Goal: Task Accomplishment & Management: Manage account settings

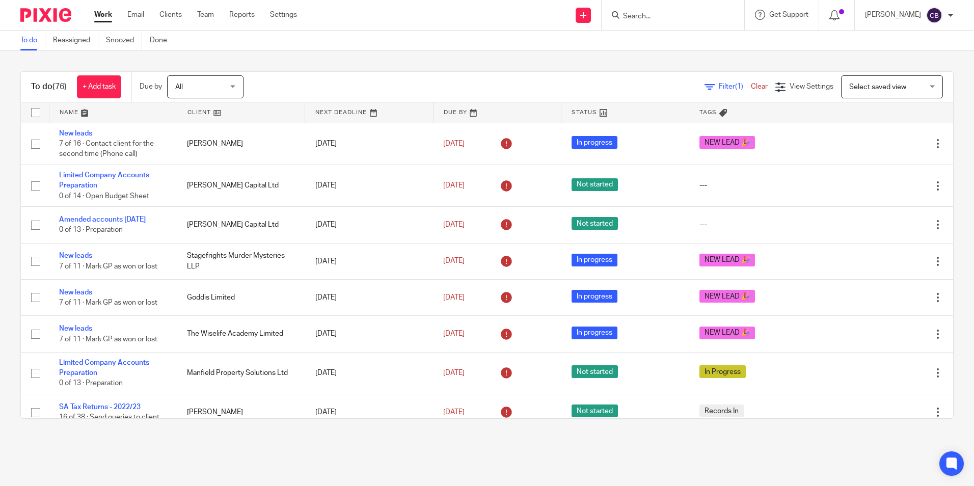
drag, startPoint x: 714, startPoint y: 84, endPoint x: 590, endPoint y: 125, distance: 130.9
click at [719, 84] on span "Filter (1)" at bounding box center [735, 86] width 32 height 7
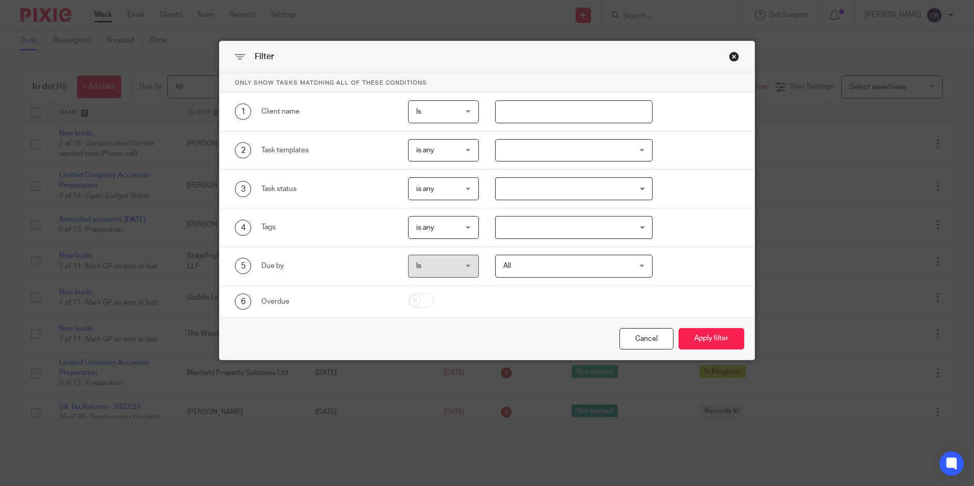
click at [542, 118] on input "text" at bounding box center [573, 111] width 157 height 23
type input "harris"
click at [678, 328] on button "Apply filter" at bounding box center [711, 339] width 66 height 22
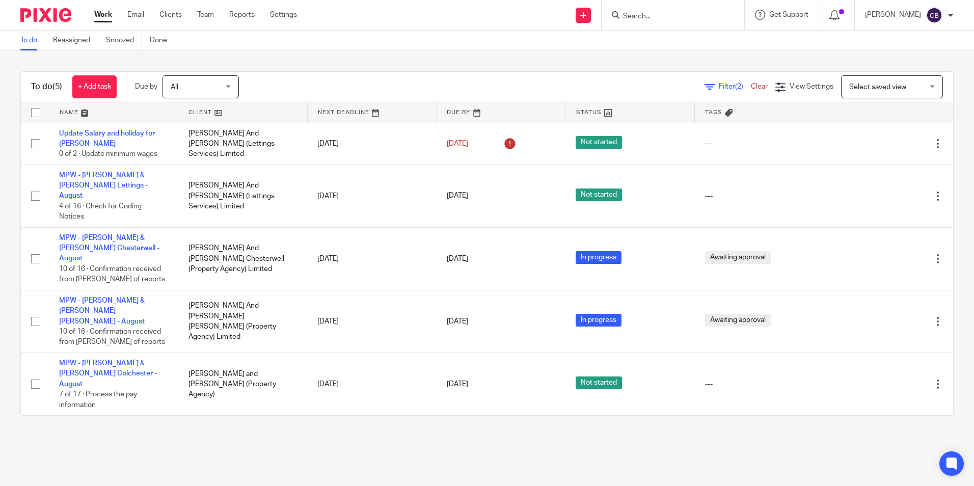
click at [719, 88] on span "Filter (2)" at bounding box center [735, 86] width 32 height 7
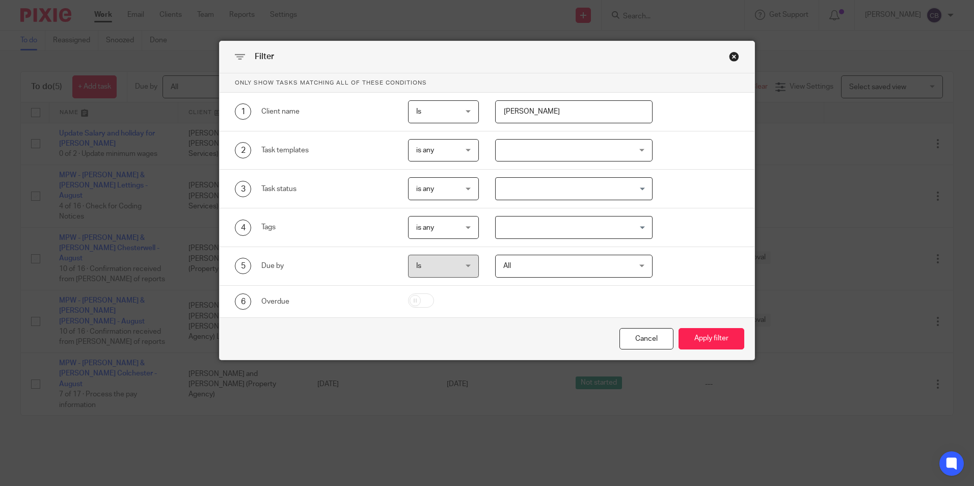
click at [579, 120] on input "harris" at bounding box center [573, 111] width 157 height 23
click at [515, 113] on input "harris" at bounding box center [573, 111] width 157 height 23
type input "hibblr"
click at [678, 328] on button "Apply filter" at bounding box center [711, 339] width 66 height 22
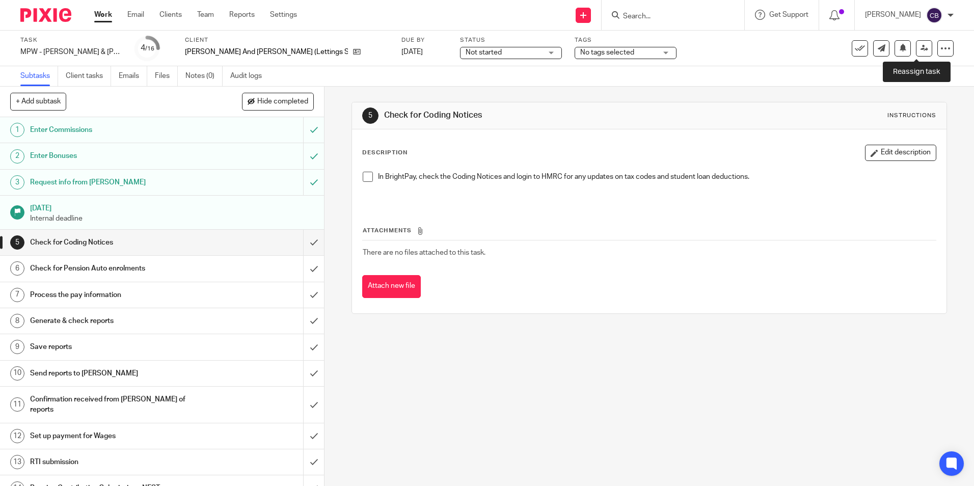
drag, startPoint x: 920, startPoint y: 47, endPoint x: 866, endPoint y: 61, distance: 55.6
click at [920, 47] on link at bounding box center [924, 48] width 16 height 16
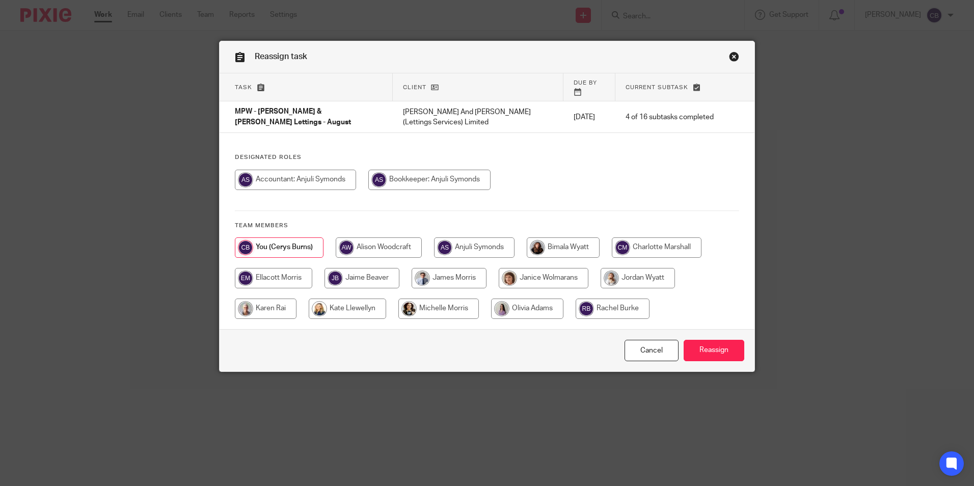
drag, startPoint x: 457, startPoint y: 268, endPoint x: 486, endPoint y: 285, distance: 33.1
click at [458, 268] on input "radio" at bounding box center [449, 278] width 75 height 20
radio input "true"
click at [708, 340] on input "Reassign" at bounding box center [714, 351] width 61 height 22
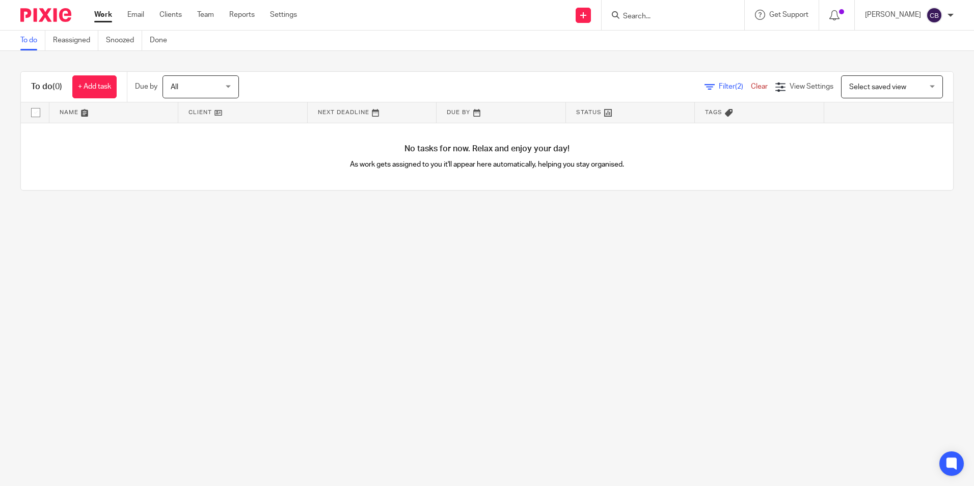
drag, startPoint x: 719, startPoint y: 88, endPoint x: 679, endPoint y: 105, distance: 42.7
click at [719, 88] on span "Filter (2)" at bounding box center [735, 86] width 32 height 7
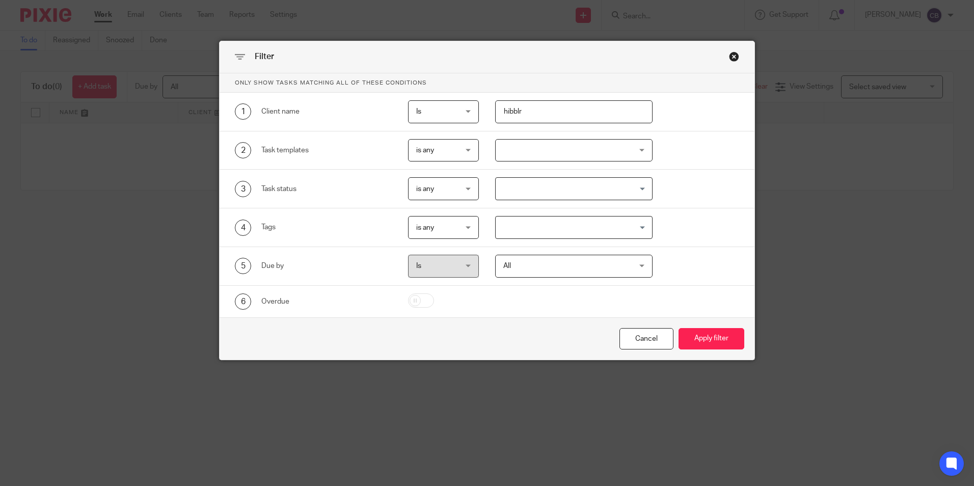
click at [612, 111] on input "hibblr" at bounding box center [573, 111] width 157 height 23
type input "hibble"
click at [678, 328] on button "Apply filter" at bounding box center [711, 339] width 66 height 22
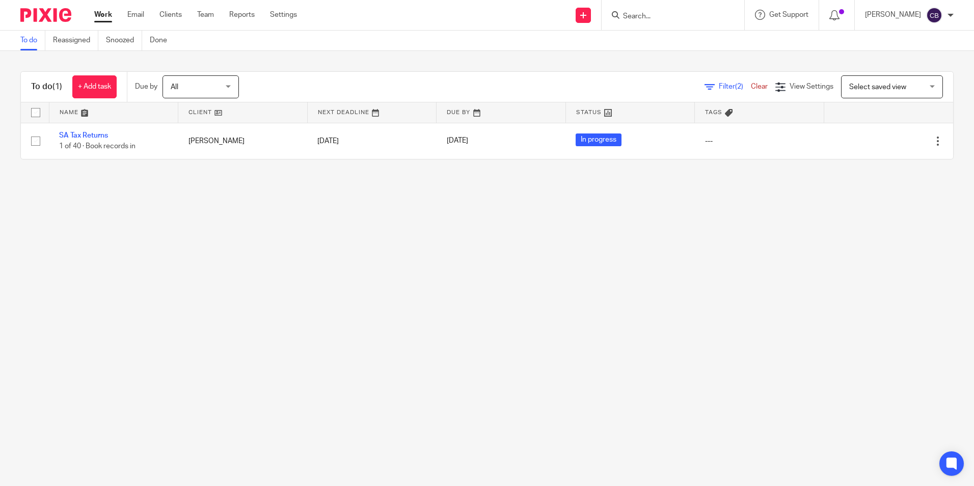
drag, startPoint x: 603, startPoint y: 327, endPoint x: 469, endPoint y: 349, distance: 135.1
click at [571, 331] on main "To do Reassigned Snoozed Done To do (1) + Add task Due by All All [DATE] [DATE]…" at bounding box center [487, 243] width 974 height 486
drag, startPoint x: 459, startPoint y: 352, endPoint x: 387, endPoint y: 323, distance: 78.1
click at [458, 352] on main "To do Reassigned Snoozed Done To do (1) + Add task Due by All All Today Tomorro…" at bounding box center [487, 243] width 974 height 486
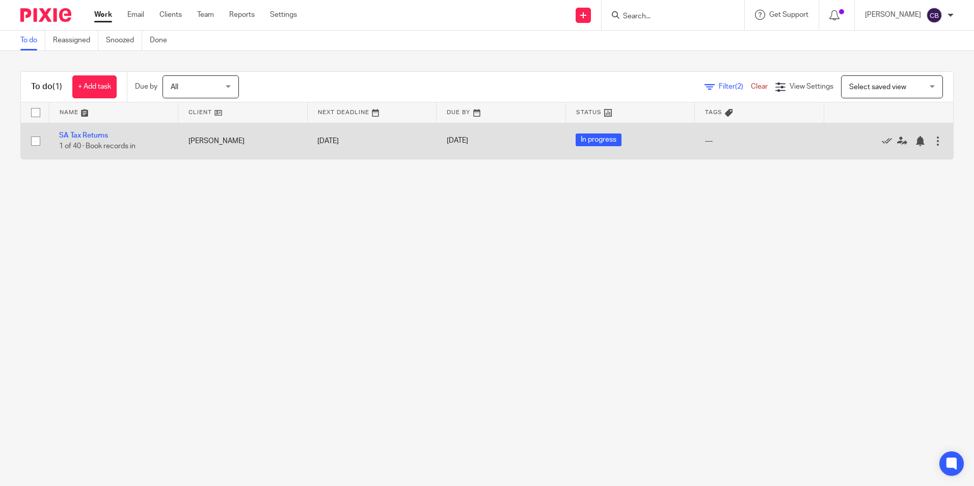
click at [94, 126] on td "SA Tax Returns 1 of 40 · Book records in" at bounding box center [113, 141] width 129 height 36
click at [92, 134] on link "SA Tax Returns" at bounding box center [83, 135] width 49 height 7
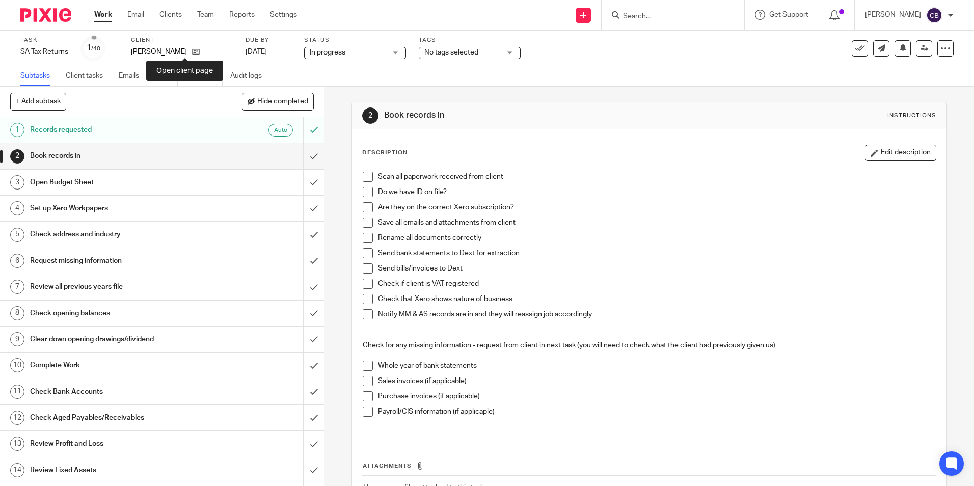
drag, startPoint x: 187, startPoint y: 51, endPoint x: 192, endPoint y: 47, distance: 6.5
click at [330, 147] on div "2 Book records in Instructions Description Edit description Scan all paperwork …" at bounding box center [648, 286] width 649 height 399
click at [295, 159] on input "submit" at bounding box center [162, 155] width 324 height 25
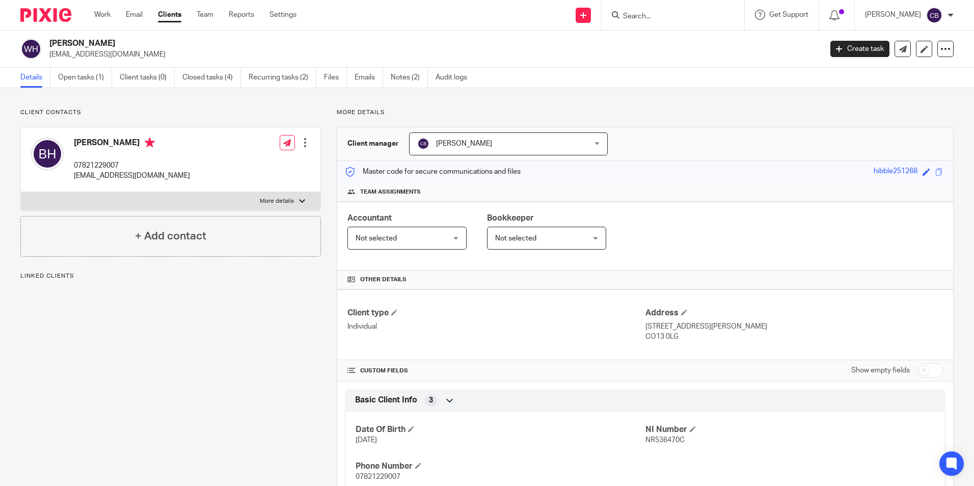
drag, startPoint x: 314, startPoint y: 114, endPoint x: 289, endPoint y: 114, distance: 25.0
click at [314, 114] on p "Client contacts" at bounding box center [170, 112] width 301 height 8
click at [287, 114] on p "Client contacts" at bounding box center [170, 112] width 301 height 8
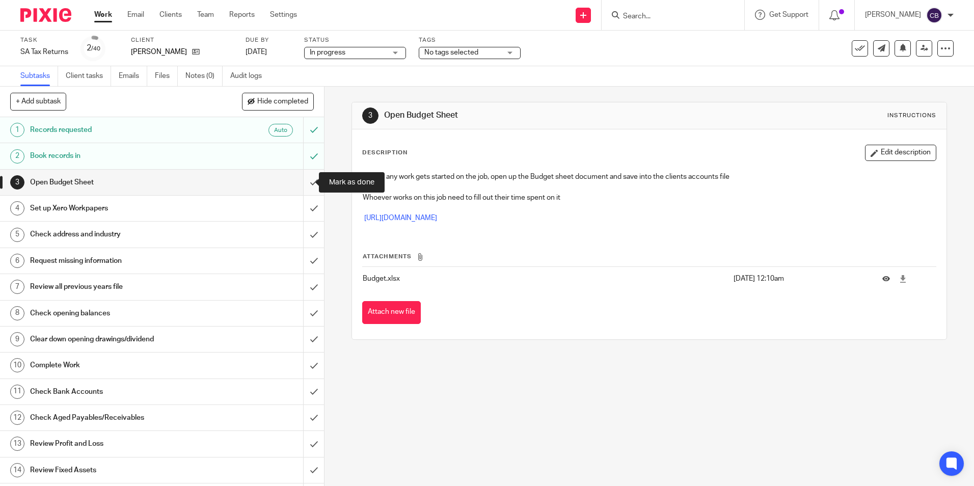
click at [296, 182] on input "submit" at bounding box center [162, 182] width 324 height 25
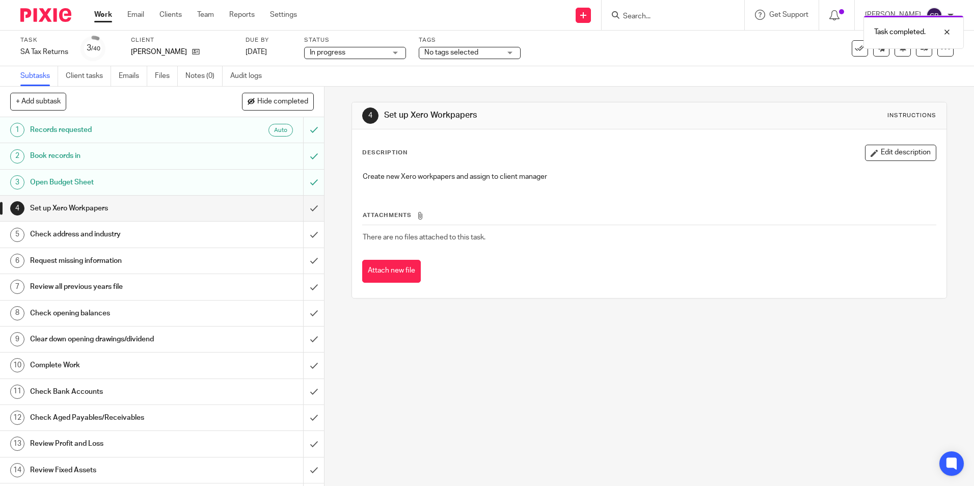
click at [422, 327] on div "4 Set up Xero Workpapers Instructions Description Edit description Create new X…" at bounding box center [648, 286] width 649 height 399
drag, startPoint x: 845, startPoint y: 391, endPoint x: 834, endPoint y: 378, distance: 16.2
click at [844, 390] on div "4 Set up Xero Workpapers Instructions Description Edit description Create new X…" at bounding box center [648, 286] width 649 height 399
drag, startPoint x: 834, startPoint y: 378, endPoint x: 967, endPoint y: 262, distance: 176.5
click at [835, 376] on div "4 Set up Xero Workpapers Instructions Description Edit description Create new X…" at bounding box center [648, 286] width 649 height 399
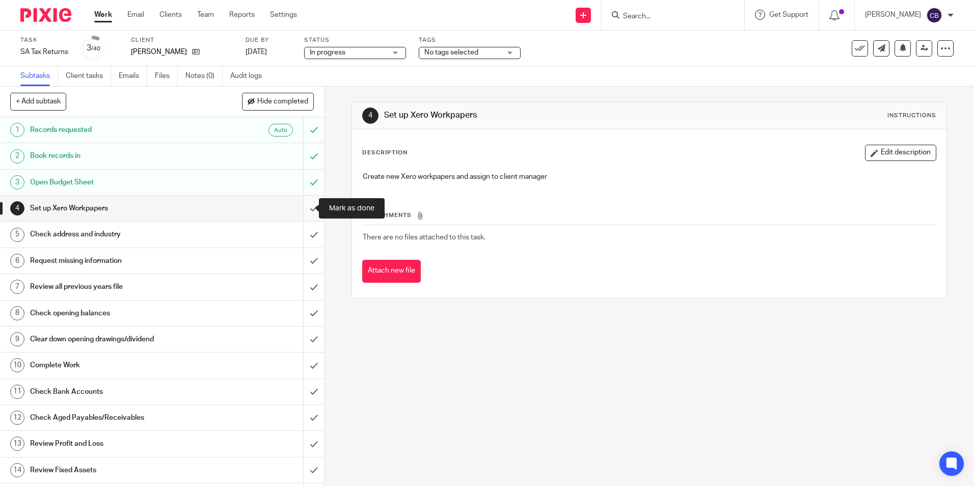
click at [306, 210] on input "submit" at bounding box center [162, 208] width 324 height 25
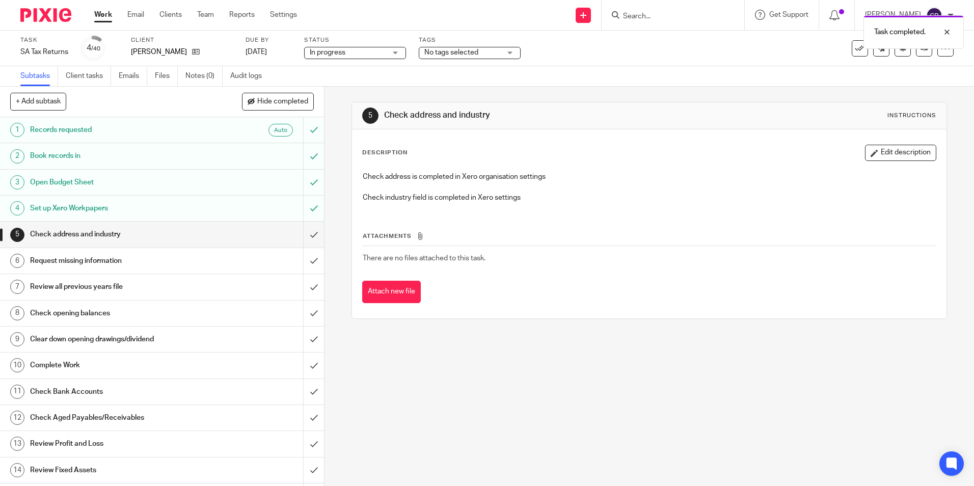
click at [300, 232] on input "submit" at bounding box center [162, 234] width 324 height 25
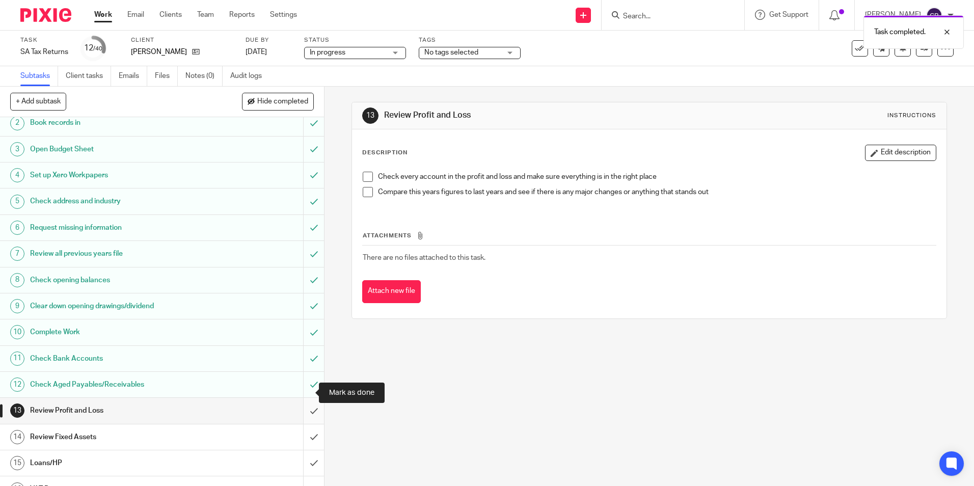
scroll to position [51, 0]
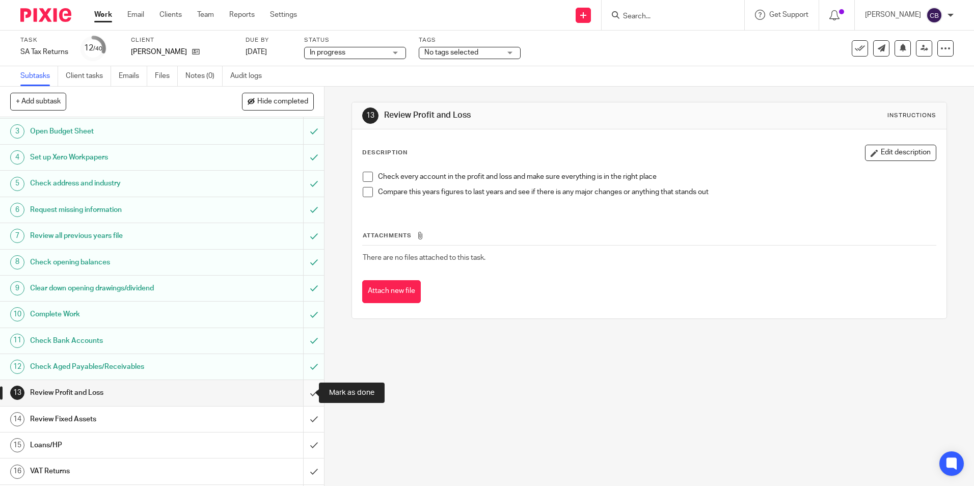
drag, startPoint x: 301, startPoint y: 394, endPoint x: 299, endPoint y: 400, distance: 6.8
click at [301, 394] on input "submit" at bounding box center [162, 392] width 324 height 25
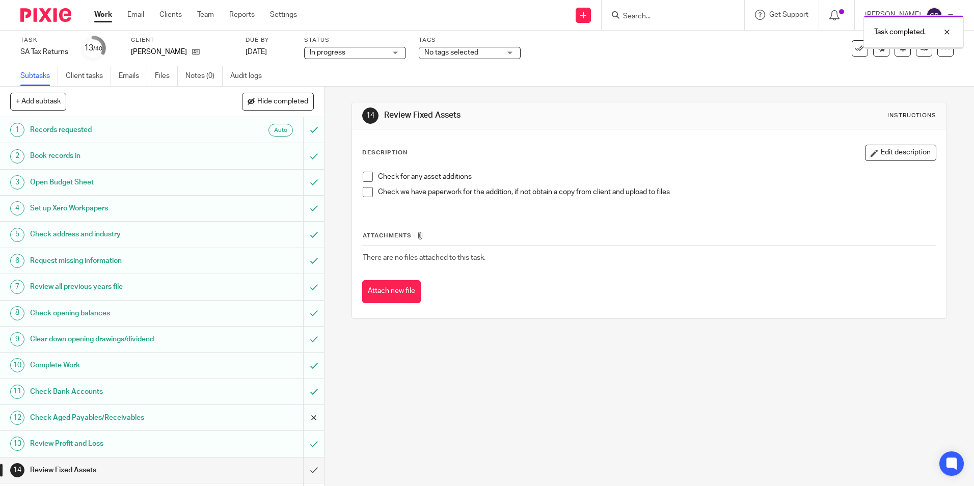
click at [301, 416] on input "submit" at bounding box center [162, 417] width 324 height 25
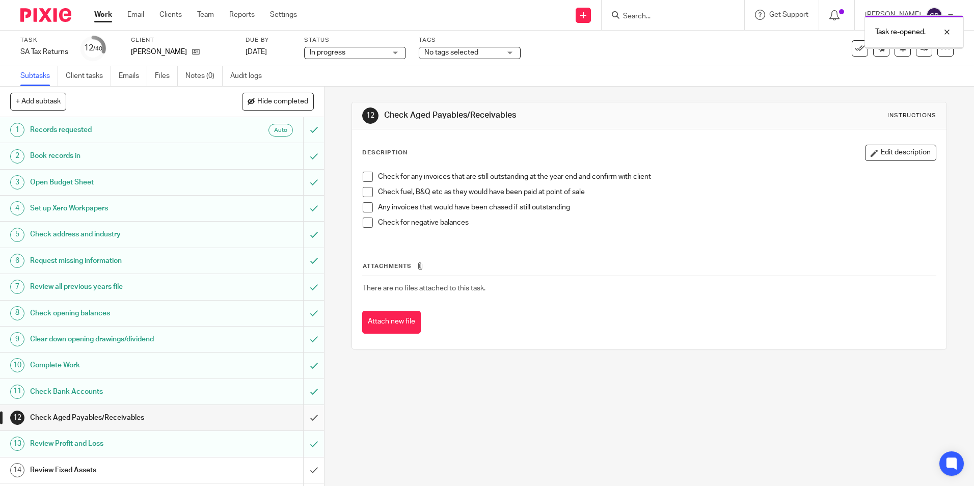
click at [301, 416] on input "submit" at bounding box center [162, 417] width 324 height 25
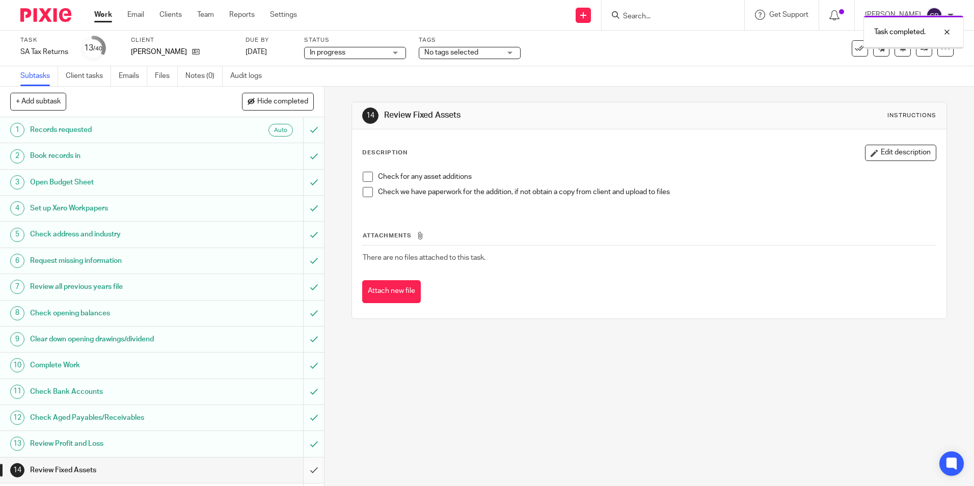
click at [298, 471] on input "submit" at bounding box center [162, 469] width 324 height 25
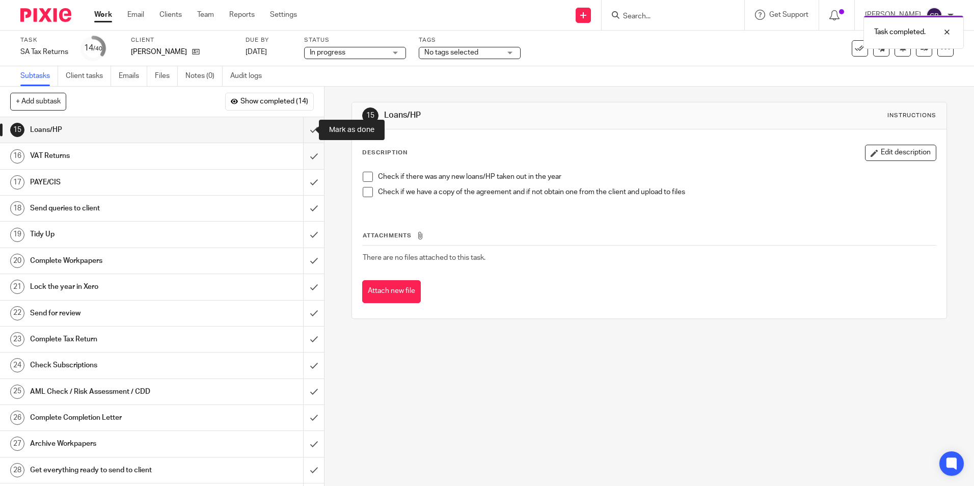
drag, startPoint x: 302, startPoint y: 130, endPoint x: 302, endPoint y: 148, distance: 17.3
click at [302, 130] on input "submit" at bounding box center [162, 129] width 324 height 25
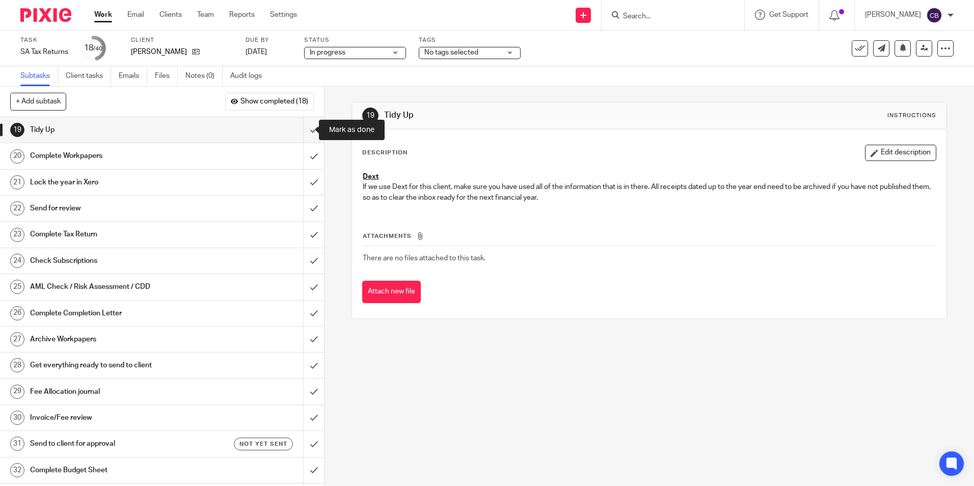
click at [303, 133] on input "submit" at bounding box center [162, 129] width 324 height 25
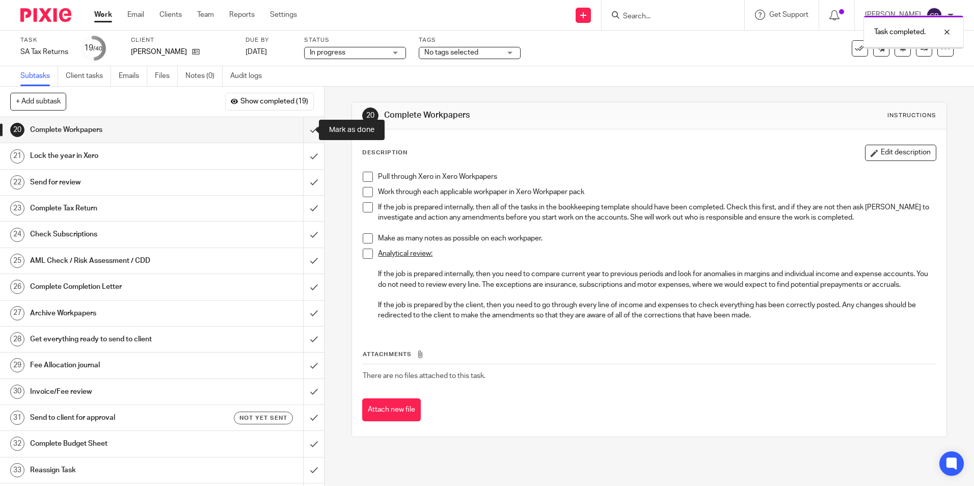
click at [303, 133] on input "submit" at bounding box center [162, 129] width 324 height 25
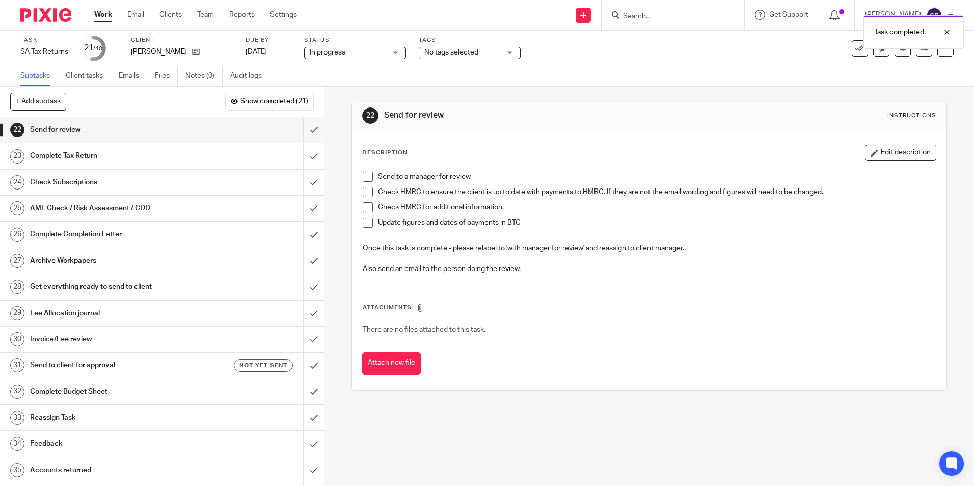
click at [755, 244] on p "Once this task is complete - please relabel to 'with manager for review' and re…" at bounding box center [649, 248] width 572 height 10
click at [801, 91] on div "22 Send for review Instructions Description Edit description Send to a manager …" at bounding box center [648, 246] width 595 height 319
click at [591, 16] on link at bounding box center [583, 15] width 15 height 15
click at [596, 63] on link "Create task" at bounding box center [599, 62] width 71 height 15
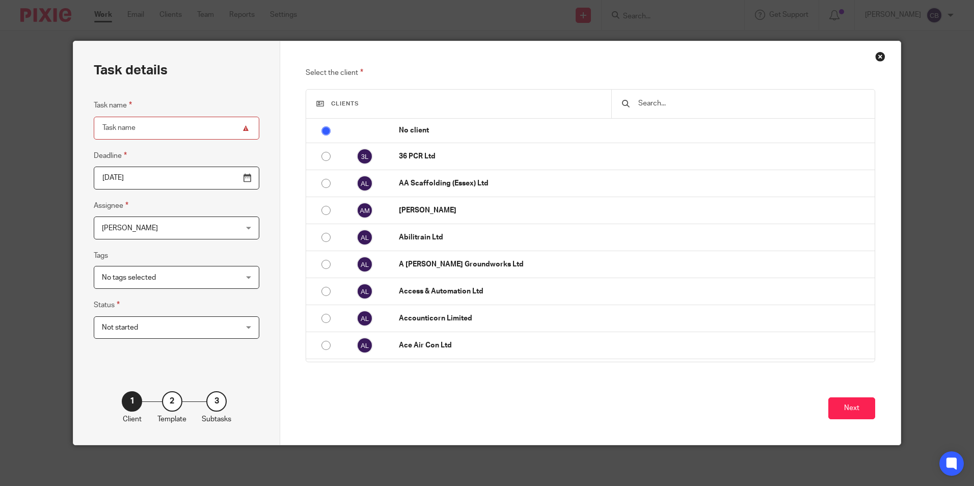
click at [711, 102] on input "text" at bounding box center [750, 103] width 227 height 11
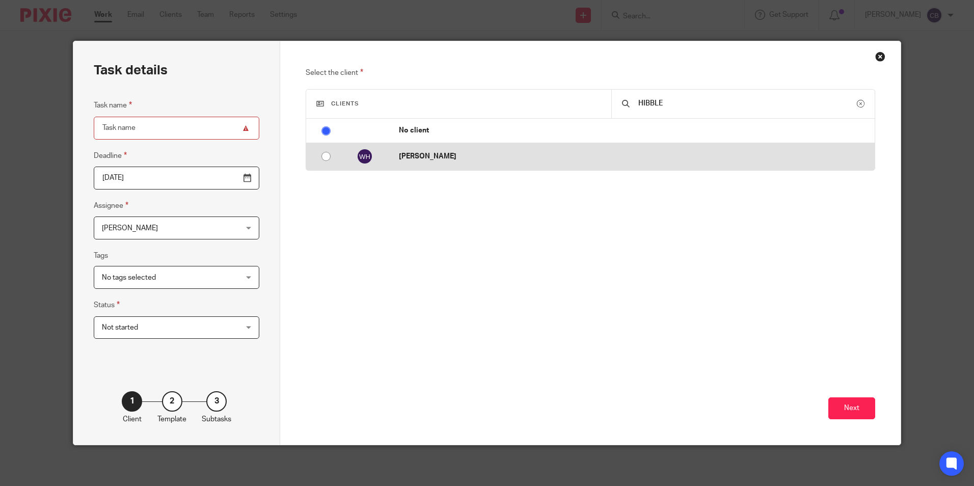
type input "HIBBLE"
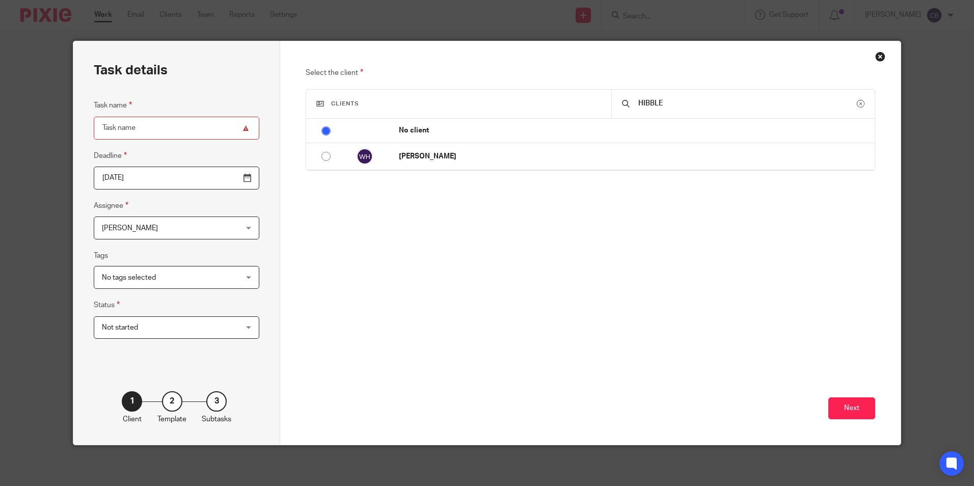
click at [129, 226] on span "[PERSON_NAME]" at bounding box center [130, 228] width 56 height 7
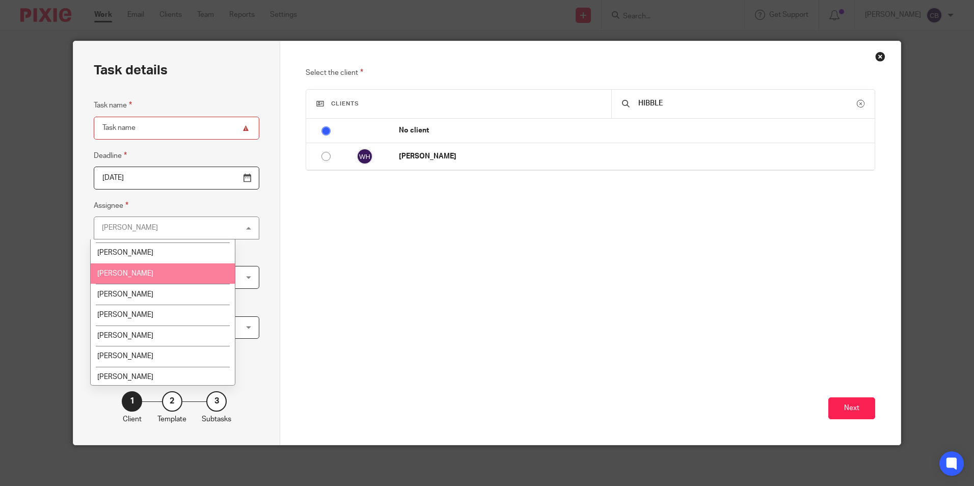
scroll to position [185, 0]
click at [133, 349] on li "[PERSON_NAME]" at bounding box center [163, 354] width 144 height 21
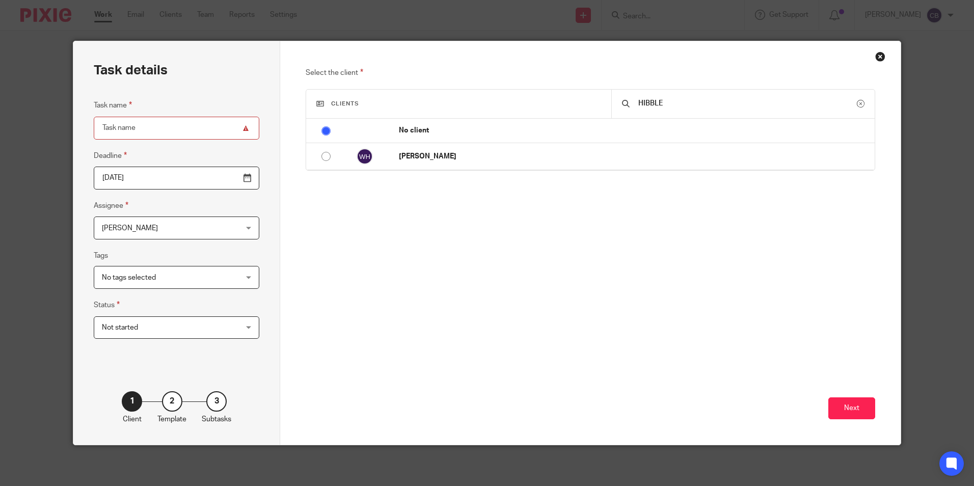
drag, startPoint x: 561, startPoint y: 317, endPoint x: 570, endPoint y: 318, distance: 8.7
click at [562, 317] on div "Next" at bounding box center [590, 366] width 569 height 155
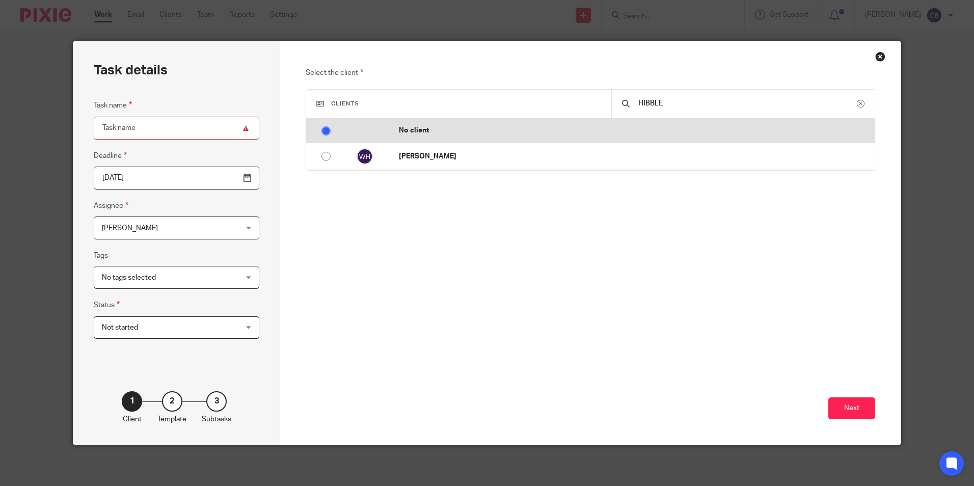
click at [621, 142] on td "No client" at bounding box center [632, 131] width 486 height 24
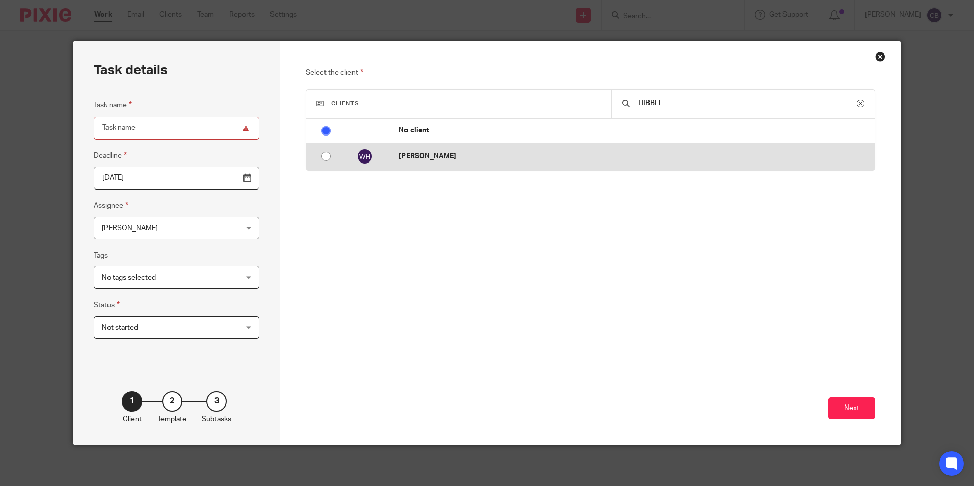
radio input "false"
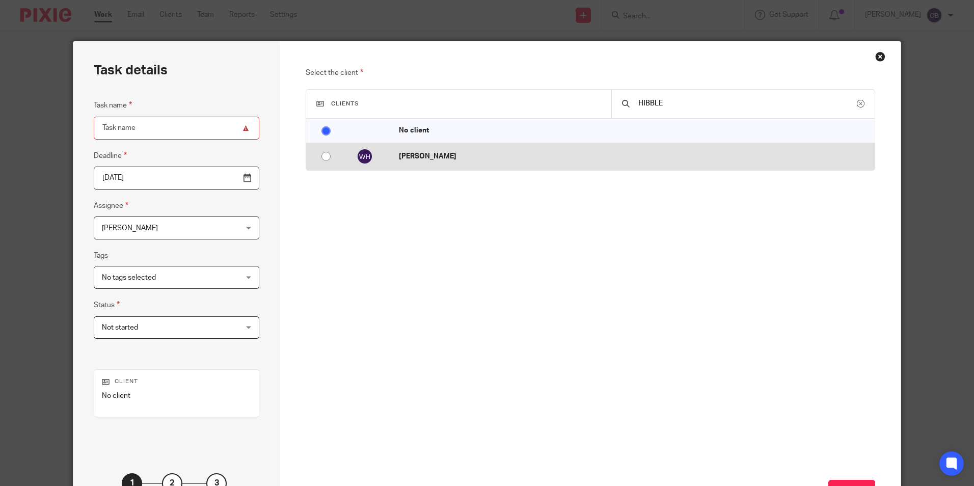
click at [603, 160] on p "[PERSON_NAME]" at bounding box center [634, 156] width 471 height 10
radio input "true"
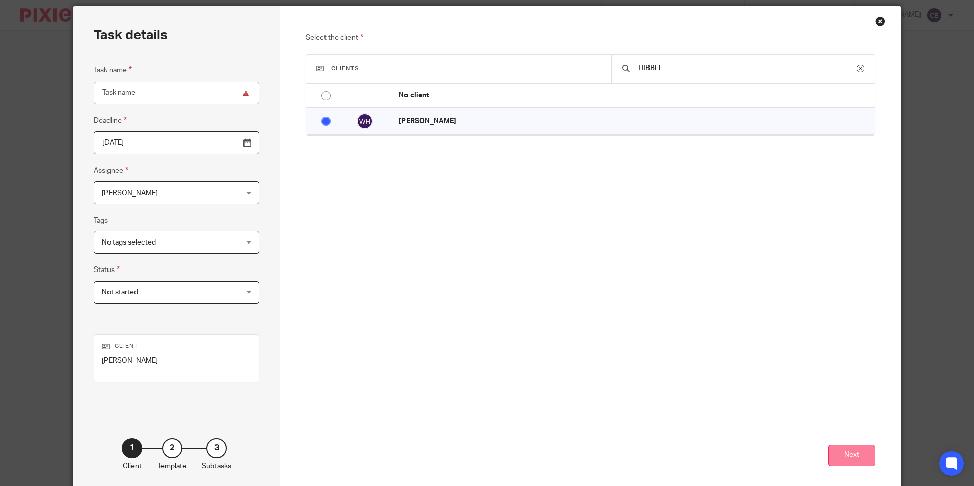
scroll to position [51, 0]
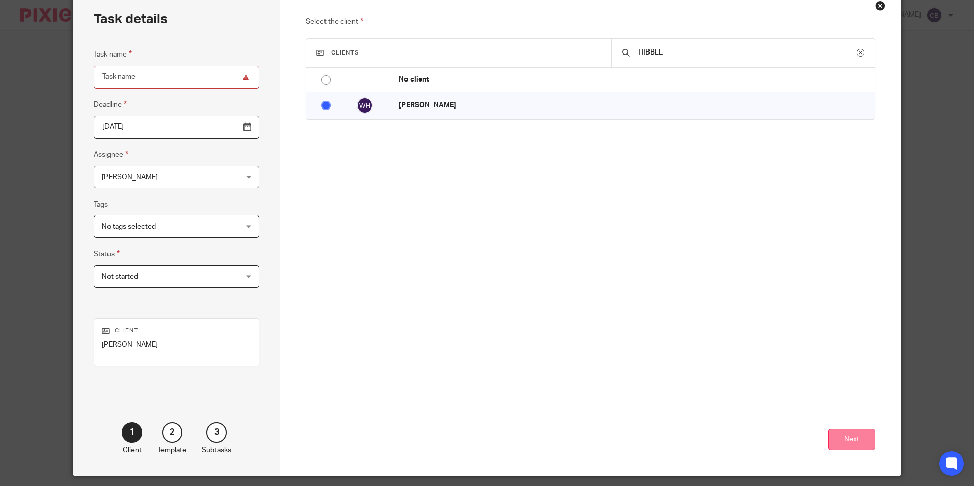
click at [849, 436] on button "Next" at bounding box center [851, 440] width 47 height 22
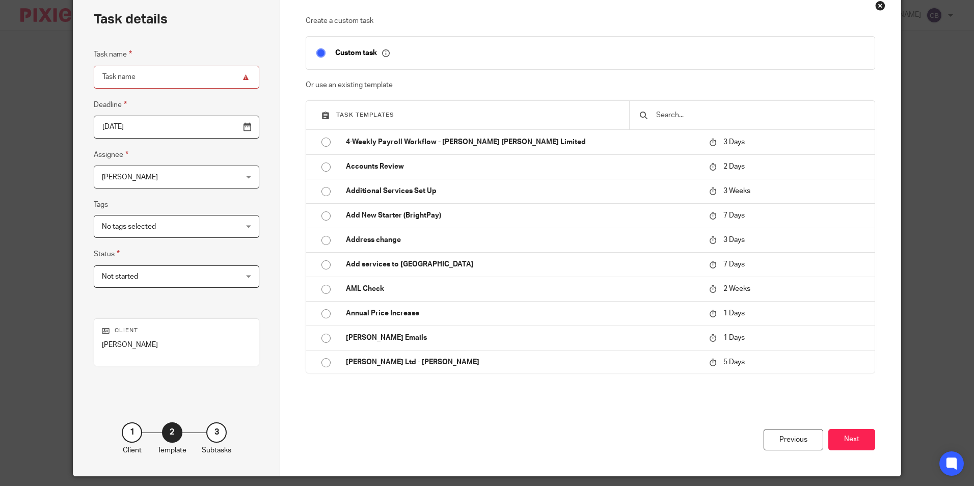
click at [662, 116] on input "text" at bounding box center [759, 115] width 209 height 11
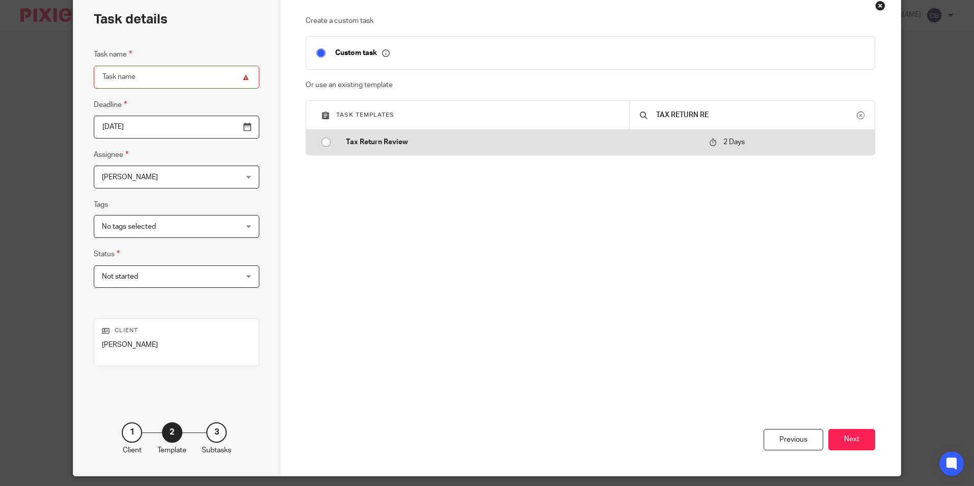
type input "TAX RETURN RE"
click at [661, 145] on p "Tax Return Review" at bounding box center [522, 142] width 353 height 10
type input "2025-08-22"
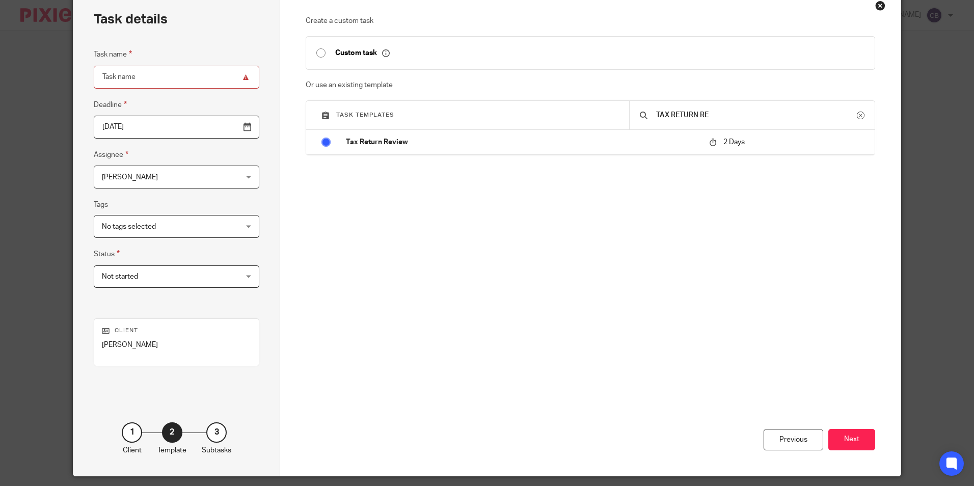
type input "Tax Return Review"
checkbox input "false"
radio input "true"
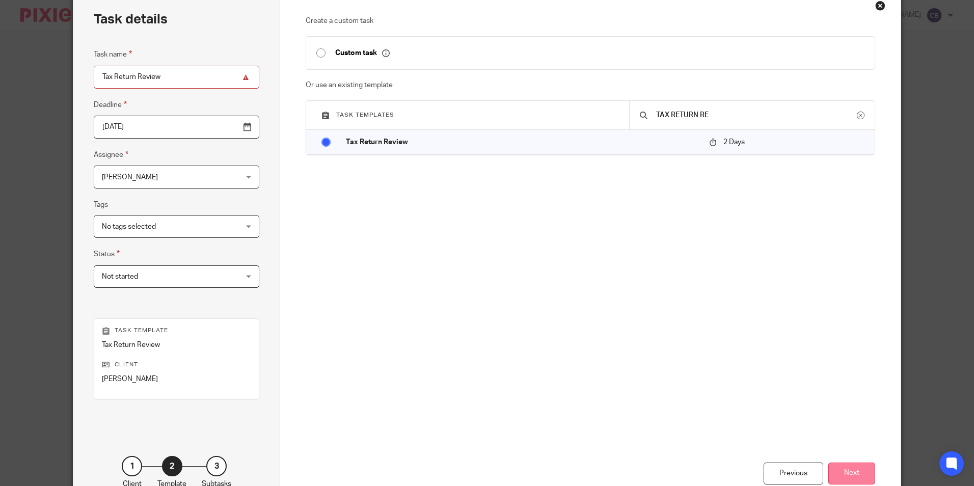
click at [863, 466] on button "Next" at bounding box center [851, 473] width 47 height 22
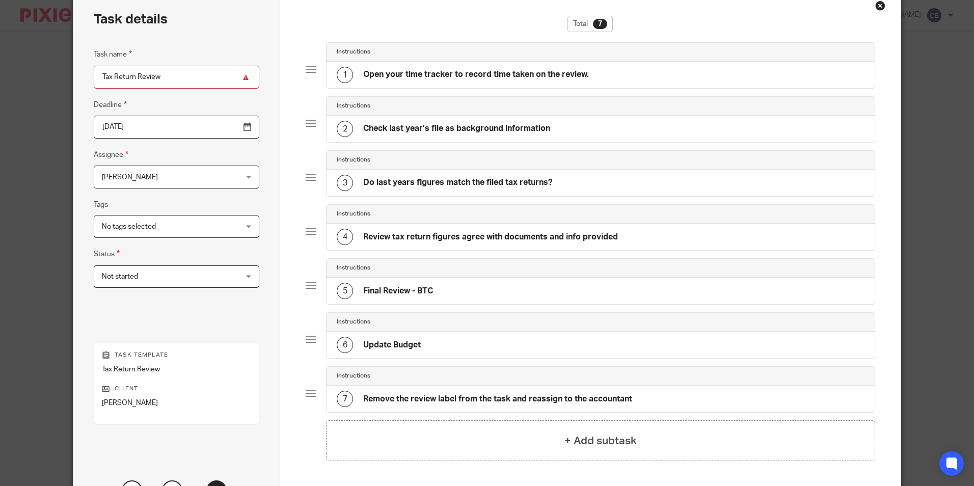
click at [512, 73] on h4 "Open your time tracker to record time taken on the review." at bounding box center [476, 74] width 226 height 11
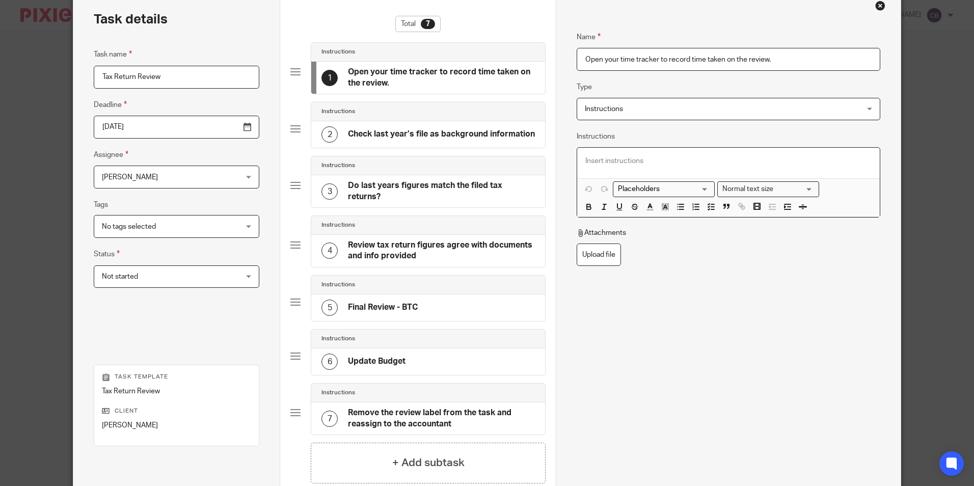
drag, startPoint x: 740, startPoint y: 165, endPoint x: 704, endPoint y: 163, distance: 36.2
click at [736, 163] on p at bounding box center [728, 161] width 286 height 10
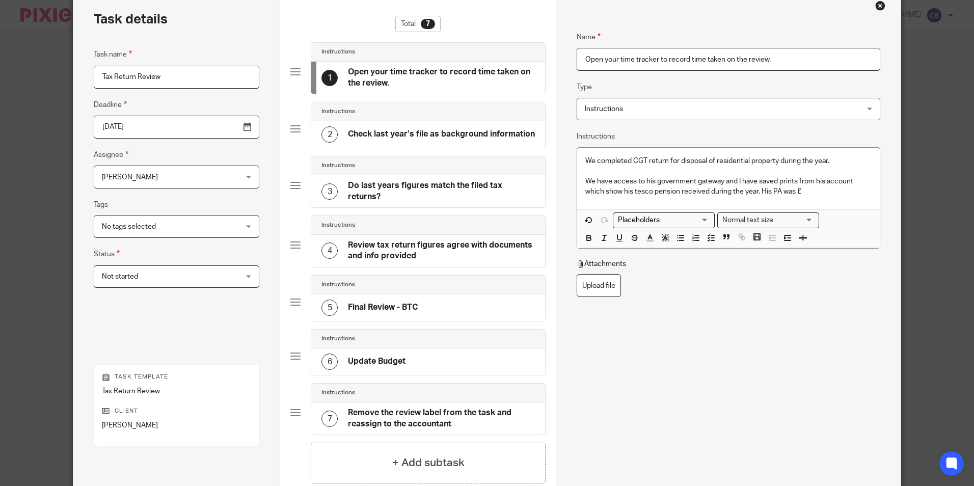
click at [805, 193] on p "We have access to his government gateway and I have saved prints from his accou…" at bounding box center [728, 186] width 286 height 21
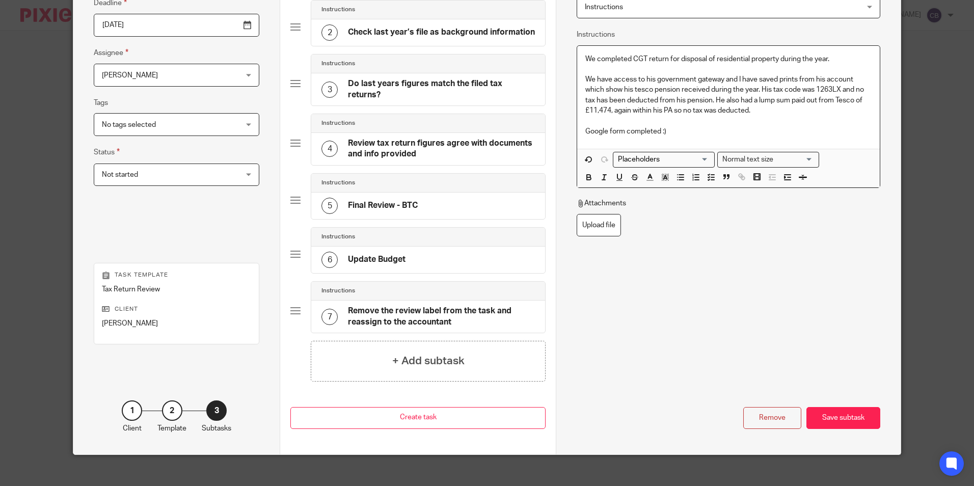
scroll to position [162, 0]
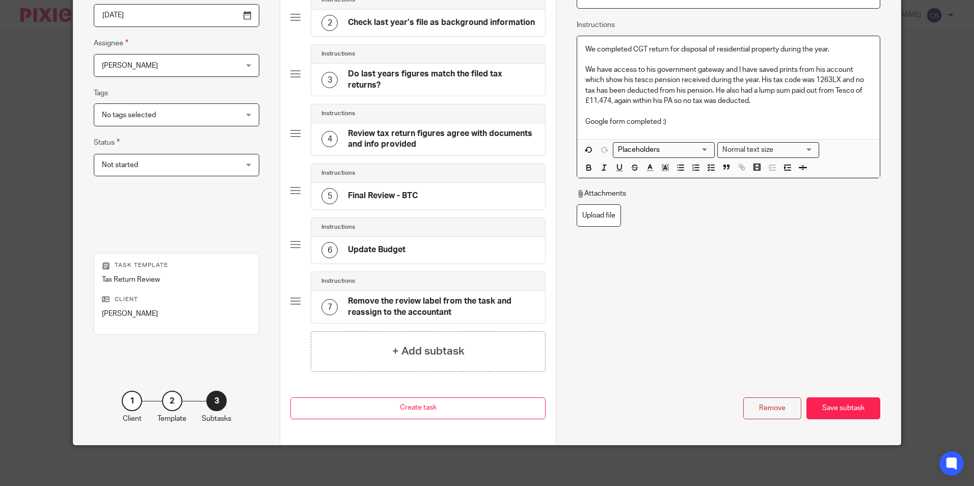
drag, startPoint x: 782, startPoint y: 315, endPoint x: 801, endPoint y: 361, distance: 49.6
click at [783, 322] on div "Remove Save subtask" at bounding box center [728, 370] width 303 height 97
click at [841, 410] on div "Save subtask" at bounding box center [843, 408] width 74 height 22
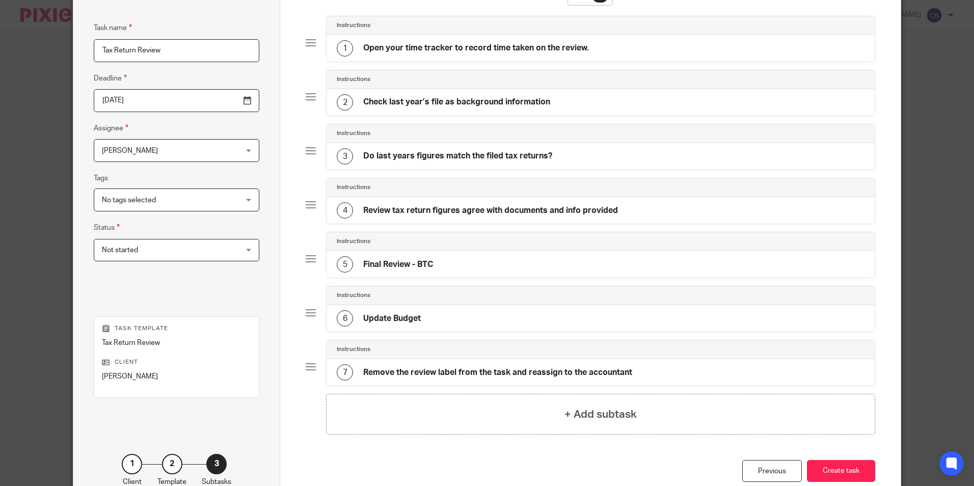
scroll to position [140, 0]
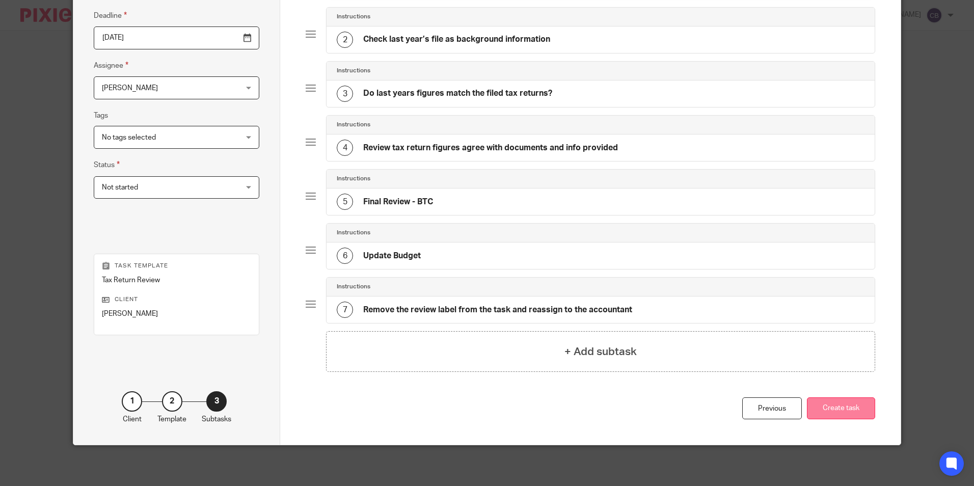
click at [859, 411] on button "Create task" at bounding box center [841, 408] width 68 height 22
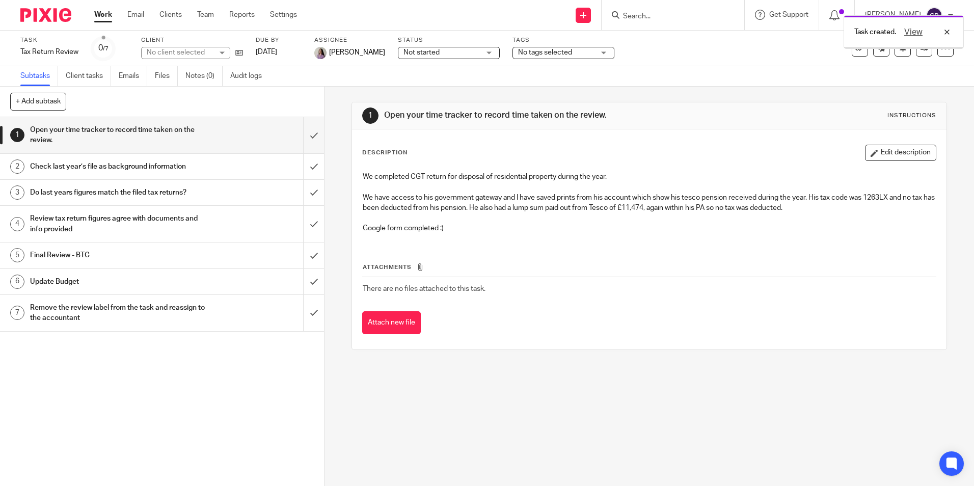
click at [630, 479] on div "1 Open your time tracker to record time taken on the review. Instructions Descr…" at bounding box center [648, 286] width 649 height 399
click at [675, 12] on form at bounding box center [676, 15] width 108 height 13
click at [672, 12] on input "Search" at bounding box center [668, 16] width 92 height 9
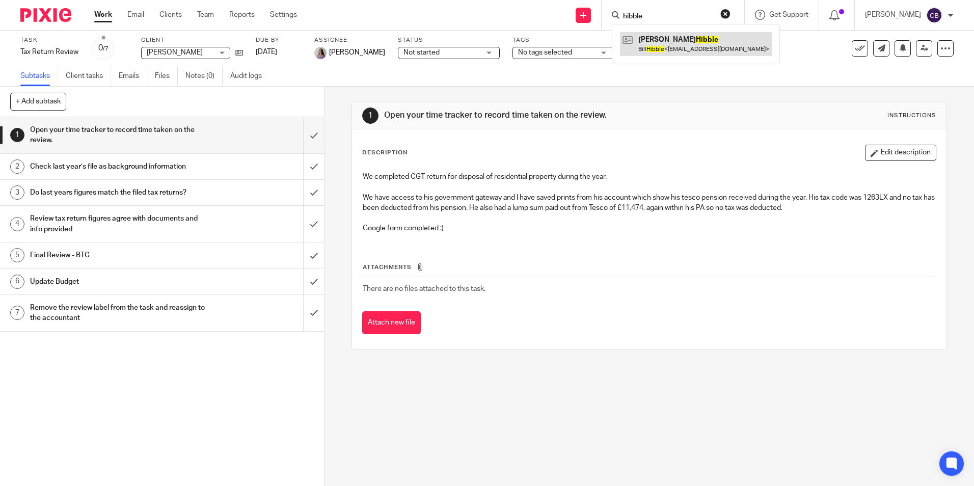
type input "hibble"
click at [704, 41] on link at bounding box center [696, 43] width 152 height 23
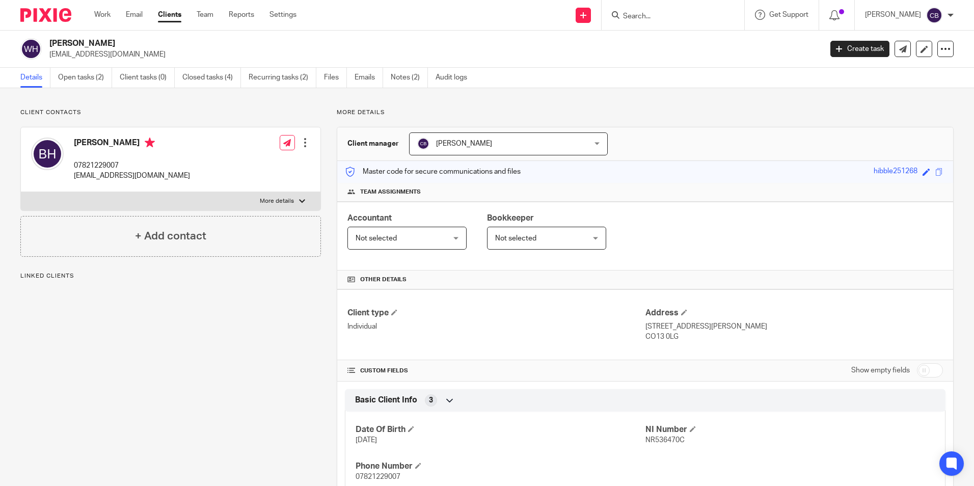
drag, startPoint x: 67, startPoint y: 102, endPoint x: 86, endPoint y: 98, distance: 18.8
click at [91, 80] on link "Open tasks (2)" at bounding box center [85, 78] width 54 height 20
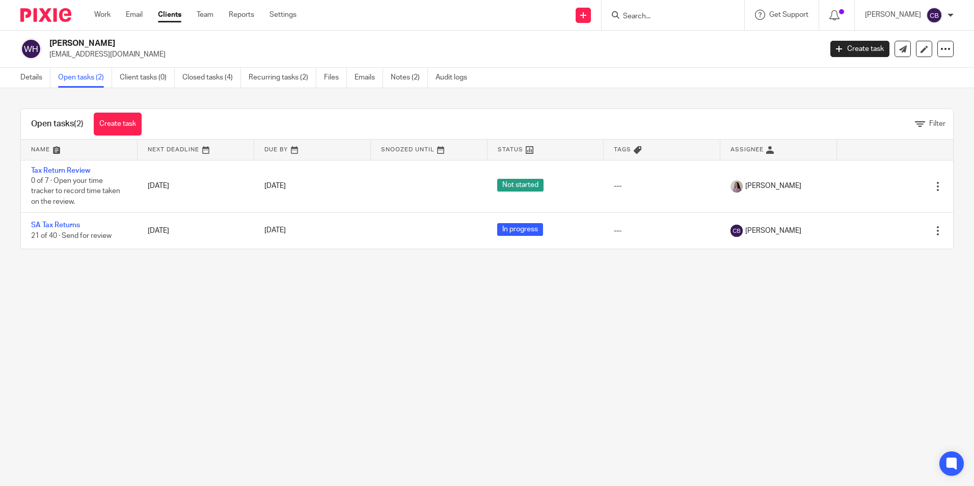
drag, startPoint x: 198, startPoint y: 300, endPoint x: 184, endPoint y: 302, distance: 13.8
click at [184, 302] on main "[PERSON_NAME] [EMAIL_ADDRESS][DOMAIN_NAME] Create task Update from Companies Ho…" at bounding box center [487, 243] width 974 height 486
drag, startPoint x: 119, startPoint y: 310, endPoint x: 105, endPoint y: 257, distance: 54.4
click at [116, 301] on main "[PERSON_NAME] [EMAIL_ADDRESS][DOMAIN_NAME] Create task Update from Companies Ho…" at bounding box center [487, 243] width 974 height 486
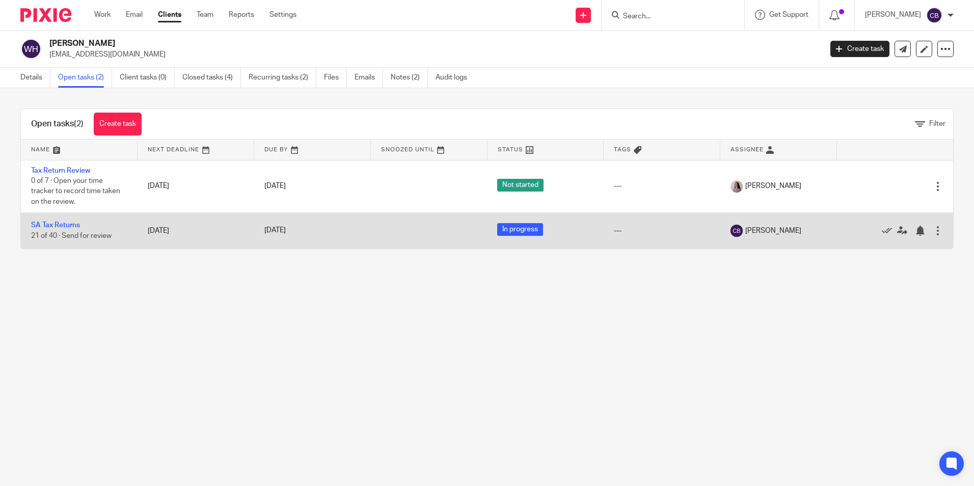
drag, startPoint x: 67, startPoint y: 226, endPoint x: 88, endPoint y: 225, distance: 21.4
click at [67, 225] on link "SA Tax Returns" at bounding box center [55, 225] width 49 height 7
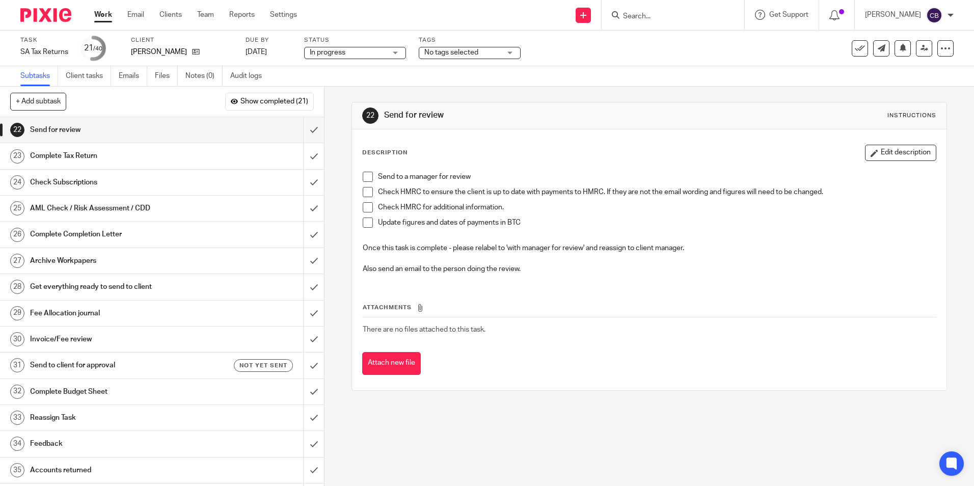
click at [292, 127] on link "22 Send for review" at bounding box center [151, 129] width 303 height 25
click at [477, 49] on span "No tags selected" at bounding box center [451, 52] width 54 height 7
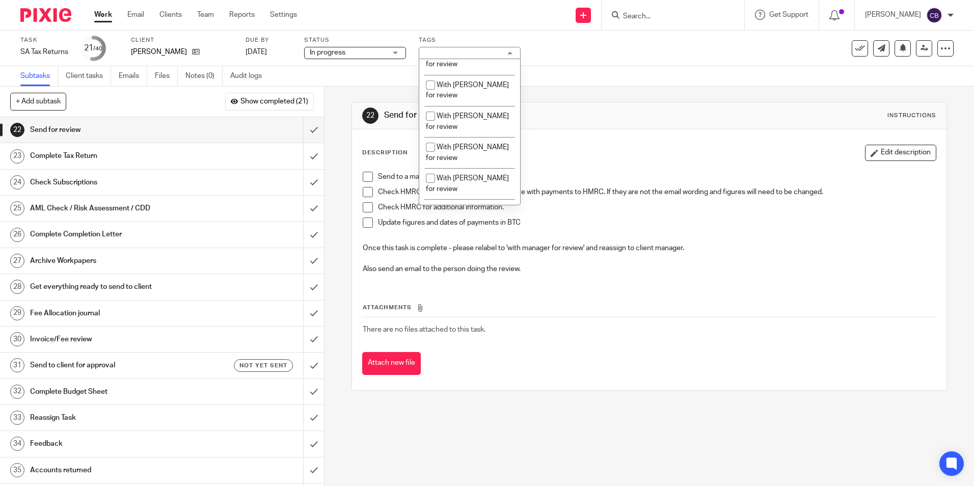
scroll to position [509, 0]
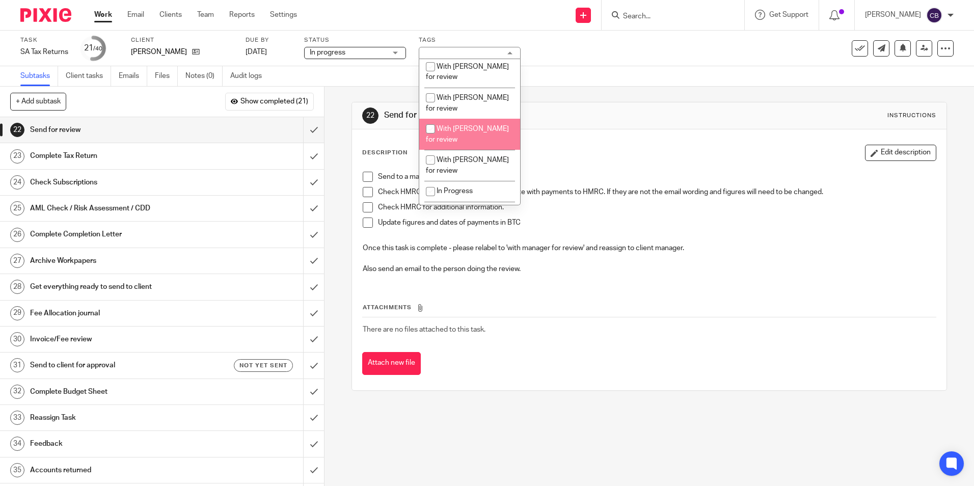
click at [469, 134] on li "With [PERSON_NAME] for review" at bounding box center [469, 134] width 101 height 31
checkbox input "true"
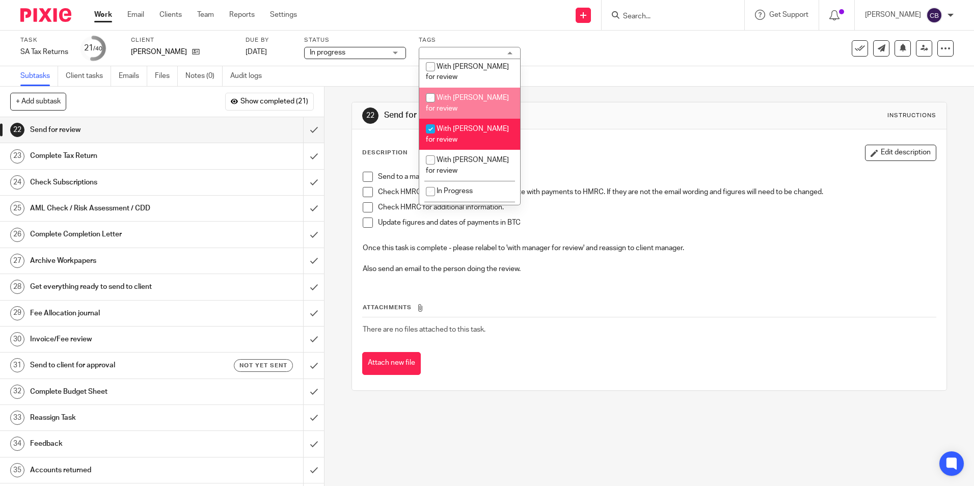
click at [599, 100] on div "22 Send for review Instructions Description Edit description Send to a manager …" at bounding box center [648, 246] width 595 height 319
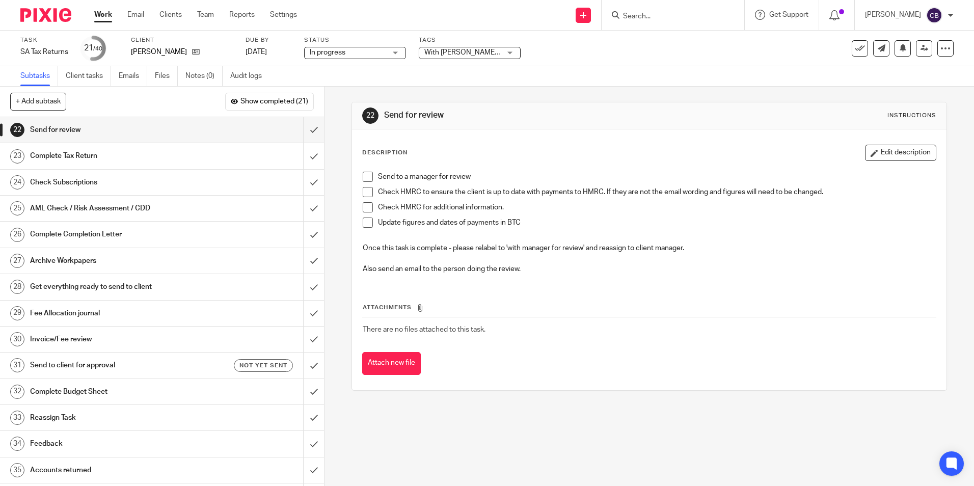
drag, startPoint x: 443, startPoint y: 108, endPoint x: 400, endPoint y: 96, distance: 44.6
click at [442, 108] on div "22 Send for review Instructions" at bounding box center [649, 115] width 574 height 16
drag, startPoint x: 105, startPoint y: 19, endPoint x: 343, endPoint y: 192, distance: 293.9
click at [105, 18] on link "Work" at bounding box center [103, 15] width 18 height 10
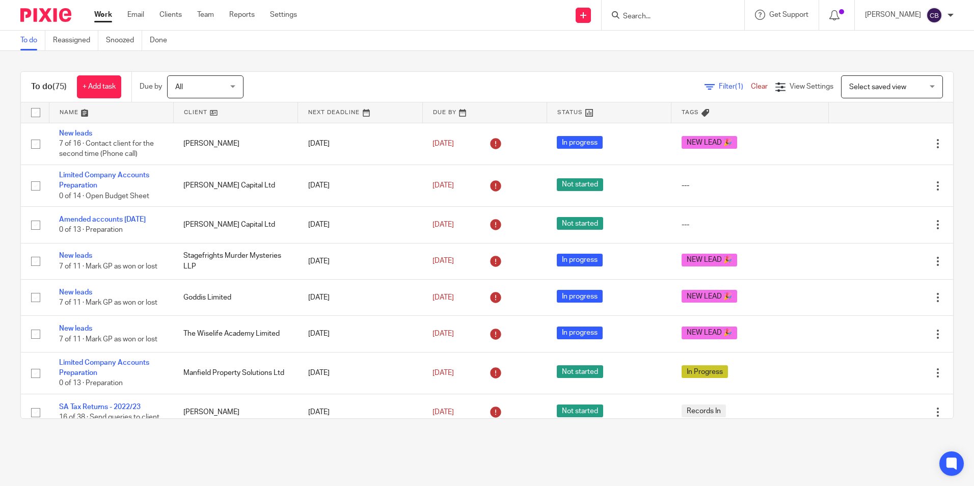
drag, startPoint x: 717, startPoint y: 89, endPoint x: 688, endPoint y: 97, distance: 30.2
click at [719, 89] on span "Filter (1)" at bounding box center [735, 86] width 32 height 7
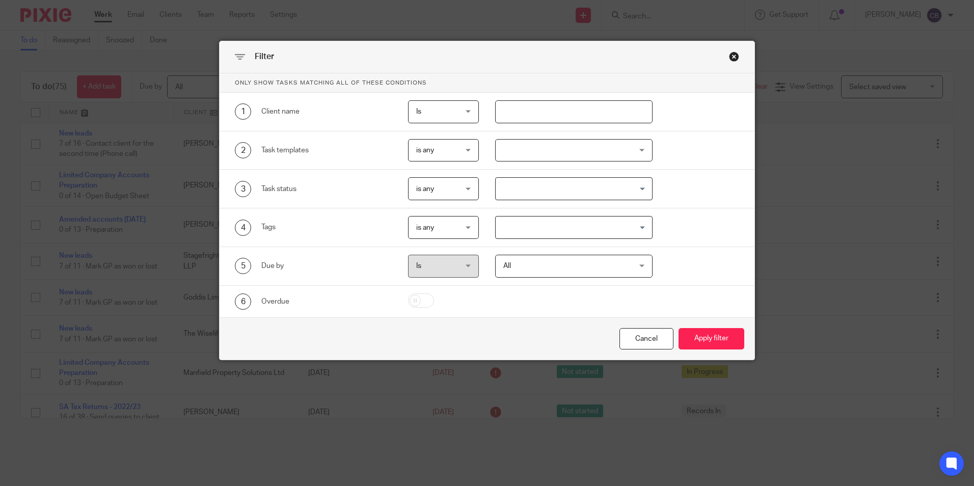
click at [509, 120] on input "text" at bounding box center [573, 111] width 157 height 23
type input "gray"
click at [678, 328] on button "Apply filter" at bounding box center [711, 339] width 66 height 22
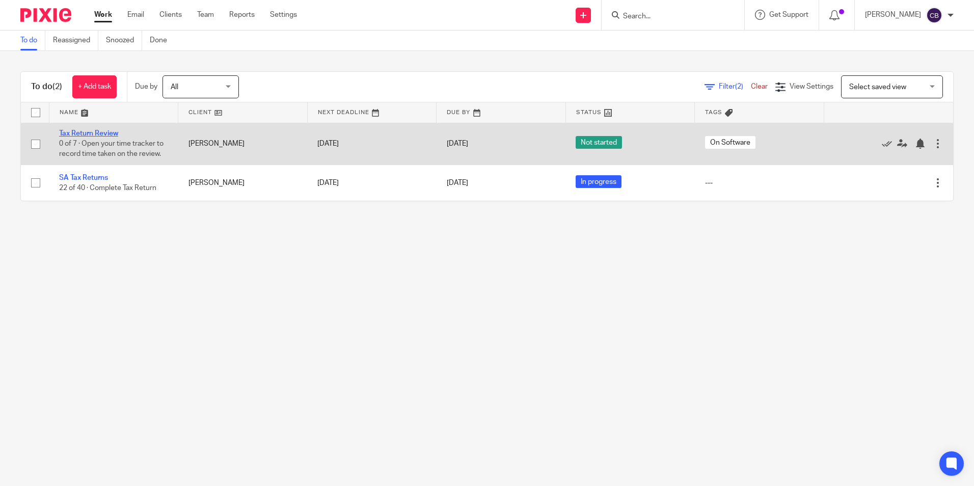
click at [98, 130] on link "Tax Return Review" at bounding box center [88, 133] width 59 height 7
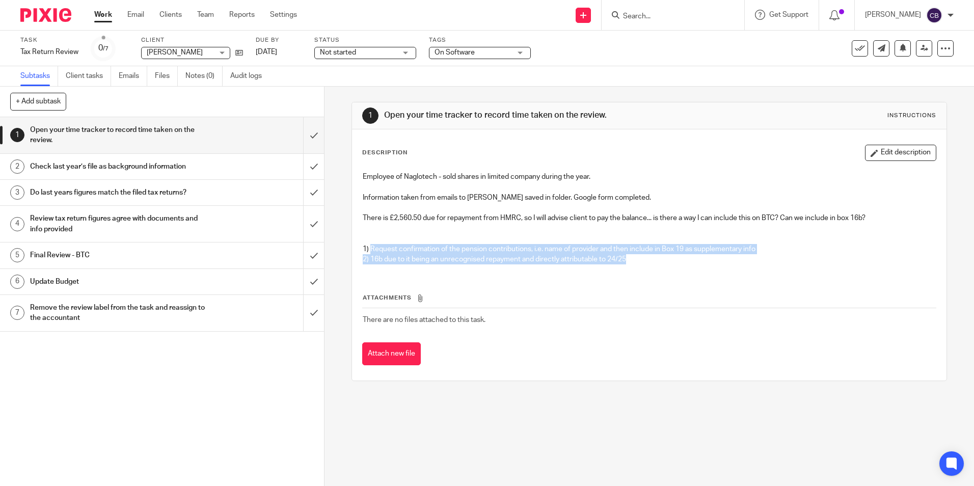
drag, startPoint x: 369, startPoint y: 247, endPoint x: 641, endPoint y: 258, distance: 272.2
click at [641, 258] on div "Employee of Naglotech - sold shares in limited company during the year. Informa…" at bounding box center [649, 219] width 583 height 105
click at [639, 259] on p "2) 16b due to it being an unrecognised repayment and directly attributable to 2…" at bounding box center [649, 259] width 572 height 10
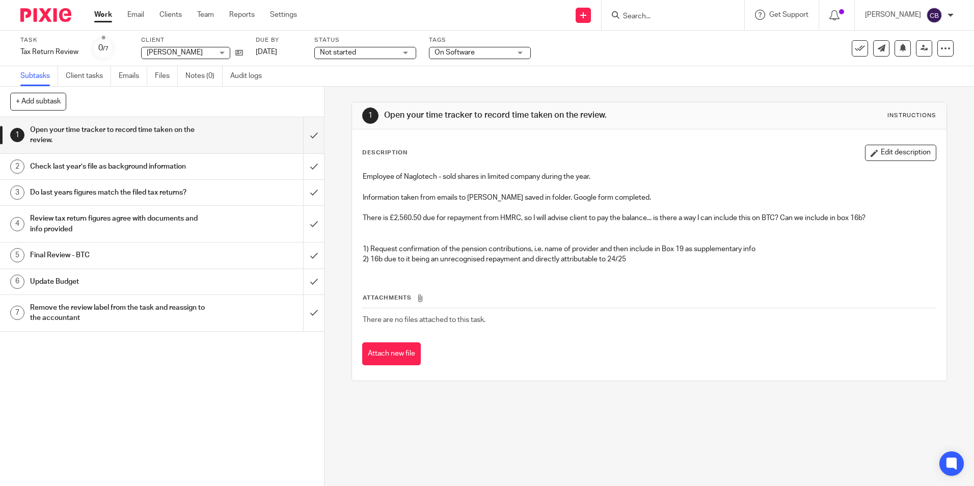
drag, startPoint x: 554, startPoint y: 263, endPoint x: 571, endPoint y: 262, distance: 17.3
click at [559, 262] on p "2) 16b due to it being an unrecognised repayment and directly attributable to 2…" at bounding box center [649, 259] width 572 height 10
drag, startPoint x: 571, startPoint y: 262, endPoint x: 612, endPoint y: 253, distance: 41.2
click at [574, 261] on p "2) 16b due to it being an unrecognised repayment and directly attributable to 2…" at bounding box center [649, 259] width 572 height 10
click at [612, 253] on p "There is £2,560.50 due for repayment from HMRC, so I will advise client to pay …" at bounding box center [649, 233] width 572 height 41
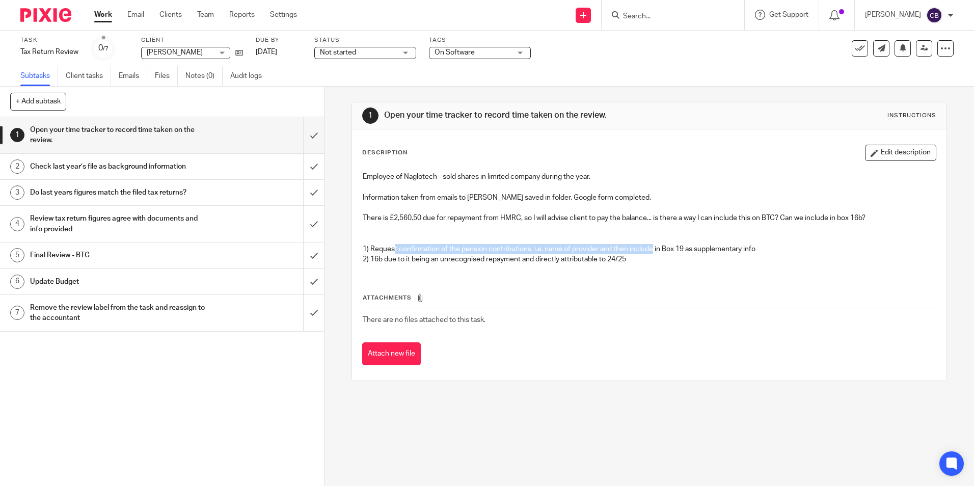
drag, startPoint x: 391, startPoint y: 248, endPoint x: 651, endPoint y: 252, distance: 260.3
click at [651, 252] on p "There is £2,560.50 due for repayment from HMRC, so I will advise client to pay …" at bounding box center [649, 233] width 572 height 41
click at [648, 264] on p "2) 16b due to it being an unrecognised repayment and directly attributable to 2…" at bounding box center [649, 259] width 572 height 10
click at [613, 452] on div "1 Open your time tracker to record time taken on the review. Instructions Descr…" at bounding box center [648, 286] width 649 height 399
drag, startPoint x: 96, startPoint y: 20, endPoint x: 136, endPoint y: 50, distance: 49.8
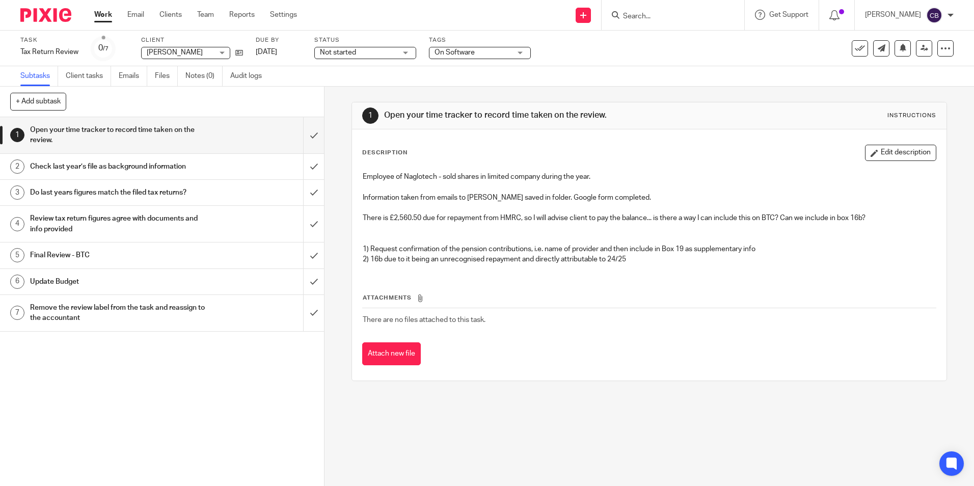
click at [96, 20] on link "Work" at bounding box center [103, 15] width 18 height 10
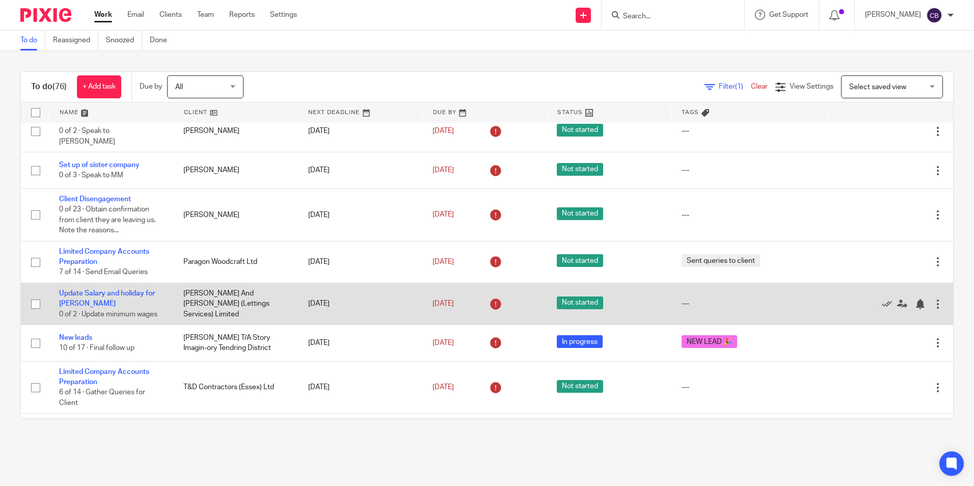
scroll to position [407, 0]
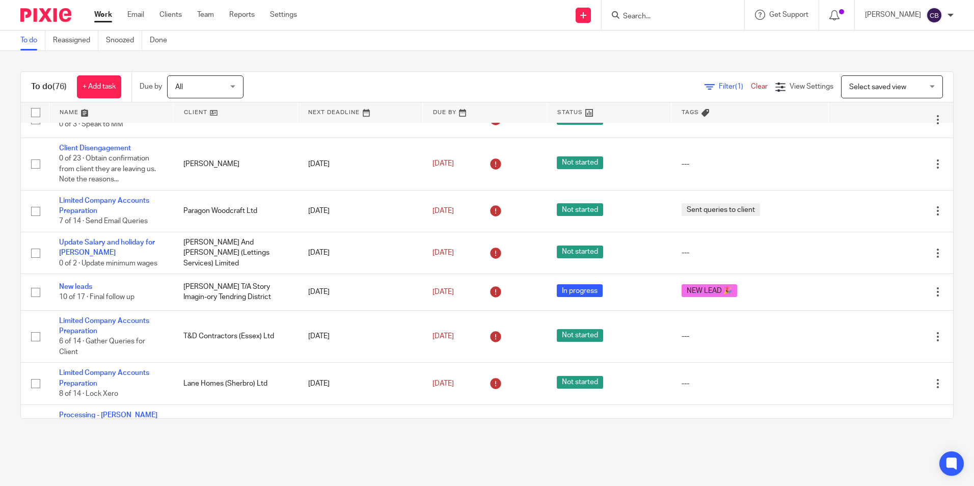
drag, startPoint x: 554, startPoint y: 440, endPoint x: 551, endPoint y: 435, distance: 5.9
click at [554, 440] on main "To do Reassigned Snoozed Done To do (76) + Add task Due by All All [DATE] [DATE…" at bounding box center [487, 243] width 974 height 486
click at [470, 445] on main "To do Reassigned Snoozed Done To do (76) + Add task Due by All All Today Tomorr…" at bounding box center [487, 243] width 974 height 486
drag, startPoint x: 697, startPoint y: 91, endPoint x: 662, endPoint y: 113, distance: 41.3
click at [704, 90] on icon at bounding box center [709, 87] width 10 height 10
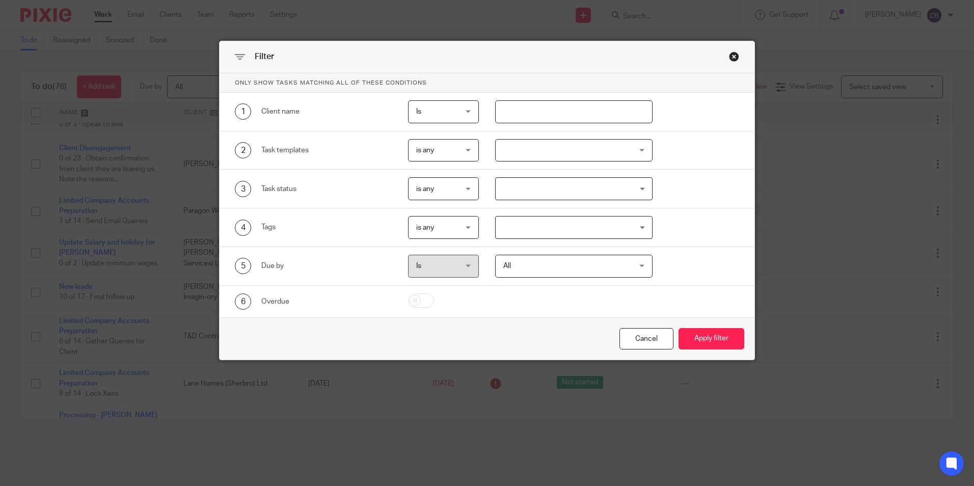
click at [579, 122] on input "text" at bounding box center [573, 111] width 157 height 23
type input "gray"
click at [678, 328] on button "Apply filter" at bounding box center [711, 339] width 66 height 22
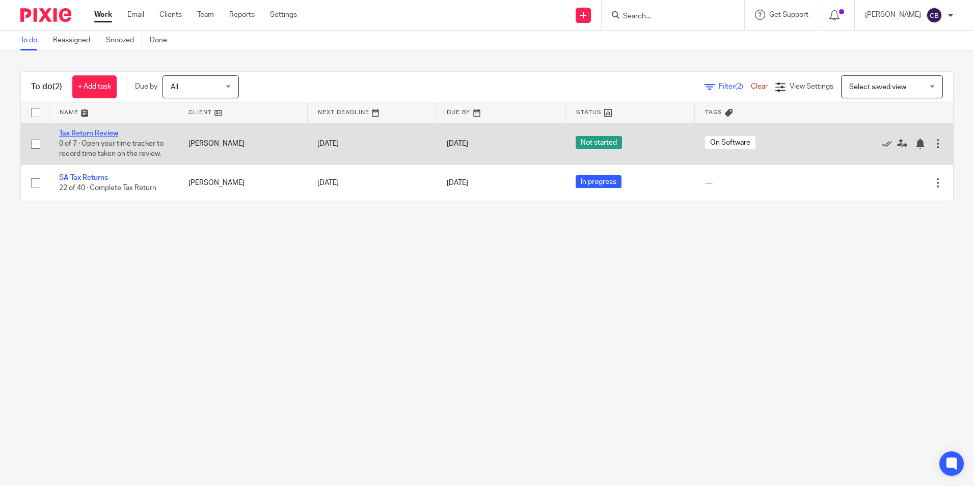
click at [99, 134] on link "Tax Return Review" at bounding box center [88, 133] width 59 height 7
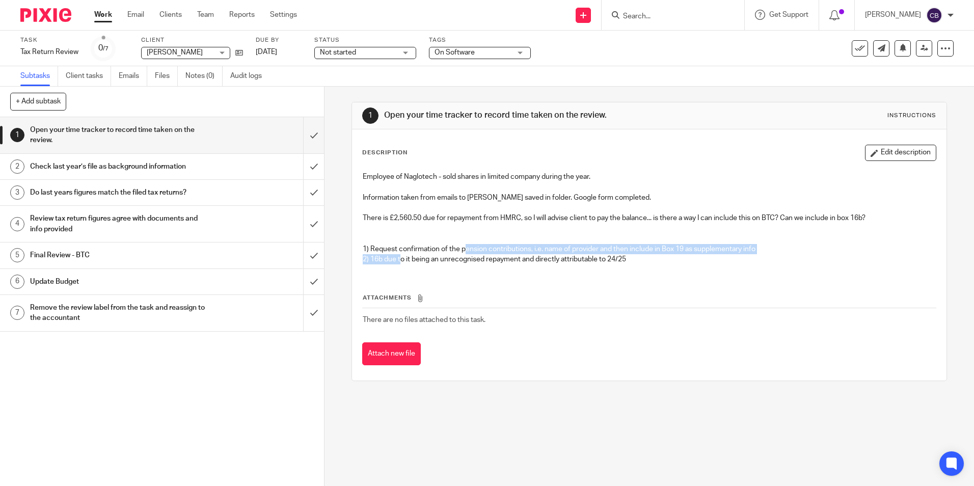
drag, startPoint x: 404, startPoint y: 254, endPoint x: 465, endPoint y: 251, distance: 60.7
click at [465, 251] on div "Employee of Naglotech - sold shares in limited company during the year. Informa…" at bounding box center [649, 219] width 583 height 105
click at [432, 257] on p "2) 16b due to it being an unrecognised repayment and directly attributable to 2…" at bounding box center [649, 259] width 572 height 10
click at [637, 257] on p "2) 16b due to it being an unrecognised repayment and directly attributable to 2…" at bounding box center [649, 259] width 572 height 10
drag, startPoint x: 725, startPoint y: 215, endPoint x: 816, endPoint y: 254, distance: 98.6
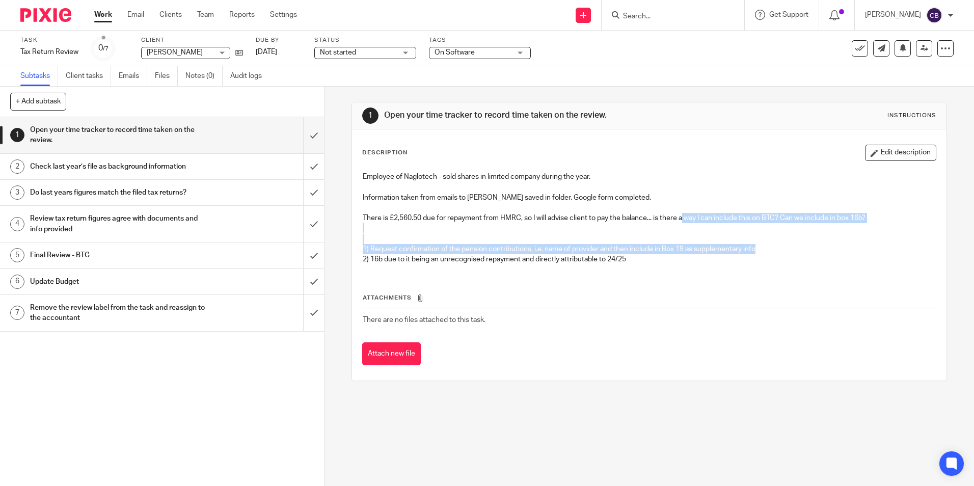
click at [818, 251] on p "There is £2,560.50 due for repayment from HMRC, so I will advise client to pay …" at bounding box center [649, 233] width 572 height 41
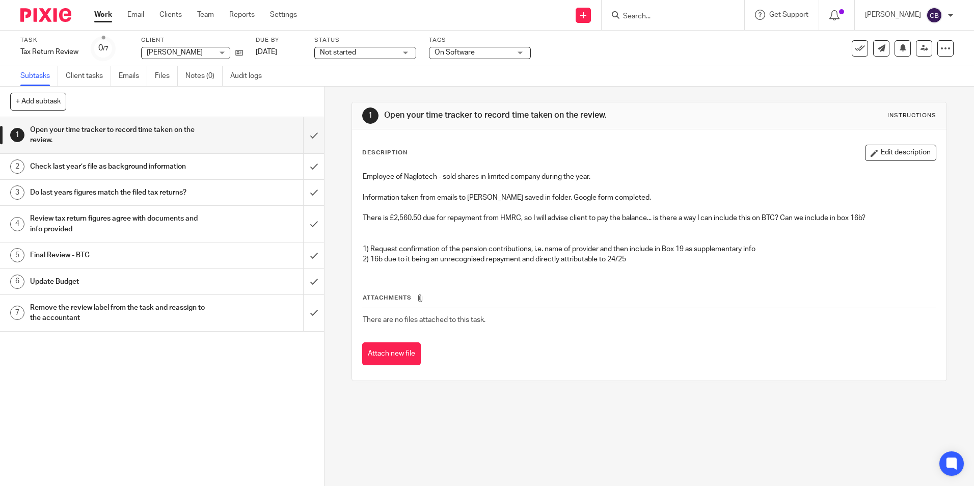
drag, startPoint x: 801, startPoint y: 259, endPoint x: 751, endPoint y: 266, distance: 50.9
click at [801, 259] on p "2) 16b due to it being an unrecognised repayment and directly attributable to 2…" at bounding box center [649, 259] width 572 height 10
drag, startPoint x: 424, startPoint y: 285, endPoint x: 387, endPoint y: 256, distance: 46.8
click at [423, 285] on div "Attachments There are no files attached to this task. Attach new file" at bounding box center [649, 318] width 574 height 93
click at [313, 135] on input "submit" at bounding box center [162, 135] width 324 height 36
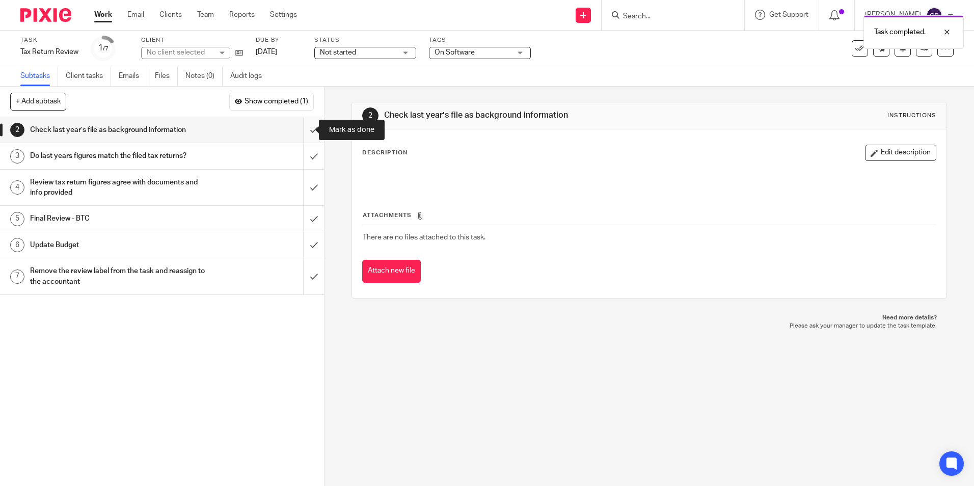
click at [305, 129] on input "submit" at bounding box center [162, 129] width 324 height 25
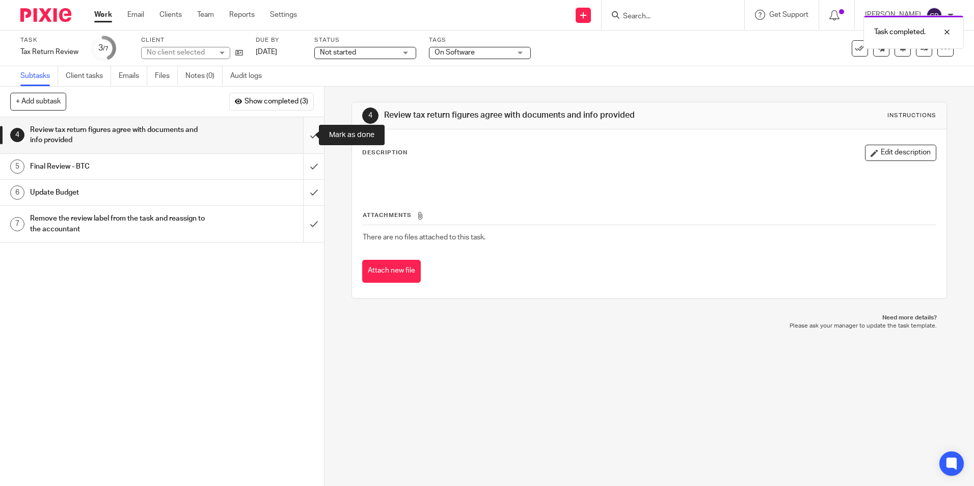
drag, startPoint x: 0, startPoint y: 0, endPoint x: 305, endPoint y: 130, distance: 331.1
click at [305, 130] on input "submit" at bounding box center [162, 135] width 324 height 36
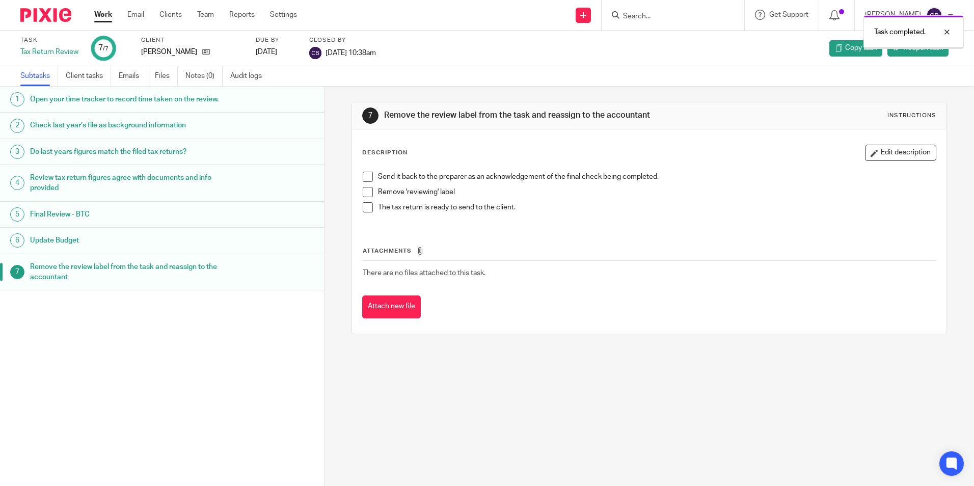
click at [102, 13] on link "Work" at bounding box center [103, 15] width 18 height 10
click at [608, 460] on div "7 Remove the review label from the task and reassign to the accountant Instruct…" at bounding box center [648, 286] width 649 height 399
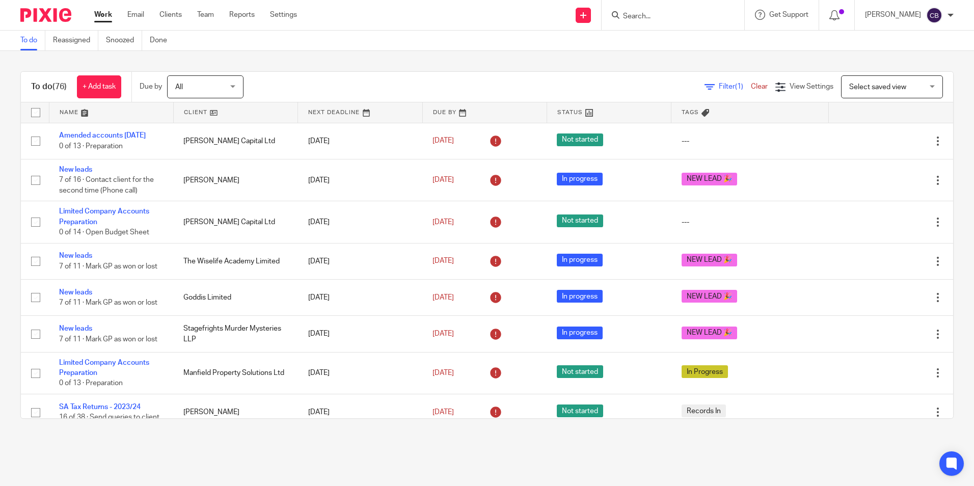
click at [567, 432] on div "To do (76) + Add task Due by All All Today Tomorrow This week Next week This mo…" at bounding box center [487, 245] width 974 height 388
drag, startPoint x: 706, startPoint y: 84, endPoint x: 630, endPoint y: 119, distance: 84.6
click at [719, 84] on span "Filter (1)" at bounding box center [735, 86] width 32 height 7
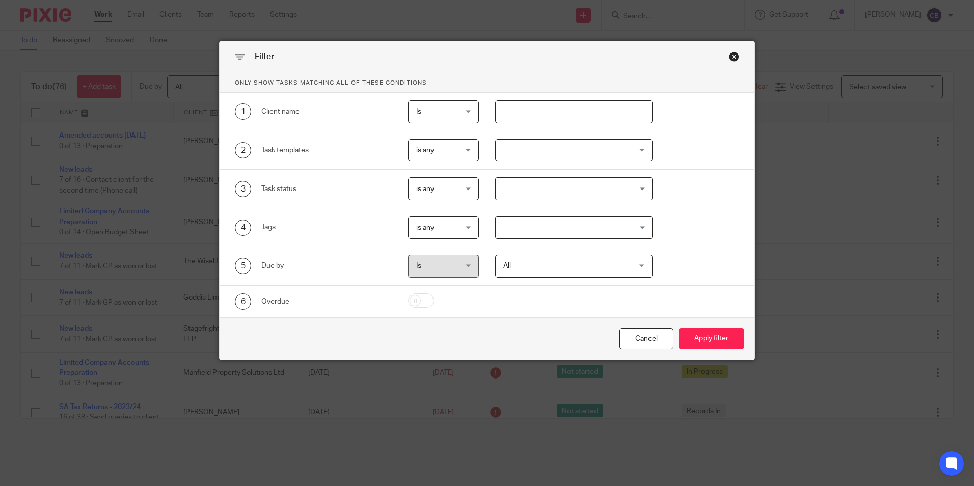
click at [537, 120] on input "text" at bounding box center [573, 111] width 157 height 23
type input "grays"
click at [678, 328] on button "Apply filter" at bounding box center [711, 339] width 66 height 22
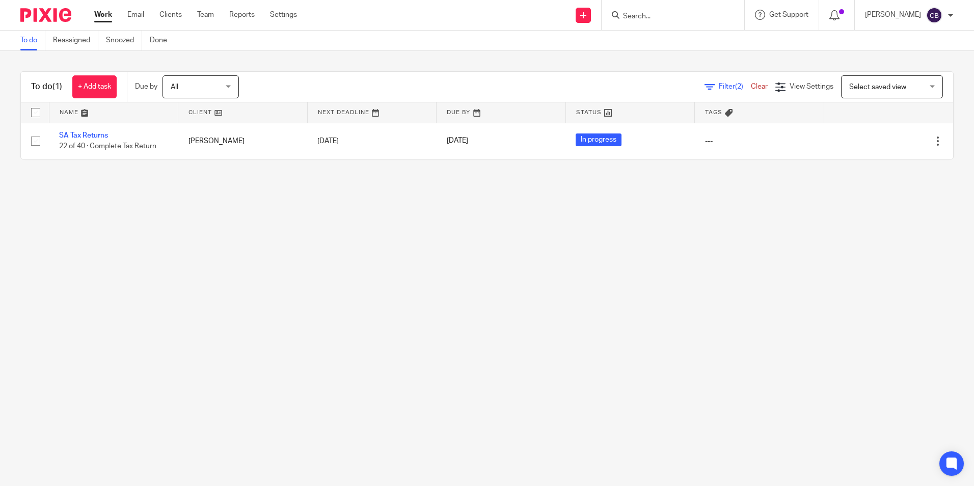
drag, startPoint x: 237, startPoint y: 308, endPoint x: 122, endPoint y: 255, distance: 126.5
click at [232, 302] on main "To do Reassigned Snoozed Done To do (1) + Add task Due by All All [DATE] [DATE]…" at bounding box center [487, 243] width 974 height 486
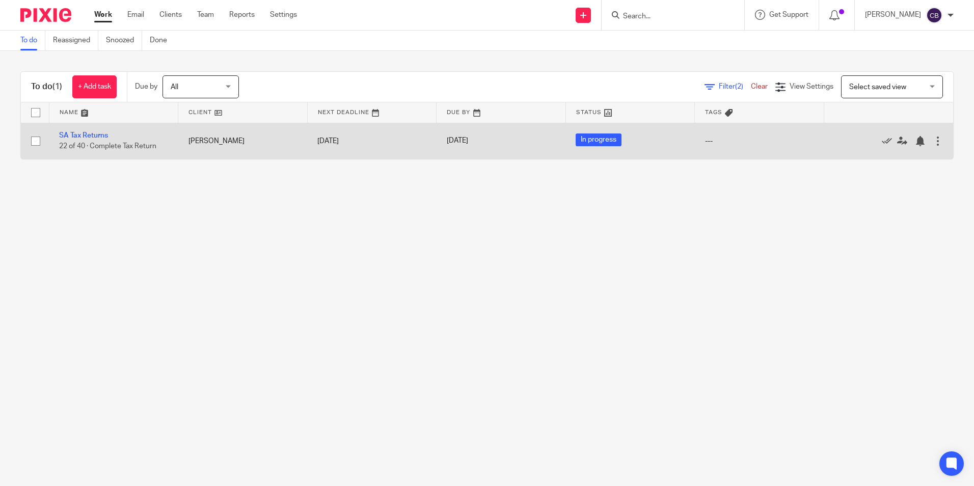
click at [99, 131] on td "SA Tax Returns 22 of 40 · Complete Tax Return" at bounding box center [113, 141] width 129 height 36
click at [96, 134] on link "SA Tax Returns" at bounding box center [83, 135] width 49 height 7
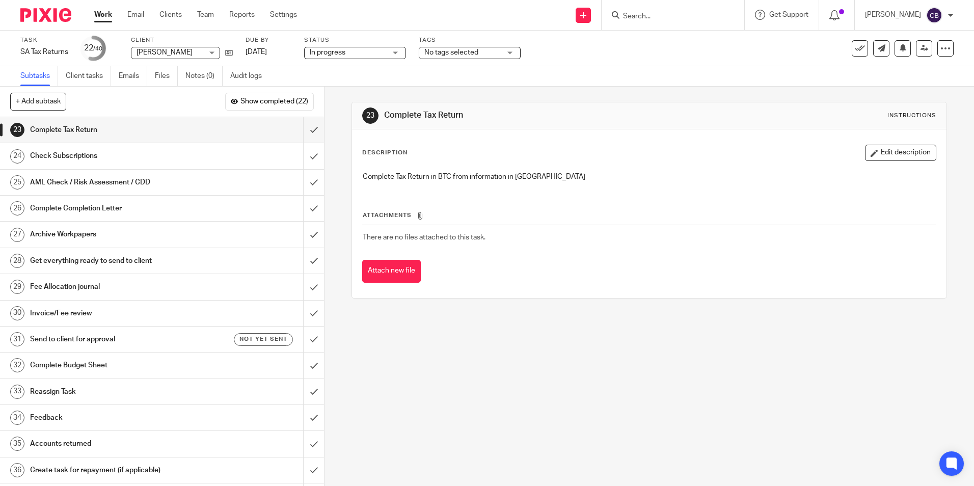
click at [391, 163] on div "Description Edit description Complete Tax Return in BTC from information in [GE…" at bounding box center [649, 167] width 574 height 45
click at [298, 130] on input "submit" at bounding box center [162, 129] width 324 height 25
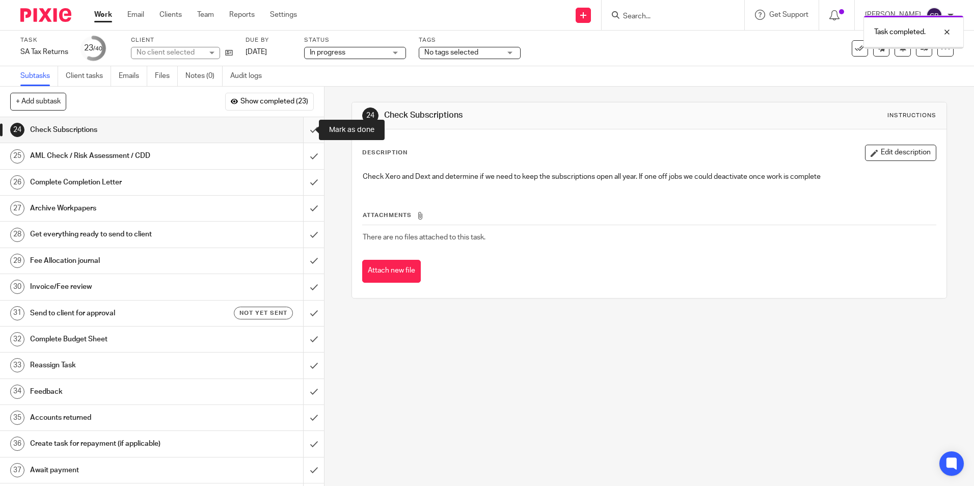
click input "submit"
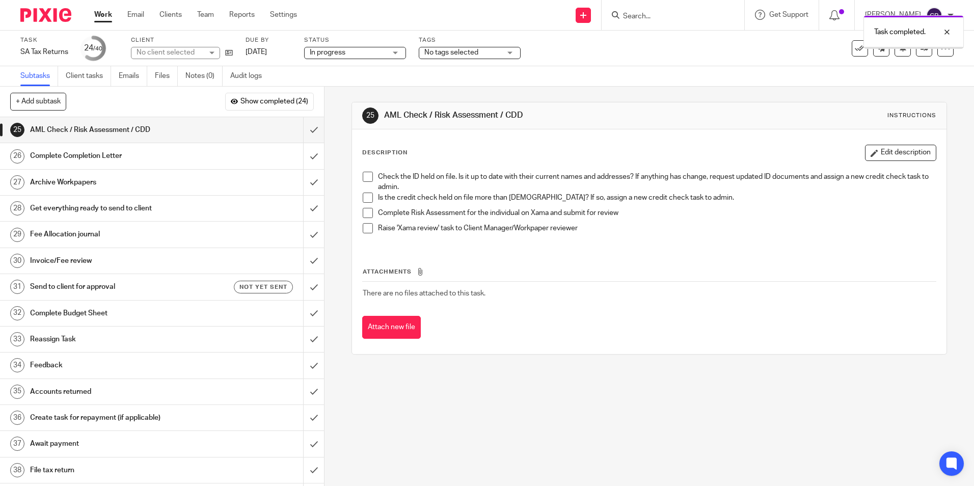
click at [510, 150] on div "Description Edit description" at bounding box center [649, 153] width 574 height 16
drag, startPoint x: 503, startPoint y: 152, endPoint x: 539, endPoint y: 232, distance: 88.4
click at [503, 152] on div "Description Edit description" at bounding box center [649, 153] width 574 height 16
drag, startPoint x: 368, startPoint y: 176, endPoint x: 373, endPoint y: 190, distance: 14.8
click at [368, 176] on span at bounding box center [368, 177] width 10 height 10
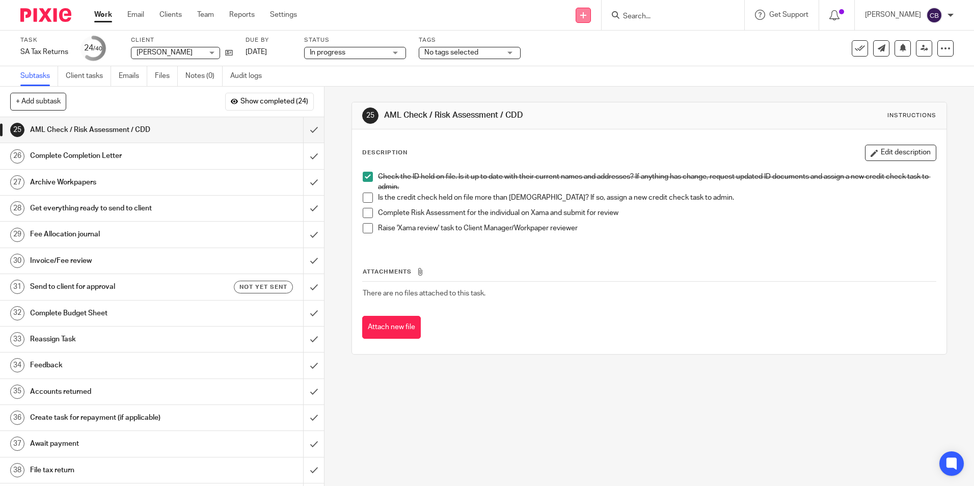
click at [591, 18] on link at bounding box center [583, 15] width 15 height 15
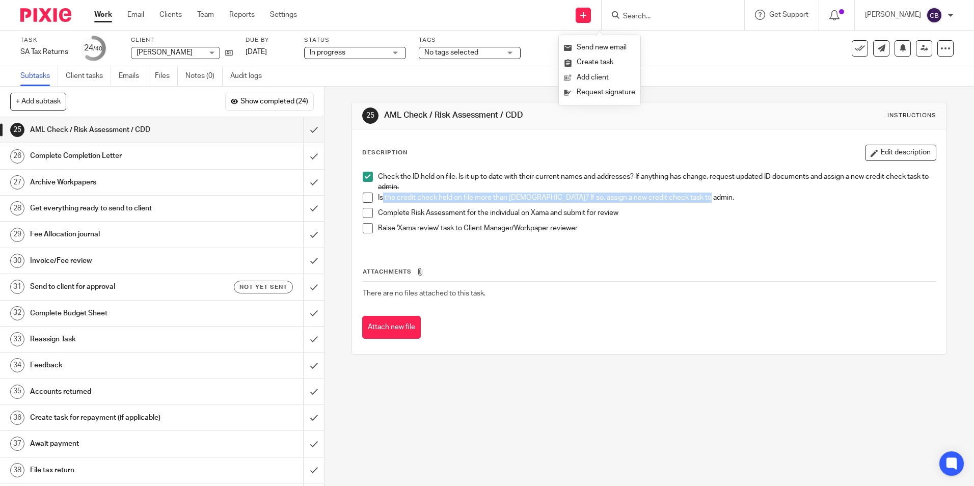
drag, startPoint x: 440, startPoint y: 193, endPoint x: 691, endPoint y: 200, distance: 251.7
click at [691, 200] on p "Is the credit check held on file more than 2 years old? If so, assign a new cre…" at bounding box center [656, 198] width 557 height 10
drag, startPoint x: 559, startPoint y: 213, endPoint x: 500, endPoint y: 207, distance: 59.4
click at [556, 211] on p "Complete Risk Assessment for the individual on Xama and submit for review" at bounding box center [656, 213] width 557 height 10
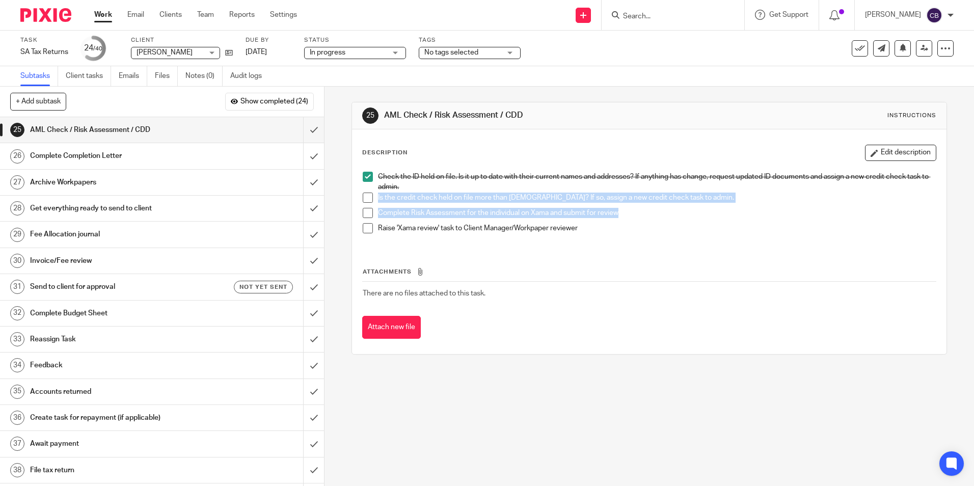
drag, startPoint x: 449, startPoint y: 198, endPoint x: 657, endPoint y: 204, distance: 207.9
click at [699, 210] on ul "Is the credit check held on file more than 2 years old? If so, assign a new cre…" at bounding box center [649, 216] width 572 height 46
click at [650, 205] on div "Is the credit check held on file more than 2 years old? If so, assign a new cre…" at bounding box center [656, 200] width 557 height 15
click at [648, 213] on p "Complete Risk Assessment for the individual on Xama and submit for review" at bounding box center [656, 213] width 557 height 10
click at [642, 217] on p "Complete Risk Assessment for the individual on Xama and submit for review" at bounding box center [656, 213] width 557 height 10
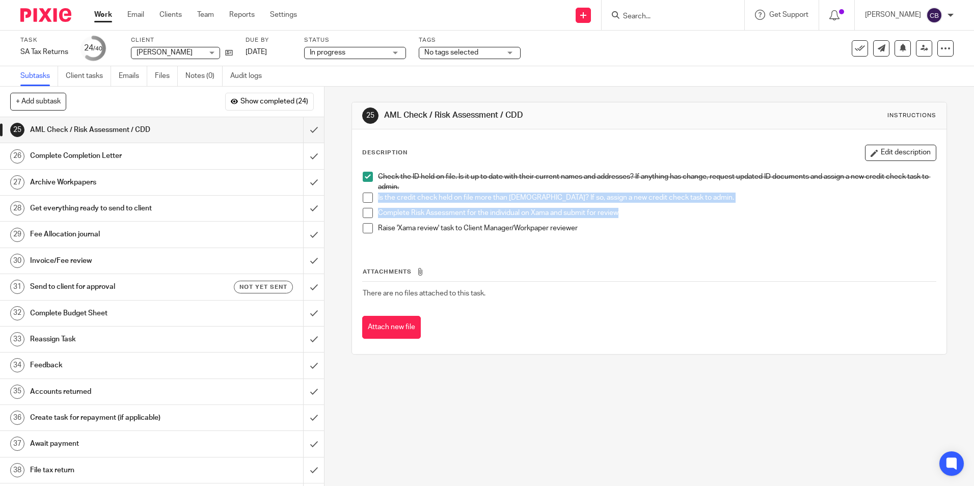
click at [367, 201] on span at bounding box center [368, 198] width 10 height 10
click at [450, 215] on p "Complete Risk Assessment for the individual on Xama and submit for review" at bounding box center [656, 213] width 557 height 10
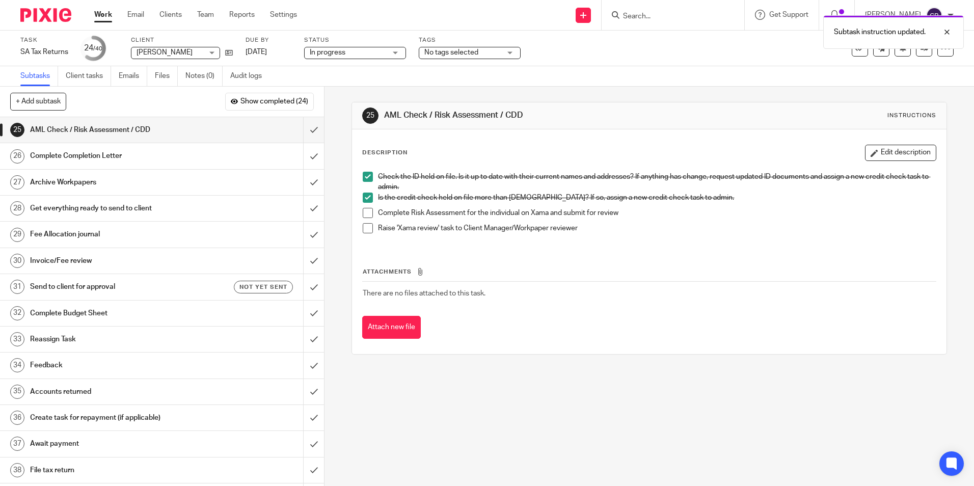
drag, startPoint x: 651, startPoint y: 225, endPoint x: 644, endPoint y: 234, distance: 11.6
click at [651, 226] on p "Raise 'Xama review' task to Client Manager/Workpaper reviewer" at bounding box center [656, 228] width 557 height 10
drag, startPoint x: 365, startPoint y: 217, endPoint x: 368, endPoint y: 228, distance: 10.8
click at [365, 217] on span at bounding box center [368, 213] width 10 height 10
click at [369, 230] on span at bounding box center [368, 228] width 10 height 10
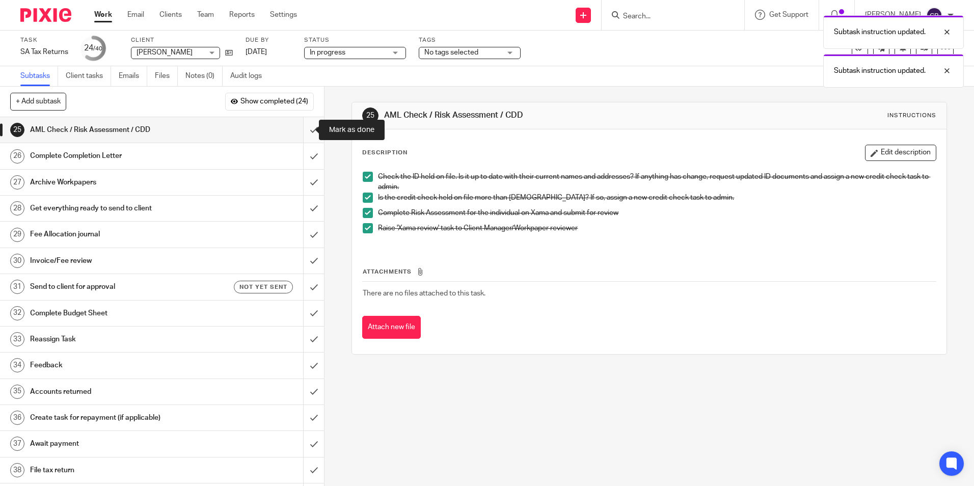
click at [299, 134] on input "submit" at bounding box center [162, 129] width 324 height 25
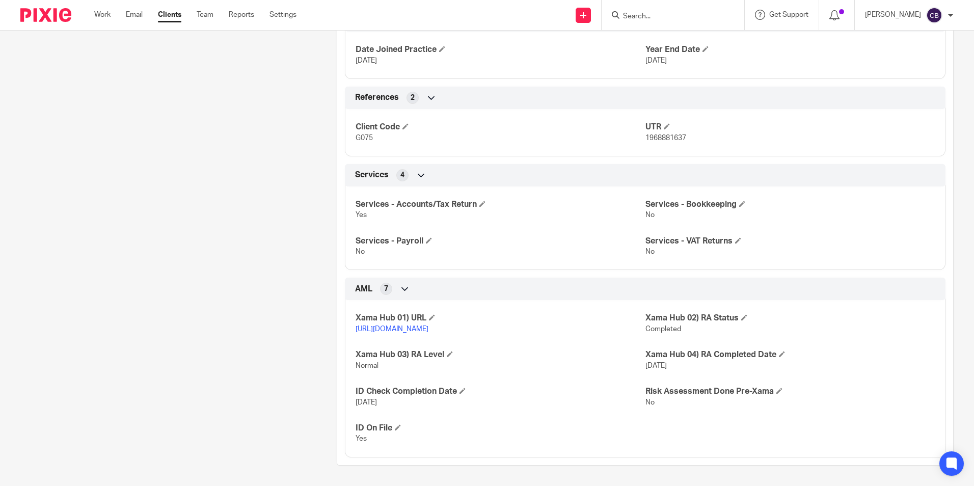
scroll to position [504, 0]
click at [401, 325] on link "[URL][DOMAIN_NAME]" at bounding box center [392, 328] width 73 height 7
click at [460, 389] on span at bounding box center [462, 391] width 6 height 6
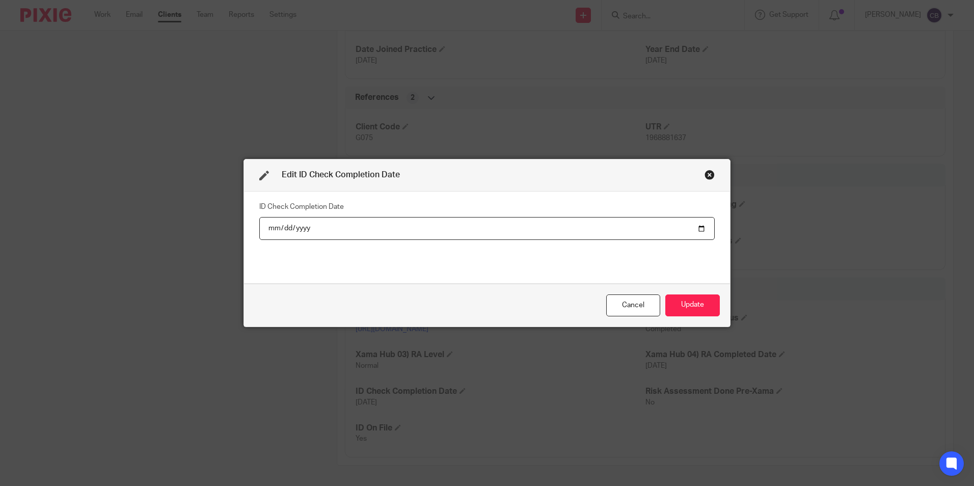
drag, startPoint x: 311, startPoint y: 231, endPoint x: 231, endPoint y: 224, distance: 79.8
click at [244, 224] on div "ID Check Completion Date [DATE]" at bounding box center [487, 238] width 486 height 92
drag, startPoint x: 697, startPoint y: 230, endPoint x: 678, endPoint y: 226, distance: 19.2
click at [695, 229] on input "[DATE]" at bounding box center [486, 228] width 455 height 23
type input "[DATE]"
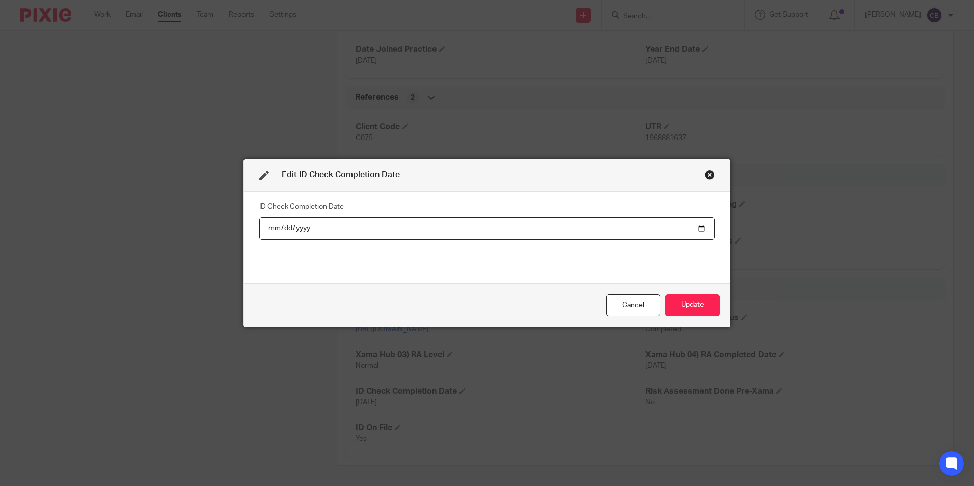
drag, startPoint x: 672, startPoint y: 299, endPoint x: 662, endPoint y: 326, distance: 28.9
click at [673, 300] on button "Update" at bounding box center [692, 305] width 54 height 22
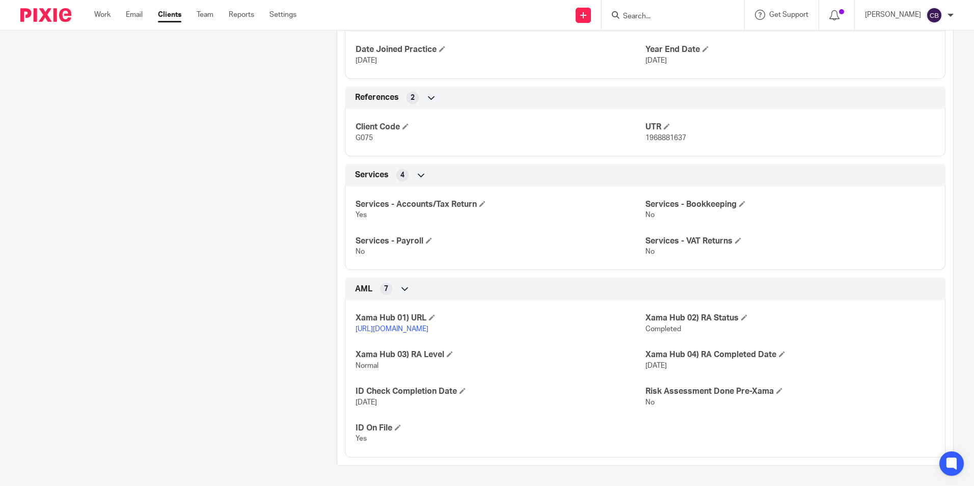
drag, startPoint x: 153, startPoint y: 167, endPoint x: 142, endPoint y: 148, distance: 21.9
click at [152, 161] on div "Client contacts [PERSON_NAME] [PERSON_NAME][EMAIL_ADDRESS][DOMAIN_NAME] Edit co…" at bounding box center [163, 40] width 316 height 851
click at [390, 325] on link "[URL][DOMAIN_NAME]" at bounding box center [392, 328] width 73 height 7
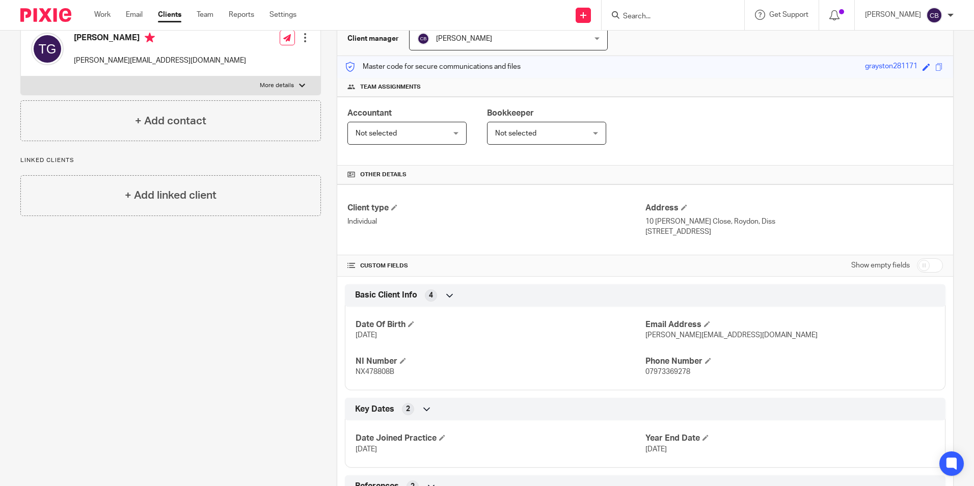
scroll to position [0, 0]
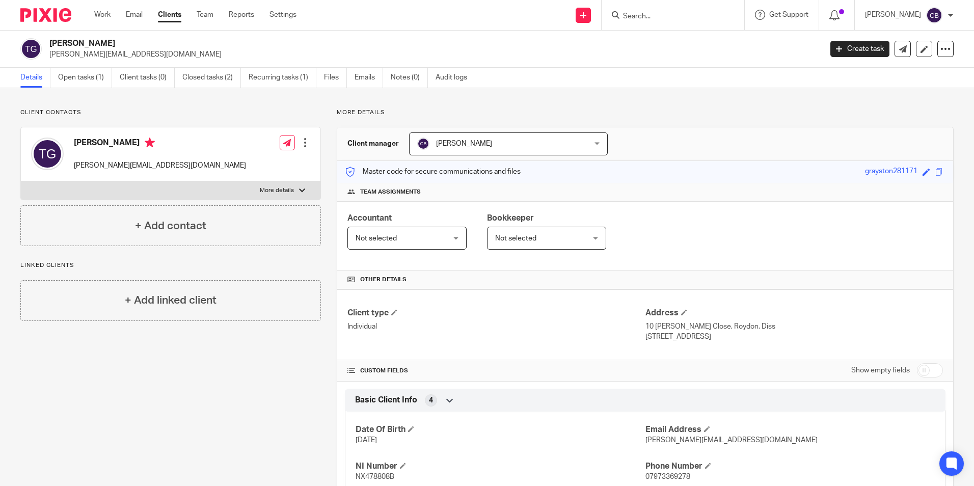
drag, startPoint x: 212, startPoint y: 104, endPoint x: 205, endPoint y: 107, distance: 7.8
click at [168, 122] on div "Client contacts [PERSON_NAME] [PERSON_NAME][EMAIL_ADDRESS][DOMAIN_NAME] Edit co…" at bounding box center [170, 177] width 301 height 138
click at [168, 118] on div "Client contacts Tim Grayston tim.grayston@naglotech.com Edit contact Create cli…" at bounding box center [170, 177] width 301 height 138
click at [105, 13] on link "Work" at bounding box center [102, 15] width 16 height 10
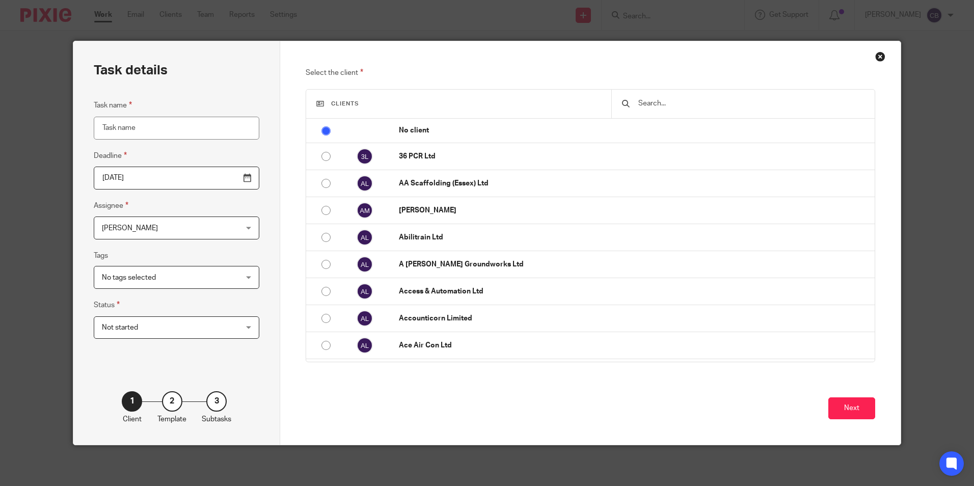
click at [205, 225] on span "[PERSON_NAME]" at bounding box center [164, 227] width 125 height 21
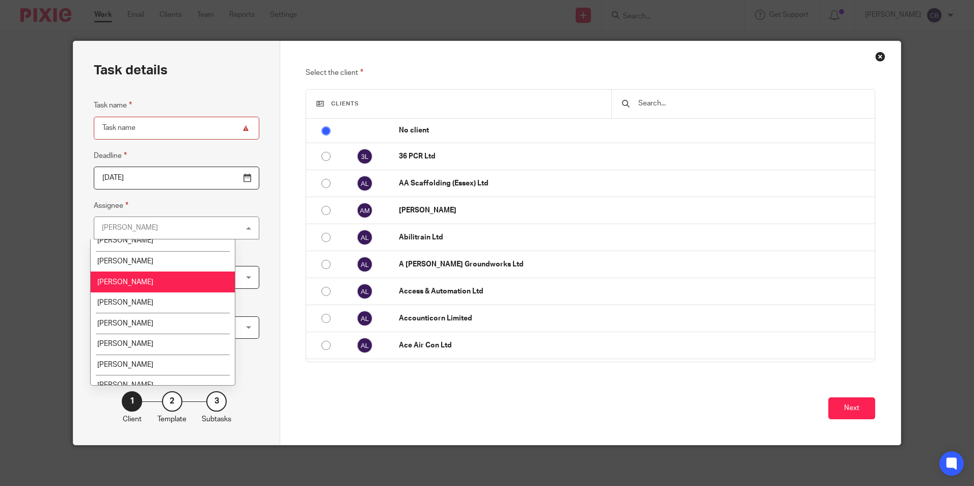
scroll to position [153, 0]
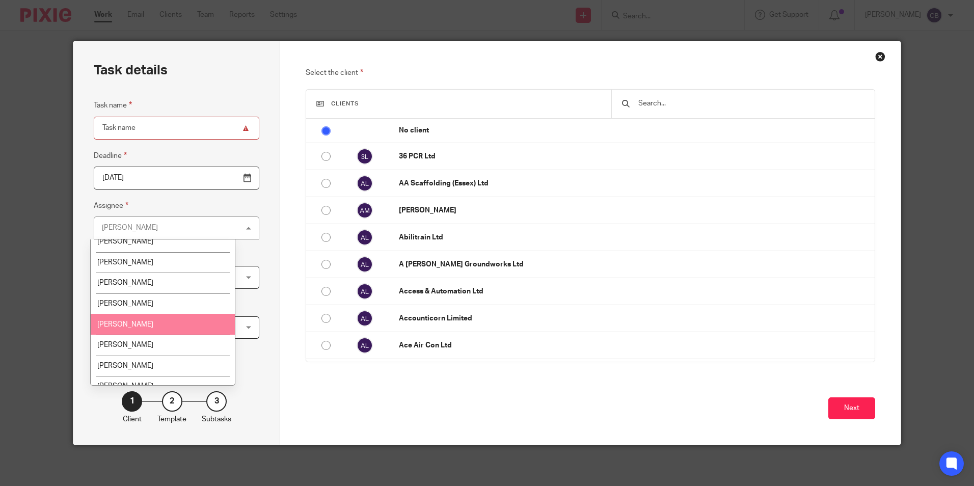
click at [158, 324] on li "Karen Rai" at bounding box center [163, 324] width 144 height 21
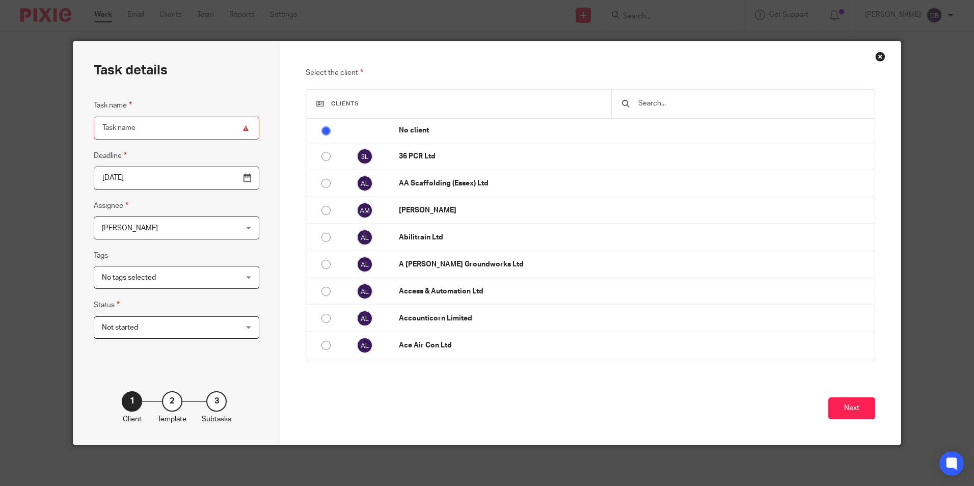
click at [660, 105] on input "text" at bounding box center [750, 103] width 227 height 11
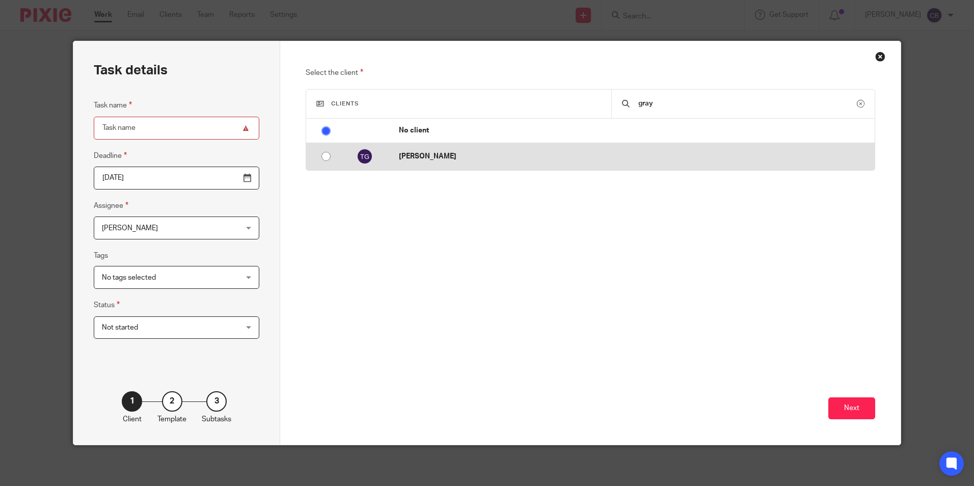
type input "gray"
click at [668, 157] on p "[PERSON_NAME]" at bounding box center [634, 156] width 471 height 10
radio input "false"
radio input "true"
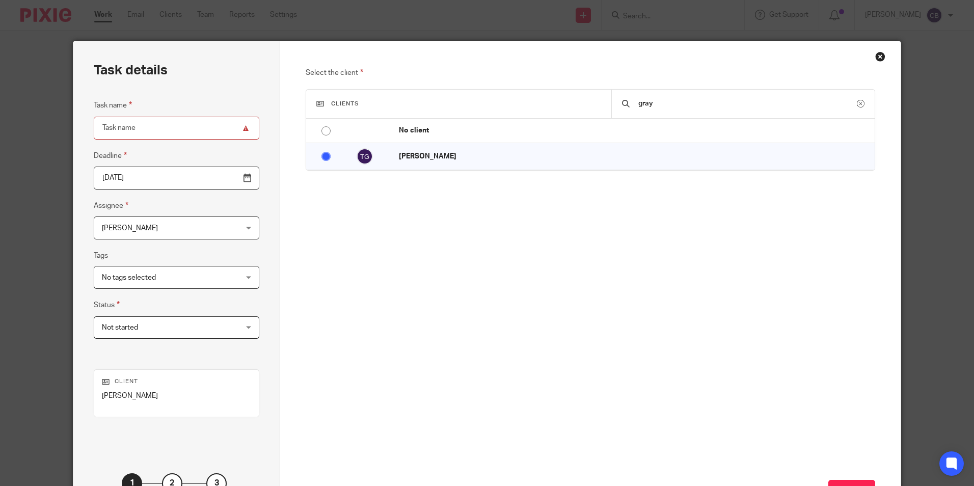
scroll to position [51, 0]
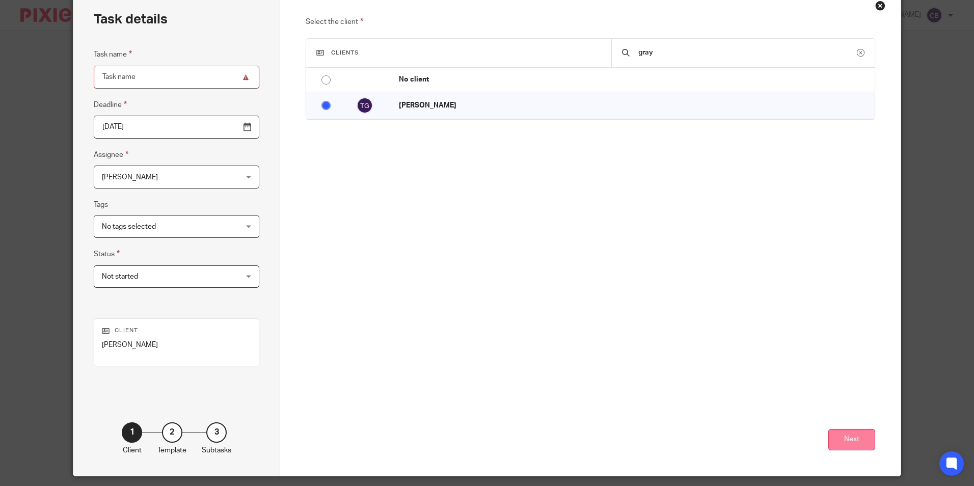
click at [833, 435] on button "Next" at bounding box center [851, 440] width 47 height 22
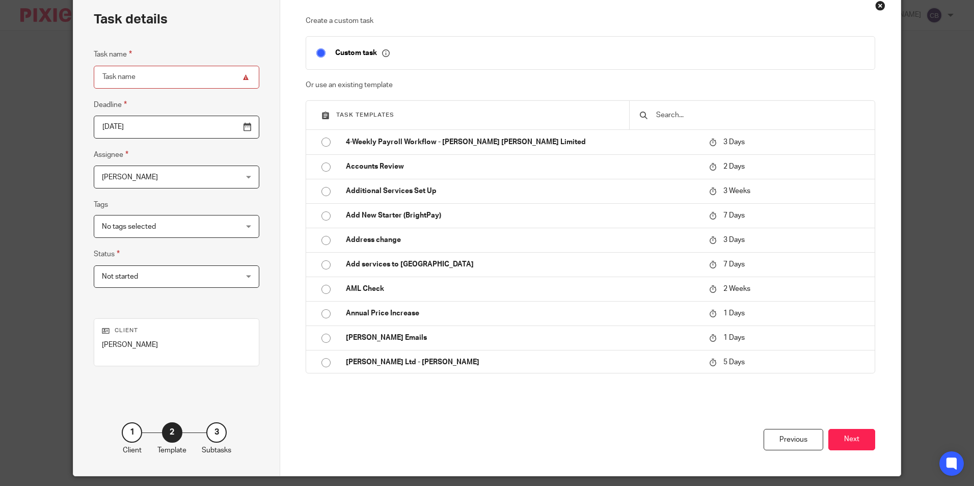
click at [676, 119] on input "text" at bounding box center [759, 115] width 209 height 11
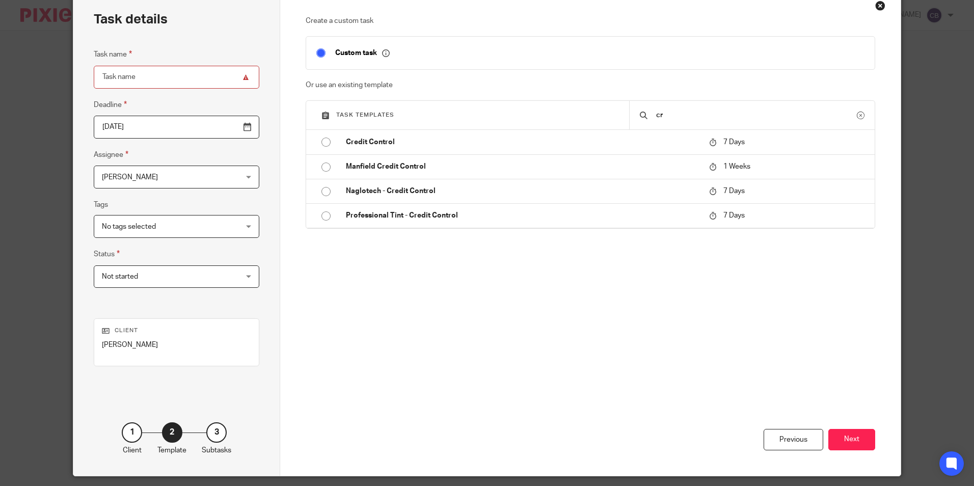
type input "c"
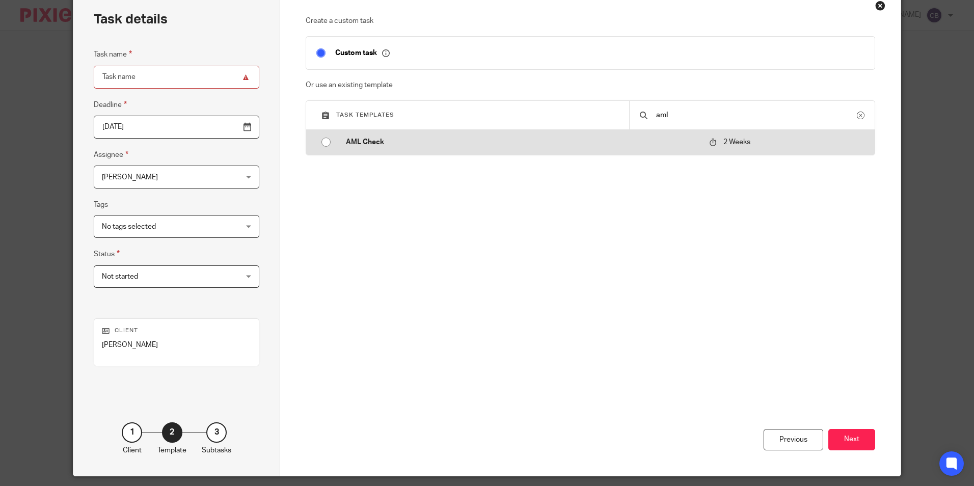
type input "aml"
click at [665, 150] on td "AML Check" at bounding box center [520, 142] width 368 height 24
type input "2025-09-03"
type input "AML Check"
checkbox input "false"
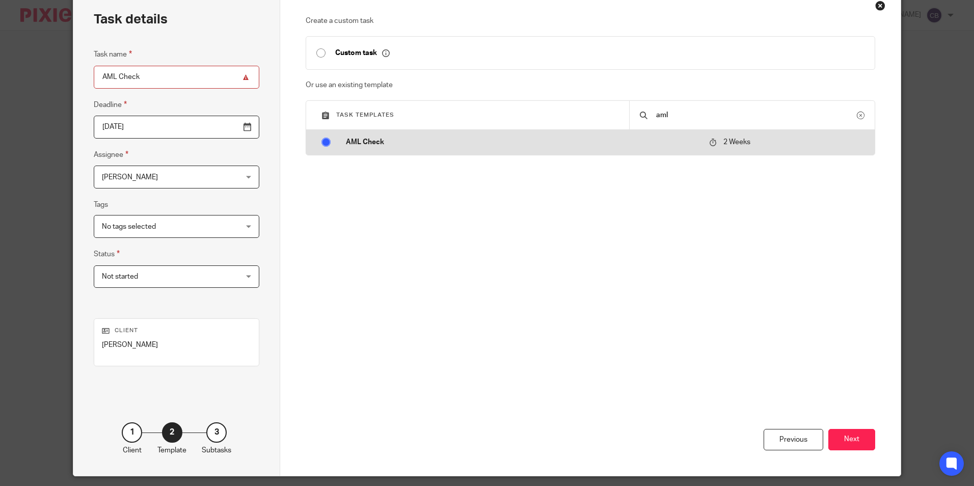
radio input "true"
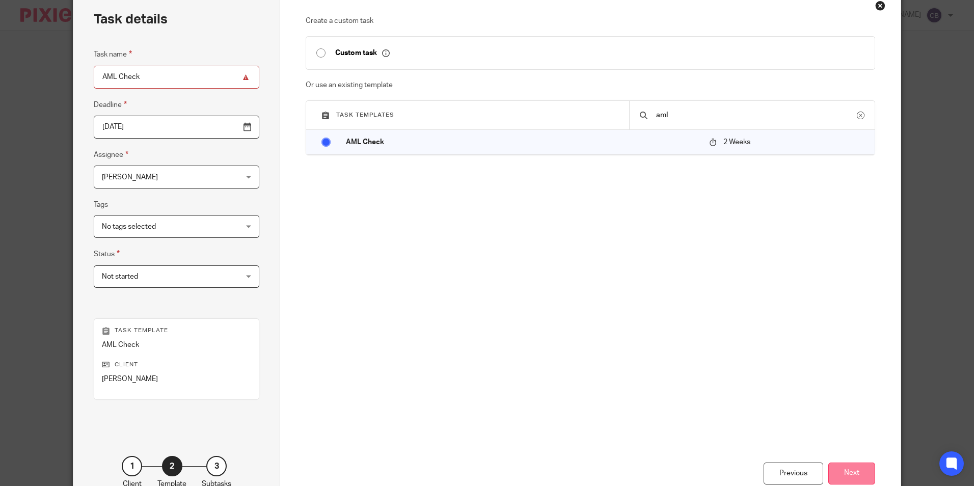
click at [838, 466] on button "Next" at bounding box center [851, 473] width 47 height 22
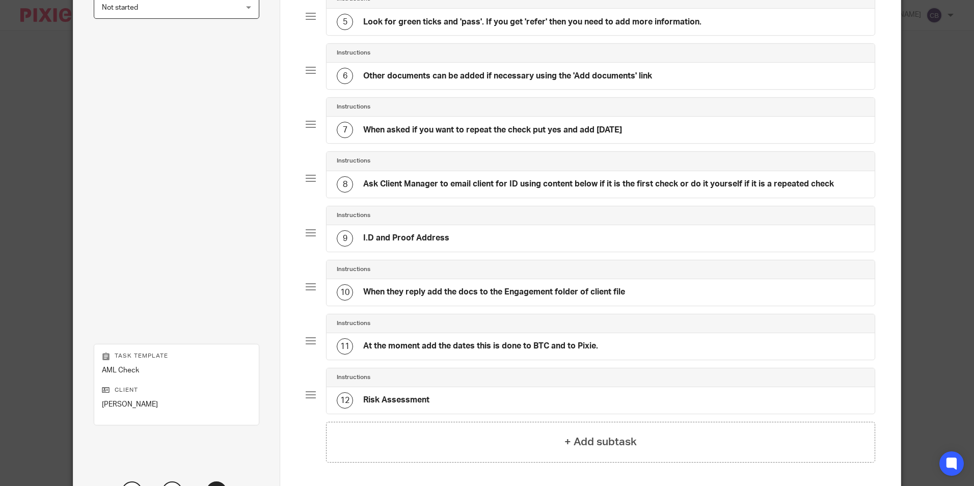
scroll to position [357, 0]
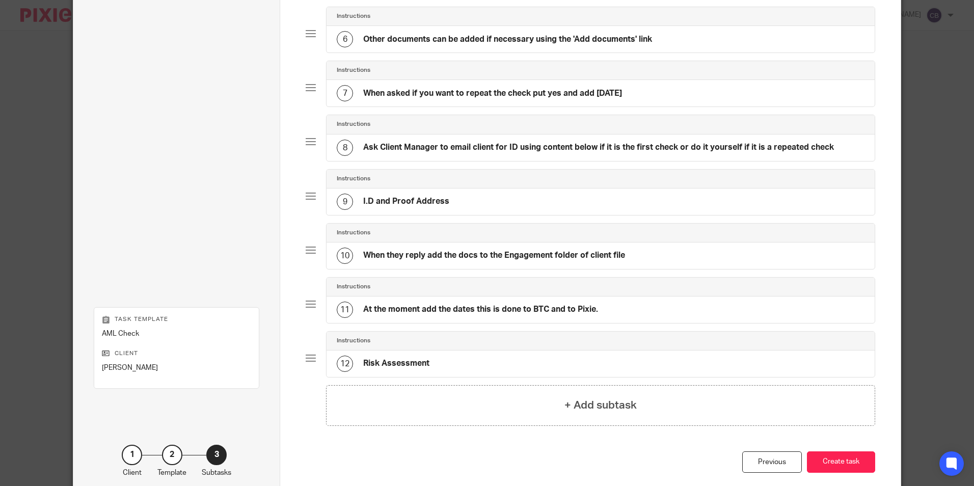
click at [647, 362] on div "12 Risk Assessment" at bounding box center [600, 363] width 548 height 26
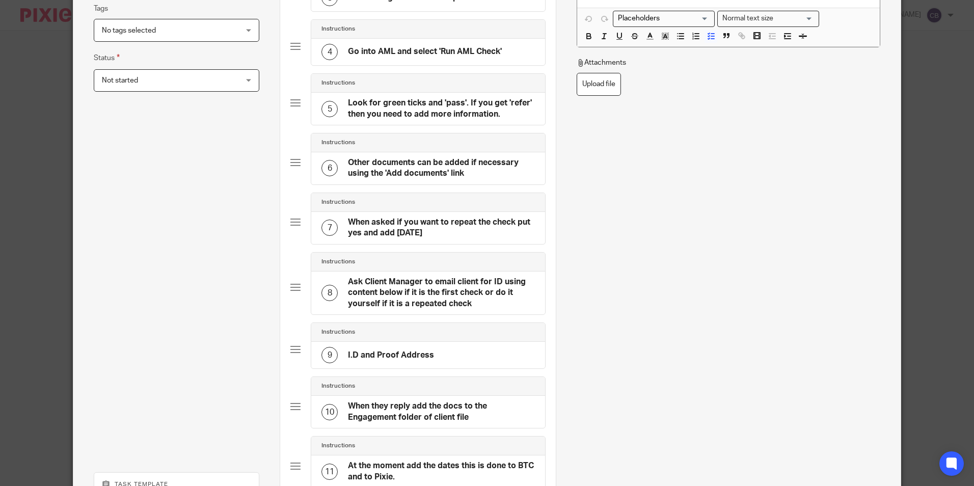
scroll to position [153, 0]
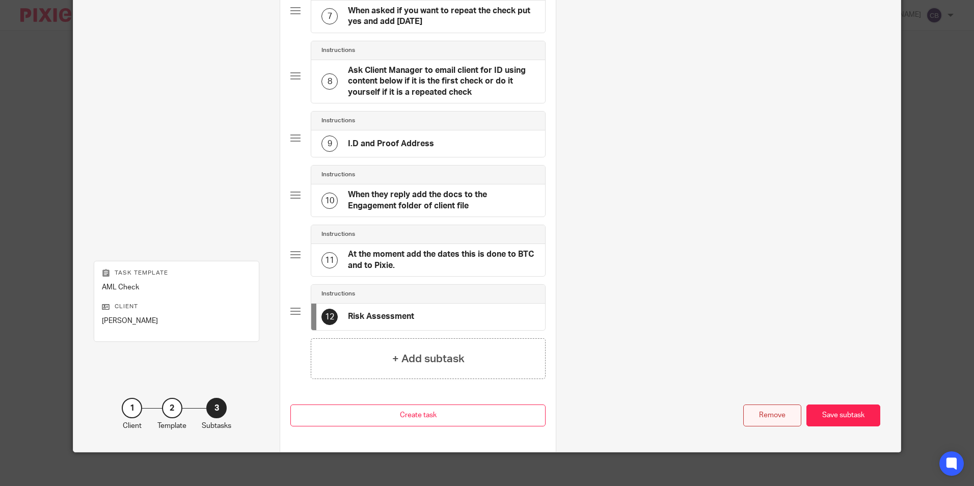
click at [776, 416] on div "Remove" at bounding box center [772, 415] width 58 height 22
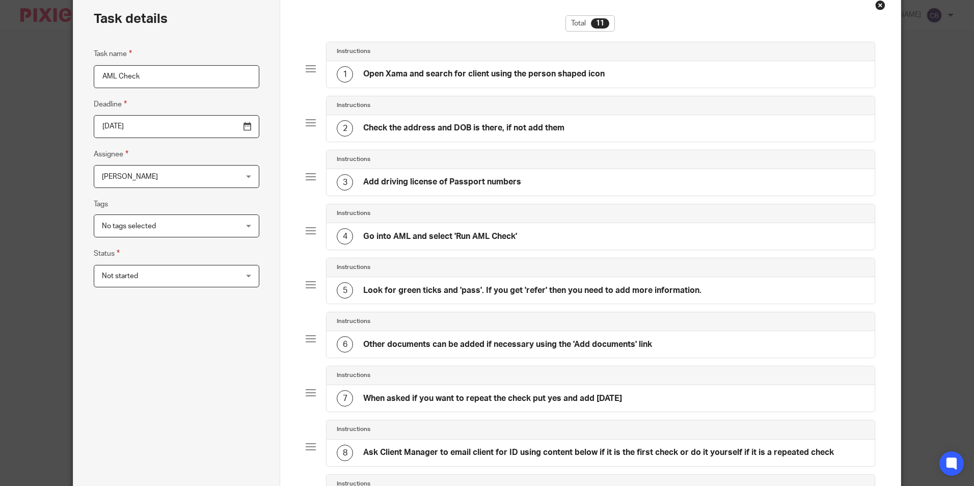
scroll to position [0, 0]
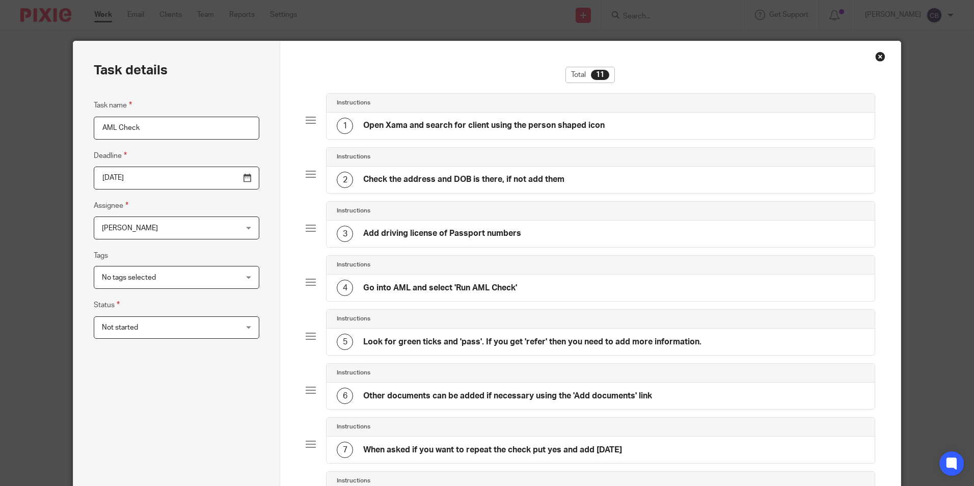
click at [875, 57] on div "Close this dialog window" at bounding box center [880, 56] width 10 height 10
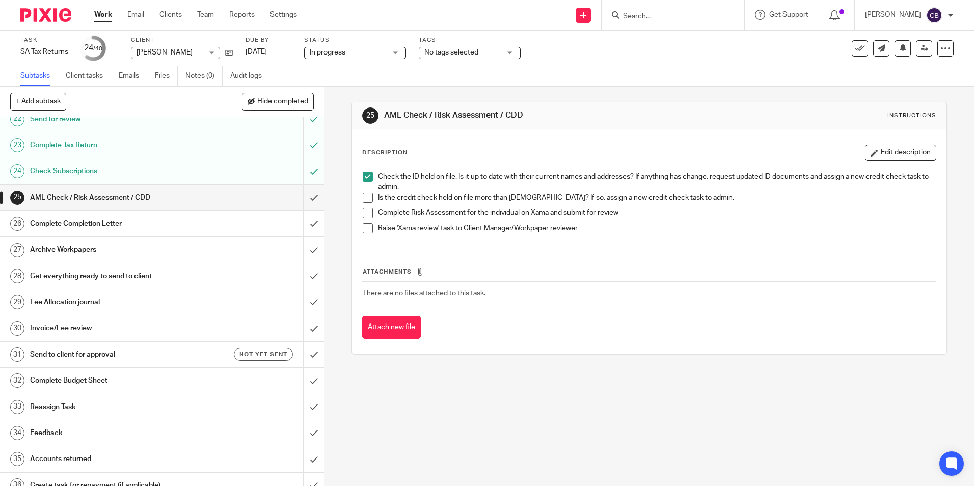
scroll to position [611, 0]
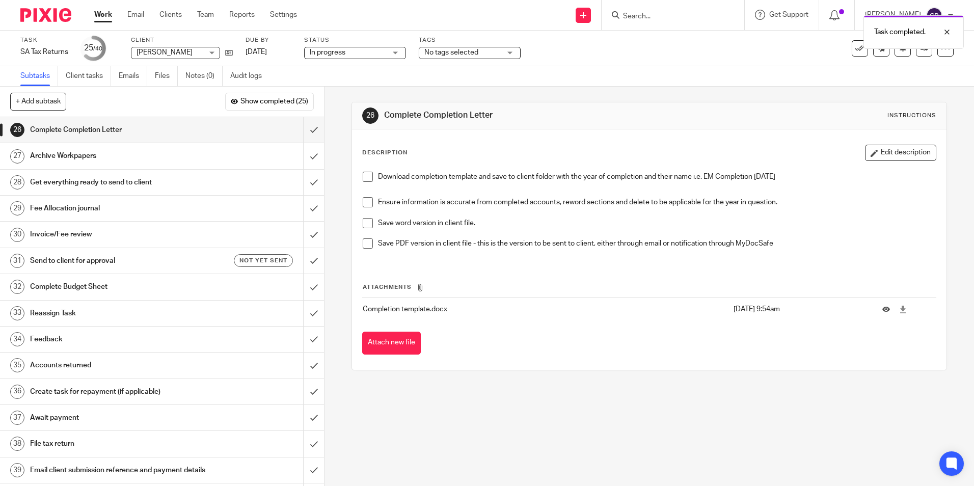
click at [506, 191] on p at bounding box center [649, 192] width 572 height 10
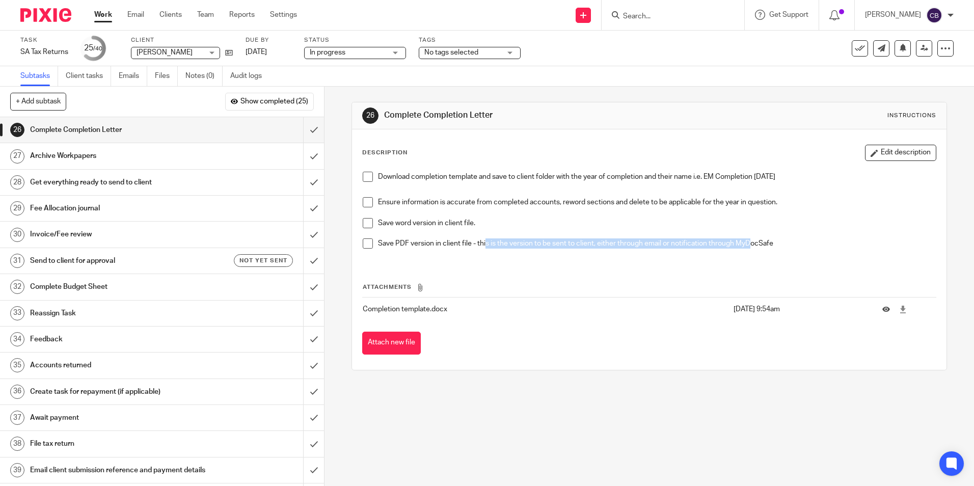
drag, startPoint x: 492, startPoint y: 240, endPoint x: 750, endPoint y: 246, distance: 258.3
click at [750, 246] on p "Save PDF version in client file - this is the version to be sent to client, eit…" at bounding box center [656, 243] width 557 height 10
drag, startPoint x: 615, startPoint y: 270, endPoint x: 605, endPoint y: 266, distance: 11.0
click at [612, 270] on div "Attachments Completion template.docx [DATE] 9:54am Attach new file" at bounding box center [649, 308] width 574 height 93
click at [571, 241] on p "Save PDF version in client file - this is the version to be sent to client, eit…" at bounding box center [656, 243] width 557 height 10
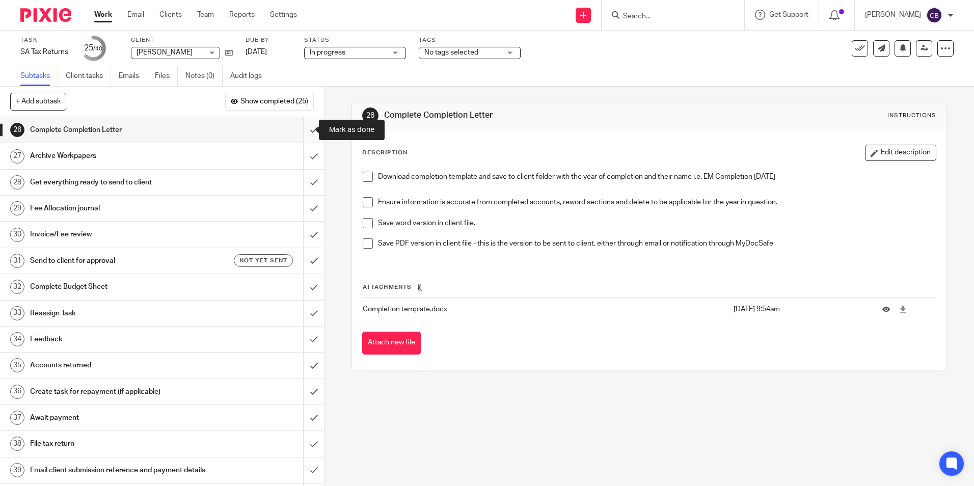
click at [300, 128] on input "submit" at bounding box center [162, 129] width 324 height 25
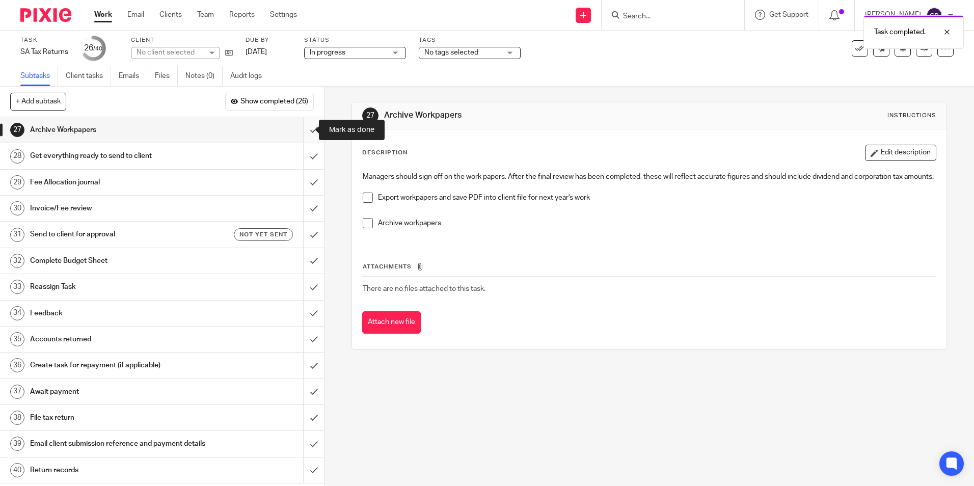
click at [301, 132] on input "submit" at bounding box center [162, 129] width 324 height 25
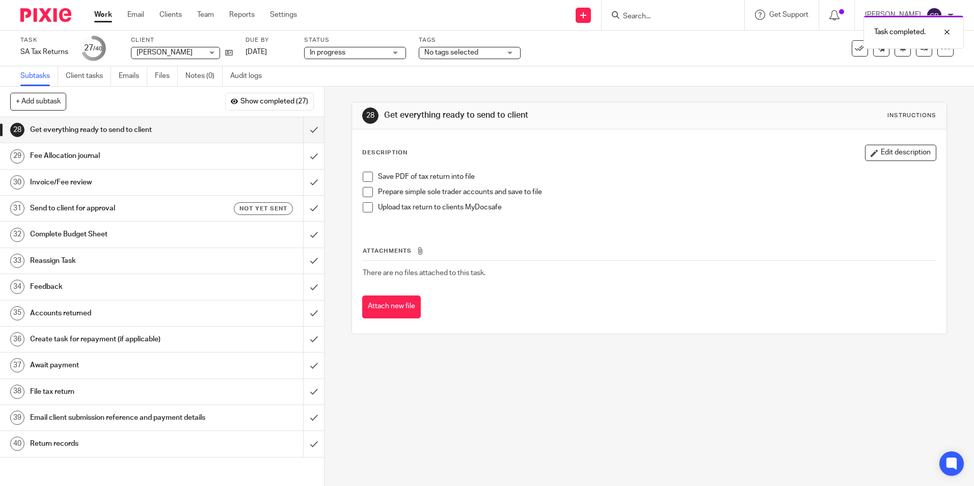
drag, startPoint x: 367, startPoint y: 206, endPoint x: 361, endPoint y: 185, distance: 21.9
click at [367, 205] on span at bounding box center [368, 207] width 10 height 10
click at [358, 171] on div "Save PDF of tax return into file Prepare simple sole trader accounts and save t…" at bounding box center [649, 196] width 583 height 59
click at [363, 177] on span at bounding box center [368, 177] width 10 height 10
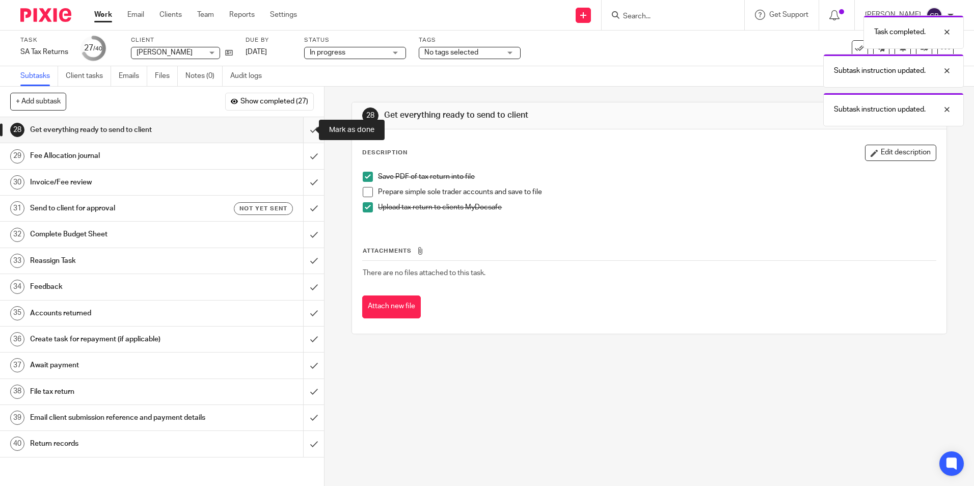
click at [309, 125] on input "submit" at bounding box center [162, 129] width 324 height 25
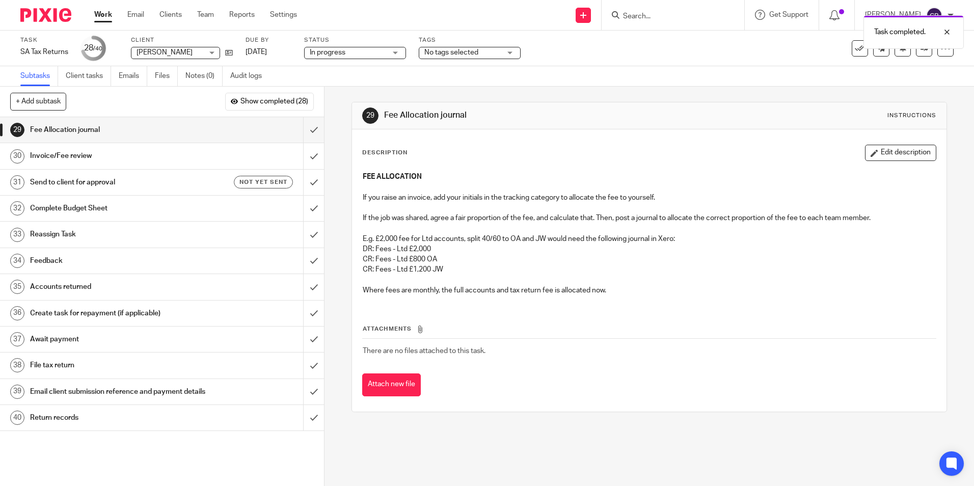
drag, startPoint x: 420, startPoint y: 201, endPoint x: 405, endPoint y: 208, distance: 16.9
click at [420, 202] on p "If you raise an invoice, add your initials in the tracking category to allocate…" at bounding box center [649, 198] width 572 height 10
click at [405, 209] on p at bounding box center [649, 208] width 572 height 10
click at [221, 157] on div "Invoice/Fee review" at bounding box center [161, 155] width 263 height 15
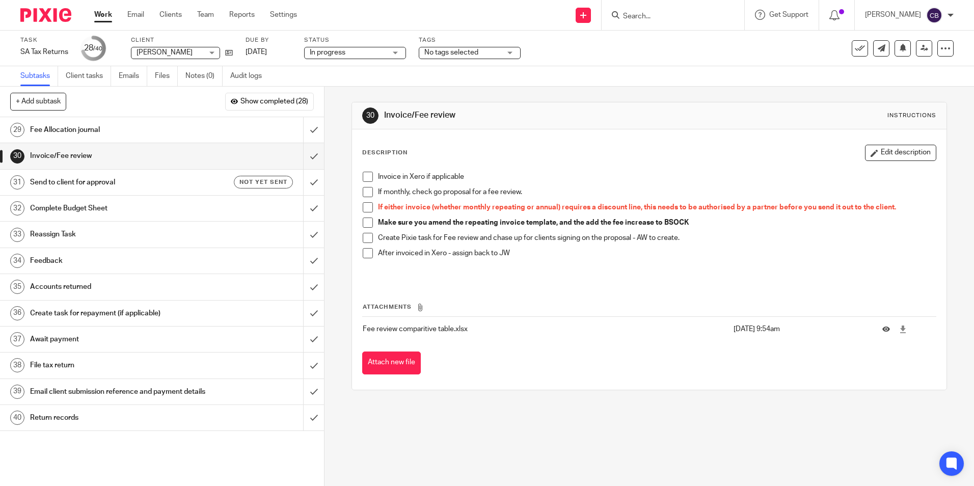
click at [183, 180] on h1 "Send to client for approval" at bounding box center [117, 182] width 175 height 15
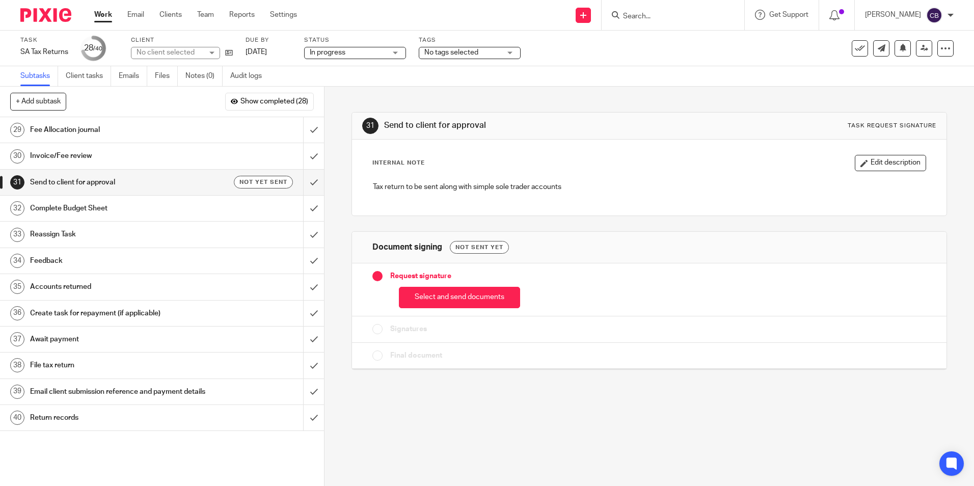
drag, startPoint x: 469, startPoint y: 301, endPoint x: 476, endPoint y: 297, distance: 7.5
click at [470, 298] on button "Select and send documents" at bounding box center [459, 298] width 121 height 22
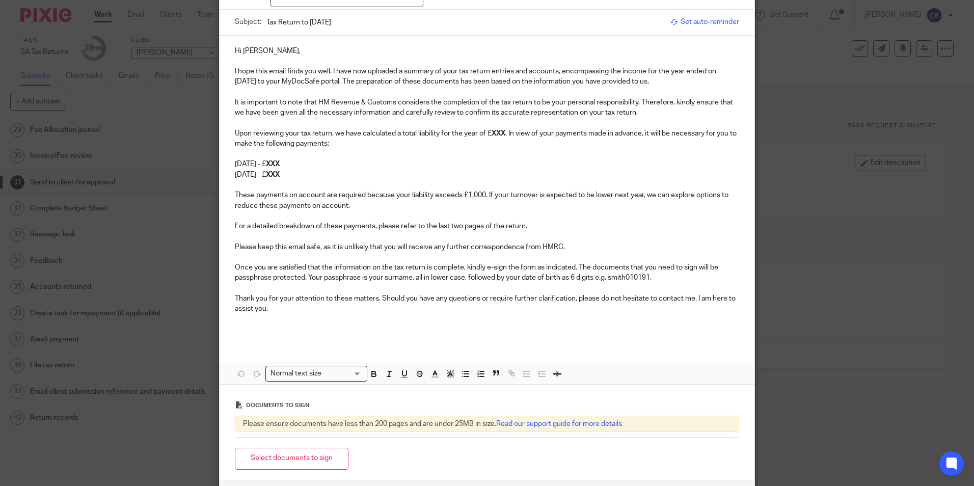
scroll to position [153, 0]
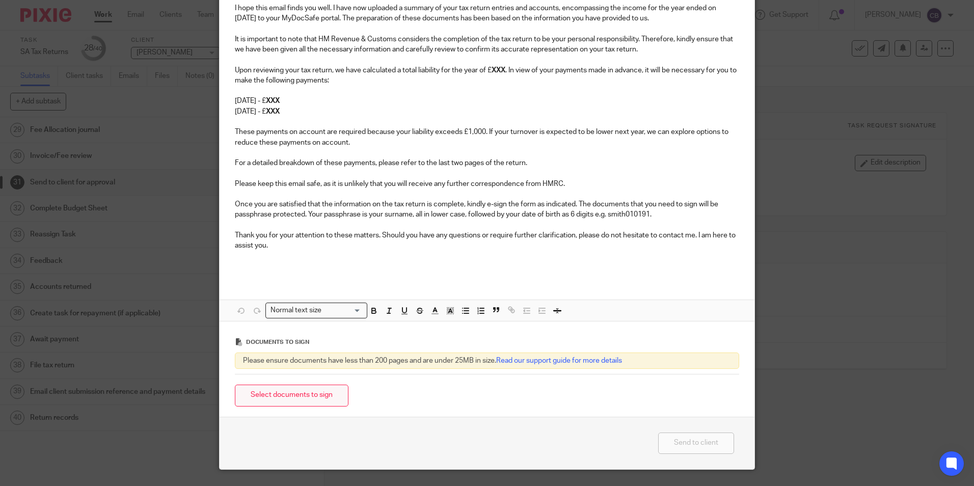
click at [283, 402] on button "Select documents to sign" at bounding box center [292, 396] width 114 height 22
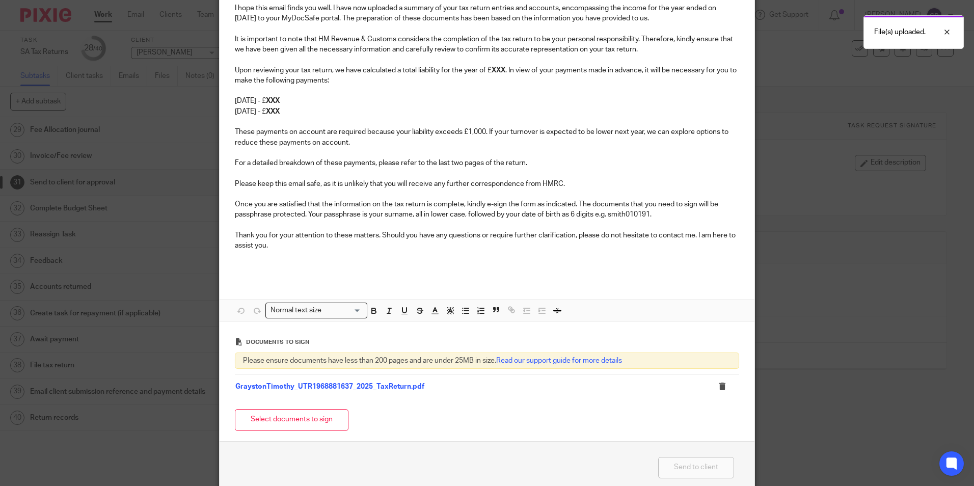
scroll to position [0, 0]
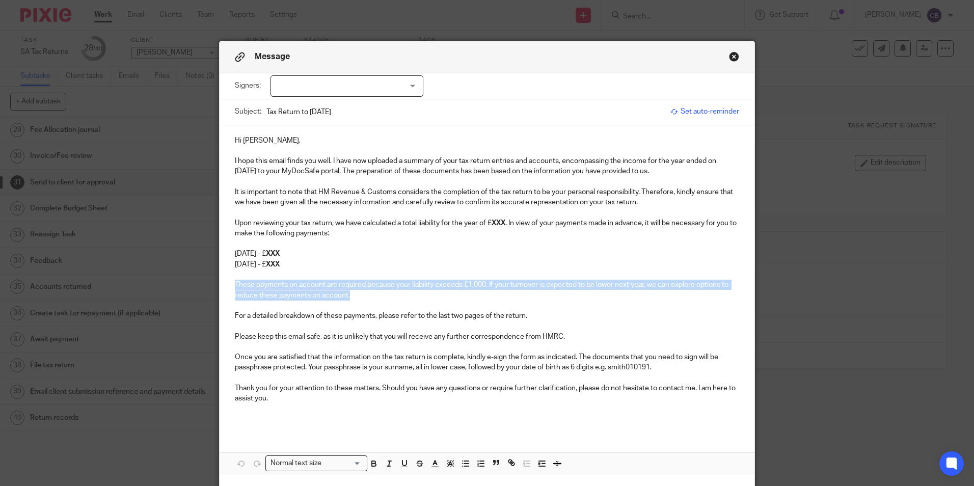
drag, startPoint x: 366, startPoint y: 296, endPoint x: 226, endPoint y: 284, distance: 140.6
click at [226, 284] on div "Hi Tim, I hope this email finds you well. I have now uploaded a summary of your…" at bounding box center [487, 278] width 535 height 307
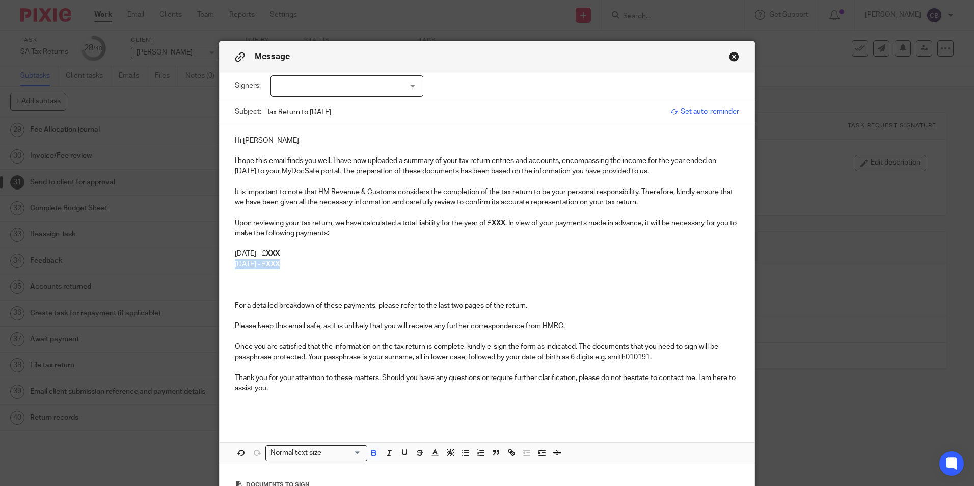
drag, startPoint x: 310, startPoint y: 266, endPoint x: 227, endPoint y: 263, distance: 83.1
click at [227, 263] on div "Hi Tim, I hope this email finds you well. I have now uploaded a summary of your…" at bounding box center [487, 273] width 535 height 296
drag, startPoint x: 233, startPoint y: 222, endPoint x: 439, endPoint y: 236, distance: 206.3
click at [431, 227] on p "Upon reviewing your tax return, we have calculated a total liability for the ye…" at bounding box center [487, 228] width 504 height 21
drag, startPoint x: 447, startPoint y: 243, endPoint x: 468, endPoint y: 238, distance: 20.9
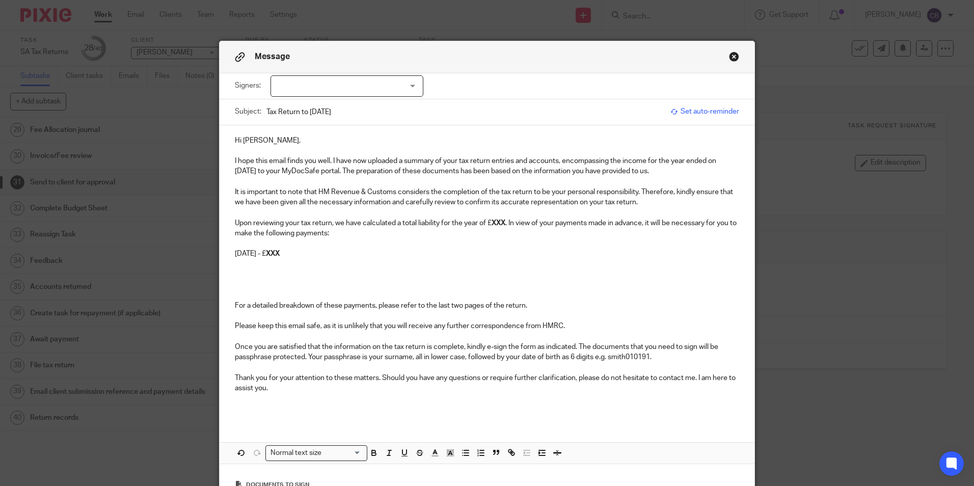
click at [453, 242] on p at bounding box center [487, 243] width 504 height 10
click at [492, 222] on strong "XXX" at bounding box center [499, 223] width 14 height 7
click at [493, 222] on strong "XXX" at bounding box center [499, 223] width 14 height 7
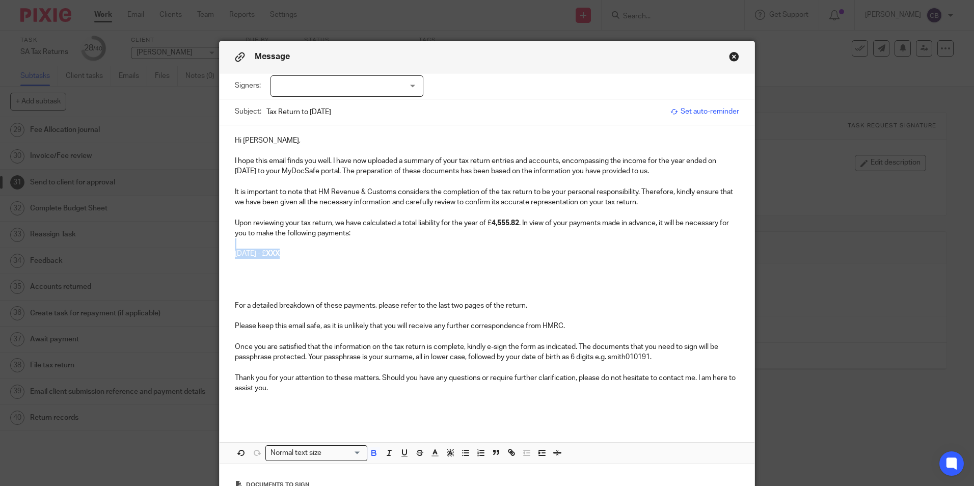
drag, startPoint x: 483, startPoint y: 258, endPoint x: 504, endPoint y: 226, distance: 38.3
click at [504, 227] on div "Hi Tim, I hope this email finds you well. I have now uploaded a summary of your…" at bounding box center [487, 273] width 535 height 296
click at [520, 224] on p "Upon reviewing your tax return, we have calculated a total liability for the ye…" at bounding box center [487, 228] width 504 height 21
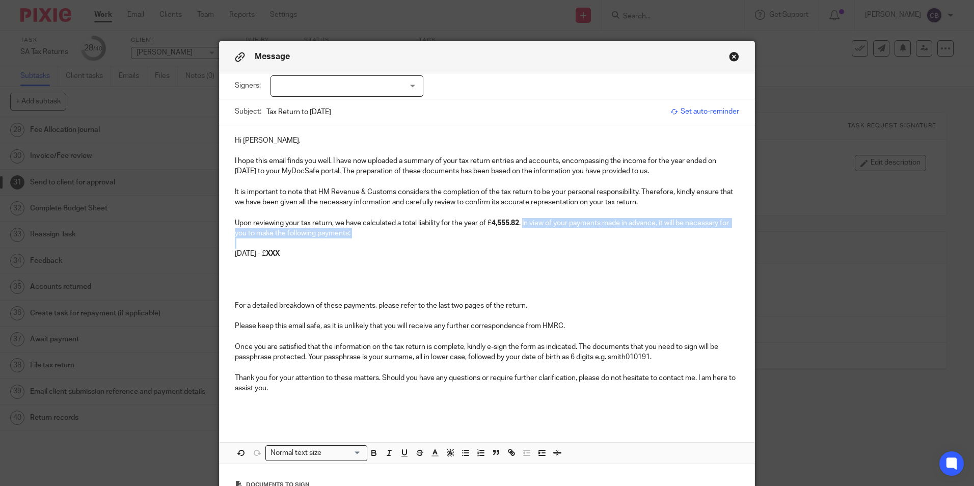
drag, startPoint x: 522, startPoint y: 220, endPoint x: 542, endPoint y: 243, distance: 30.7
click at [542, 243] on div "Hi Tim, I hope this email finds you well. I have now uploaded a summary of your…" at bounding box center [487, 273] width 535 height 296
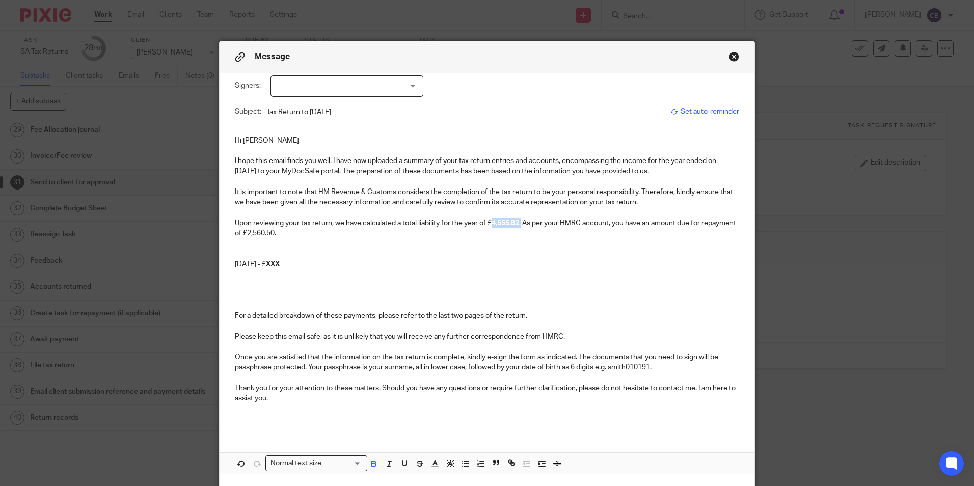
drag, startPoint x: 489, startPoint y: 223, endPoint x: 520, endPoint y: 225, distance: 30.6
click at [520, 225] on p "Upon reviewing your tax return, we have calculated a total liability for the ye…" at bounding box center [487, 228] width 504 height 21
click at [372, 465] on icon "button" at bounding box center [374, 464] width 4 height 3
click at [568, 280] on p at bounding box center [487, 285] width 504 height 10
click at [286, 248] on p at bounding box center [487, 243] width 504 height 10
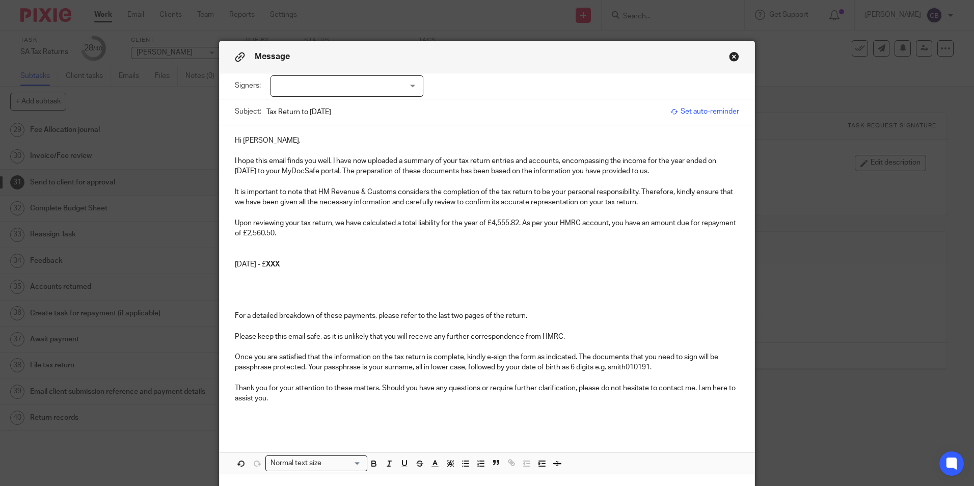
drag, startPoint x: 333, startPoint y: 230, endPoint x: 327, endPoint y: 232, distance: 6.6
click at [332, 231] on p "Upon reviewing your tax return, we have calculated a total liability for the ye…" at bounding box center [487, 228] width 504 height 21
click at [295, 244] on p at bounding box center [487, 243] width 504 height 10
click at [292, 250] on p at bounding box center [487, 254] width 504 height 10
click at [431, 251] on p "Taking into consideration the repayment due to you" at bounding box center [487, 254] width 504 height 10
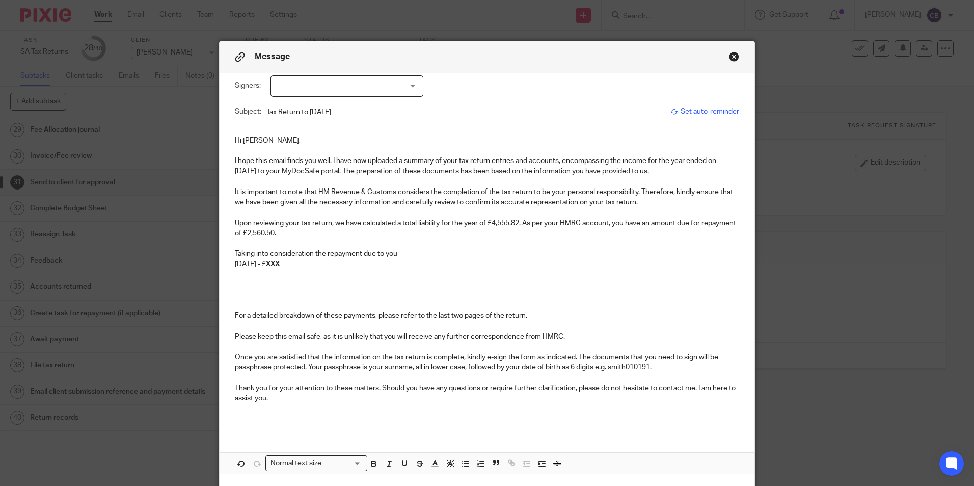
click at [428, 254] on p "Taking into consideration the repayment due to you" at bounding box center [487, 254] width 504 height 10
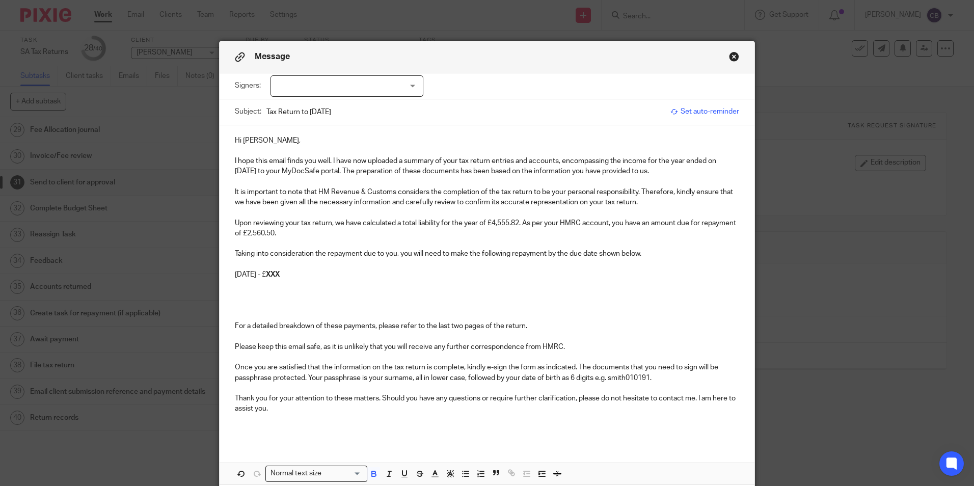
click at [280, 271] on strong "XXX" at bounding box center [273, 274] width 14 height 7
click at [285, 307] on p at bounding box center [487, 306] width 504 height 10
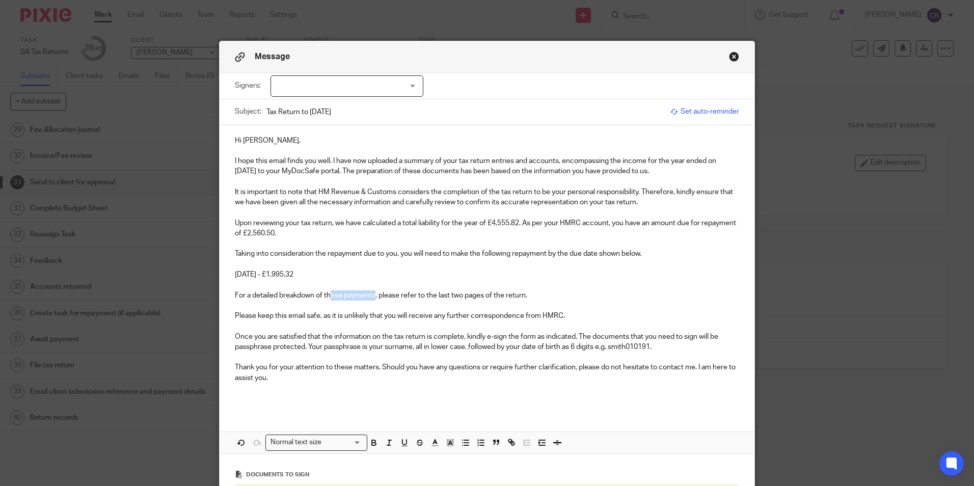
drag, startPoint x: 372, startPoint y: 295, endPoint x: 329, endPoint y: 299, distance: 43.9
click at [329, 299] on p "For a detailed breakdown of these payments, please refer to the last two pages …" at bounding box center [487, 295] width 504 height 10
drag, startPoint x: 529, startPoint y: 293, endPoint x: 403, endPoint y: 303, distance: 125.7
click at [523, 293] on p "For a detailed breakdown of this payment, please refer to the last two pages of…" at bounding box center [487, 295] width 504 height 10
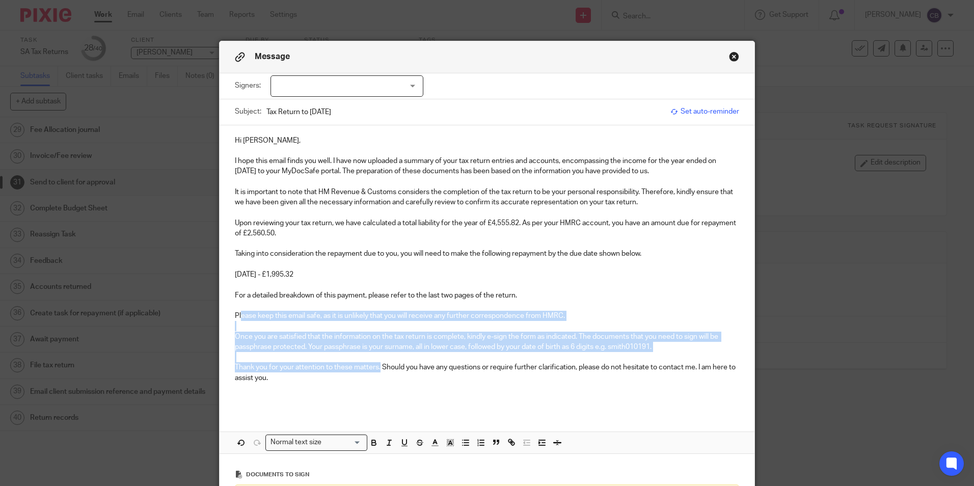
drag, startPoint x: 237, startPoint y: 313, endPoint x: 305, endPoint y: 378, distance: 94.4
click at [354, 370] on div "Hi Tim, I hope this email finds you well. I have now uploaded a summary of your…" at bounding box center [487, 268] width 535 height 286
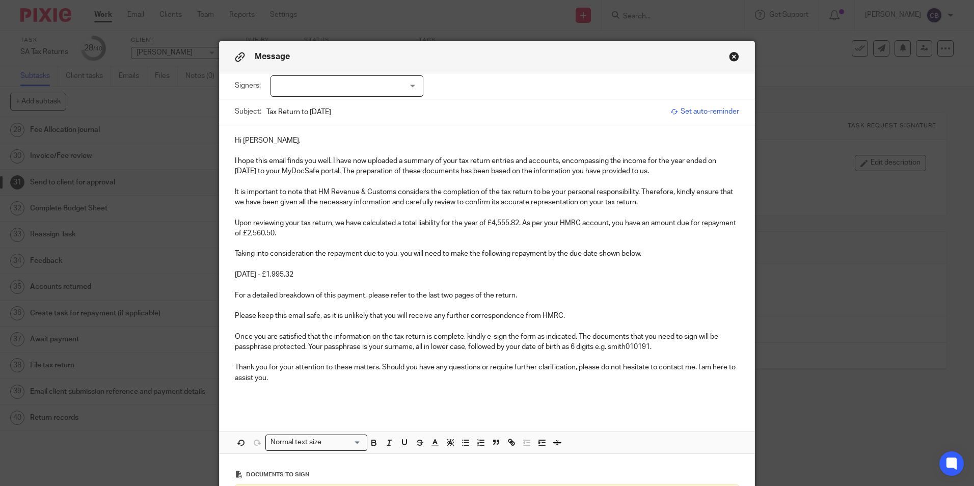
click at [296, 380] on p "Thank you for your attention to these matters. Should you have any questions or…" at bounding box center [487, 372] width 504 height 21
click at [305, 86] on div at bounding box center [346, 85] width 153 height 21
click at [304, 111] on li "[PERSON_NAME]" at bounding box center [343, 107] width 152 height 21
checkbox input "true"
drag, startPoint x: 434, startPoint y: 172, endPoint x: 417, endPoint y: 228, distance: 58.8
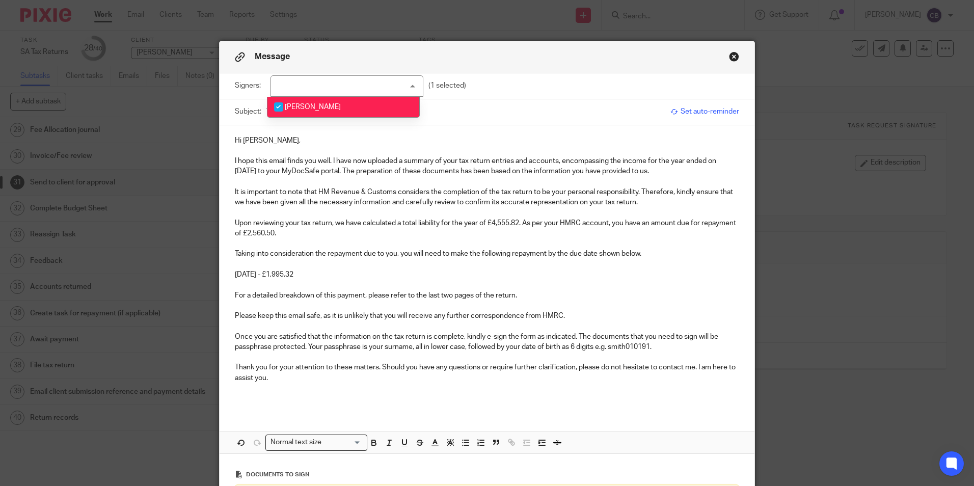
click at [434, 173] on p "I hope this email finds you well. I have now uploaded a summary of your tax ret…" at bounding box center [487, 166] width 504 height 21
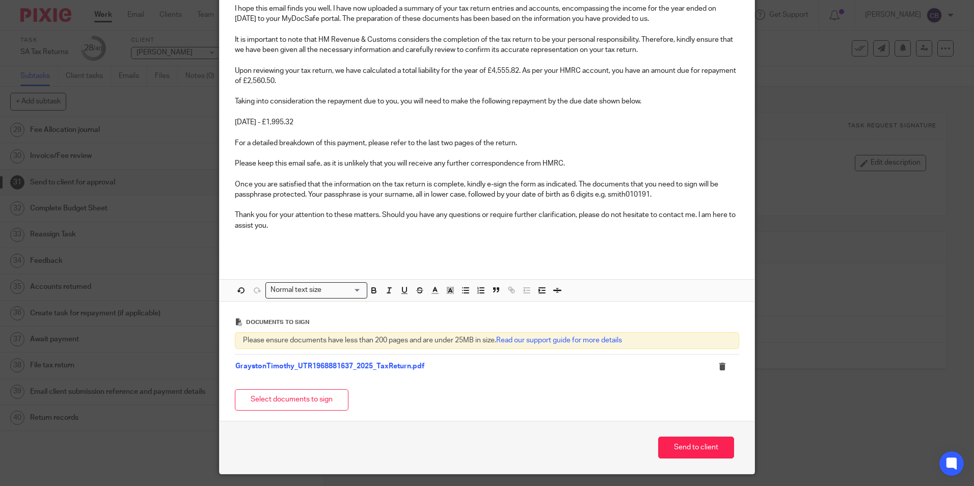
scroll to position [153, 0]
click at [681, 438] on button "Send to client" at bounding box center [696, 447] width 76 height 22
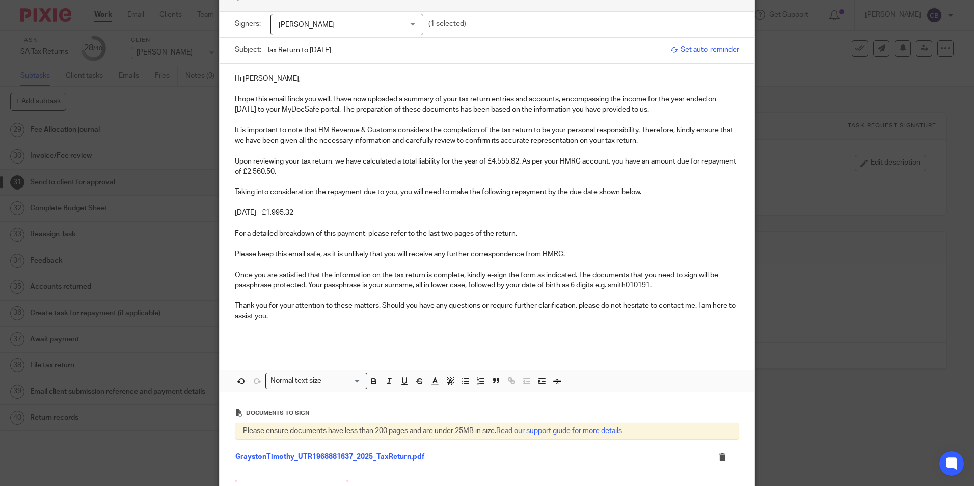
scroll to position [51, 0]
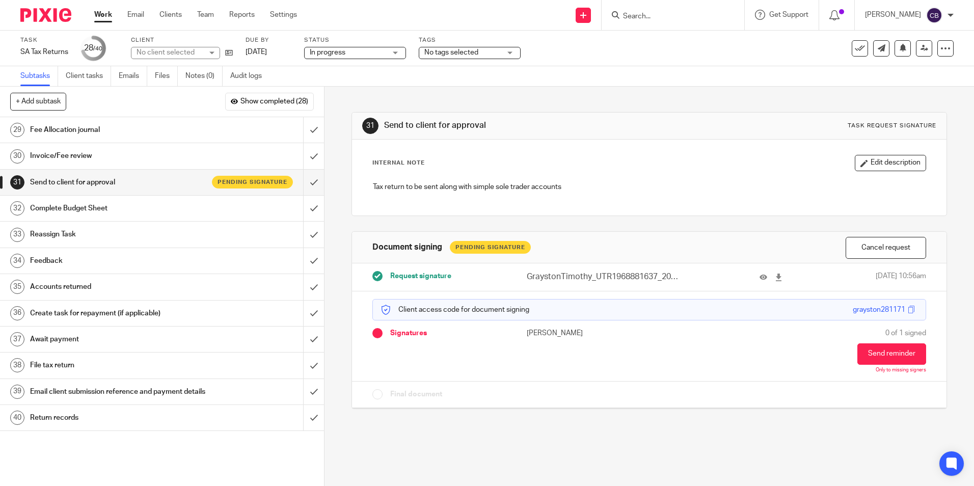
click at [464, 57] on span "No tags selected" at bounding box center [462, 52] width 76 height 11
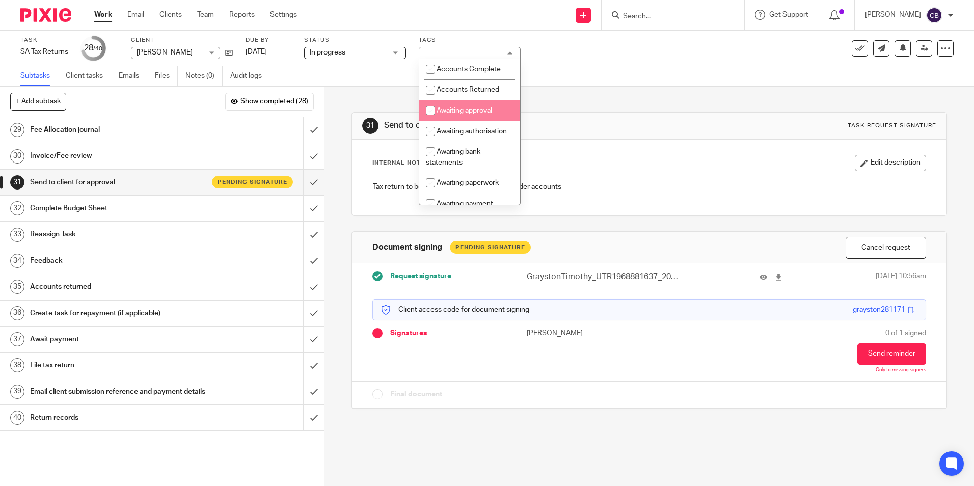
click at [503, 109] on li "Awaiting approval" at bounding box center [469, 110] width 101 height 21
checkbox input "true"
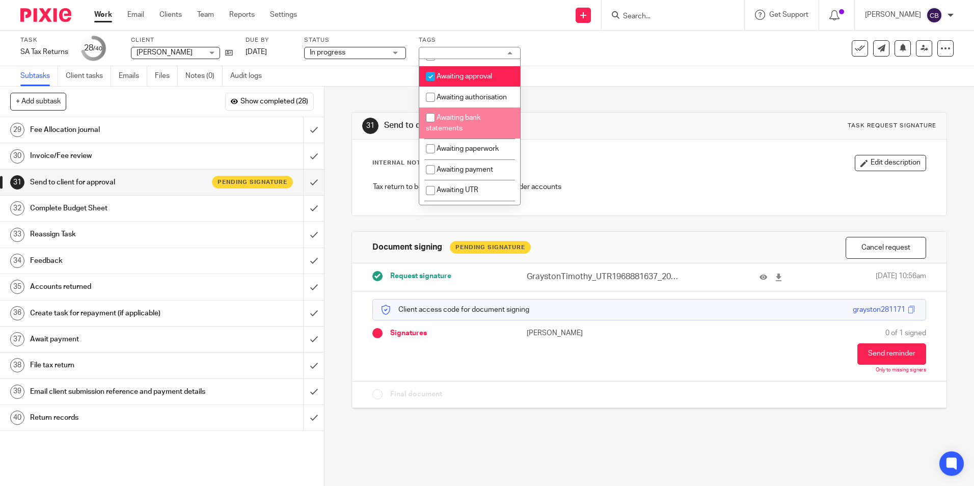
scroll to position [51, 0]
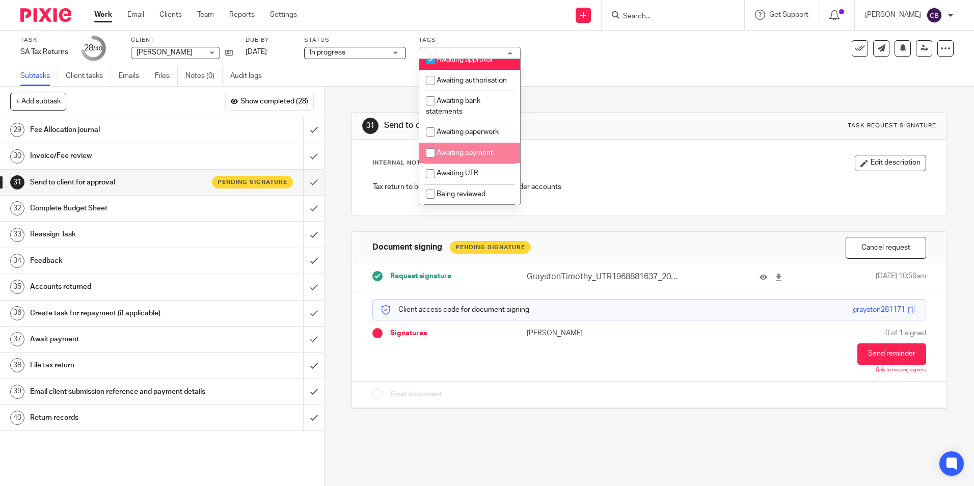
click at [476, 163] on li "Awaiting payment" at bounding box center [469, 153] width 101 height 21
checkbox input "true"
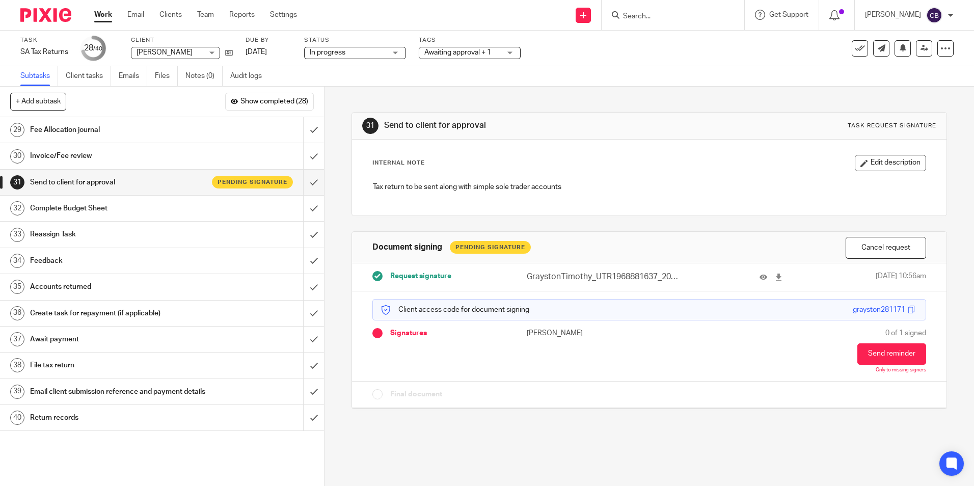
click at [593, 103] on div "31 Send to client for approval Task request signature Internal Note Edit descri…" at bounding box center [648, 253] width 595 height 333
click at [255, 131] on div "Fee Allocation journal" at bounding box center [161, 129] width 263 height 15
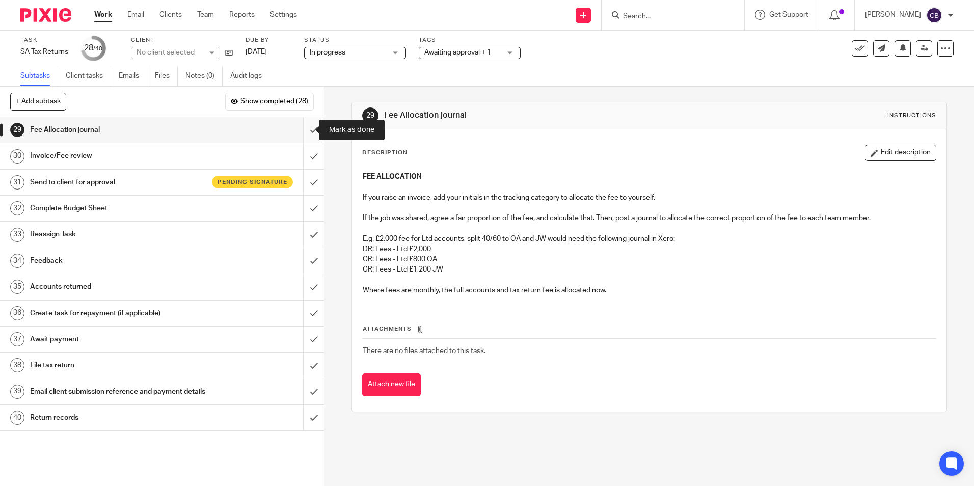
click at [305, 129] on input "submit" at bounding box center [162, 129] width 324 height 25
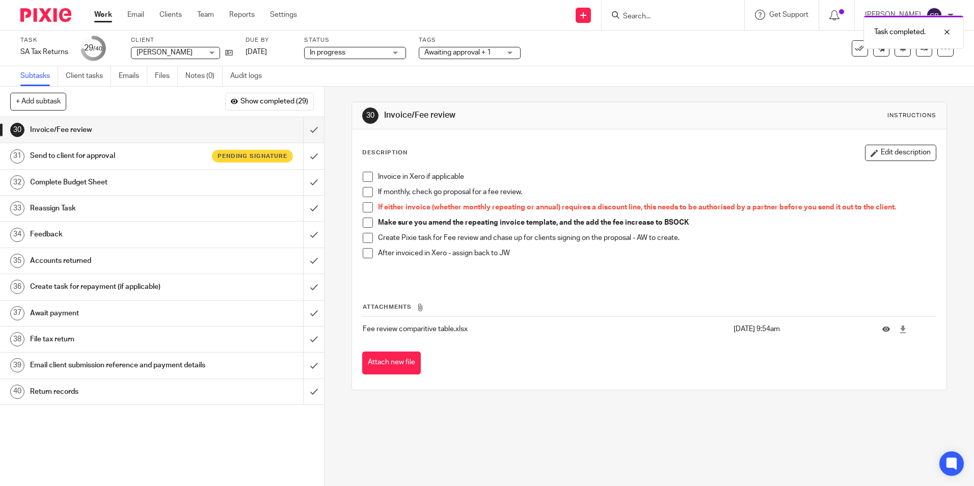
click at [366, 177] on span at bounding box center [368, 177] width 10 height 10
click at [309, 125] on input "submit" at bounding box center [162, 129] width 324 height 25
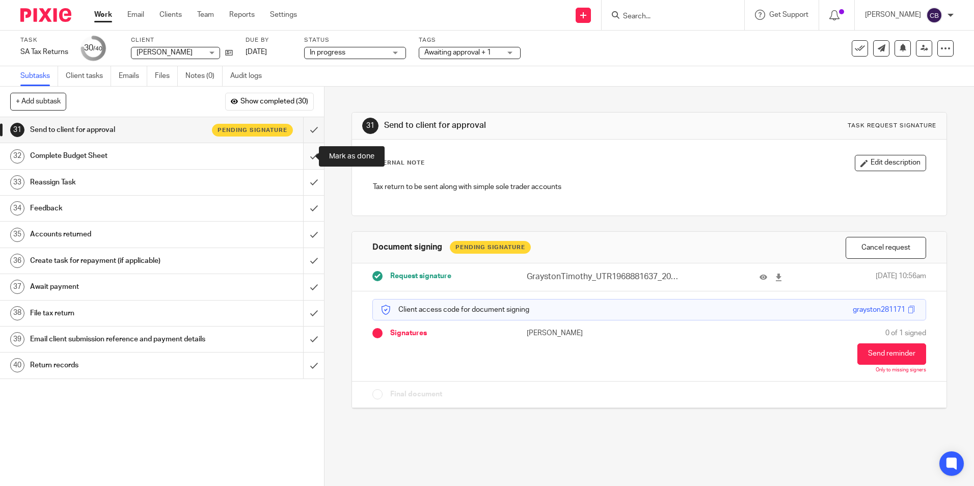
click at [301, 149] on input "submit" at bounding box center [162, 155] width 324 height 25
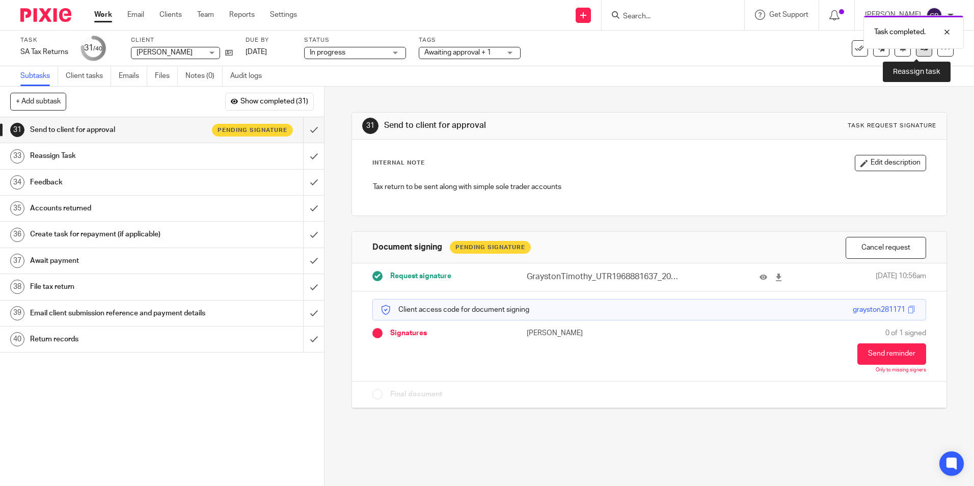
drag, startPoint x: 921, startPoint y: 54, endPoint x: 842, endPoint y: 128, distance: 108.1
click at [920, 54] on link at bounding box center [924, 48] width 16 height 16
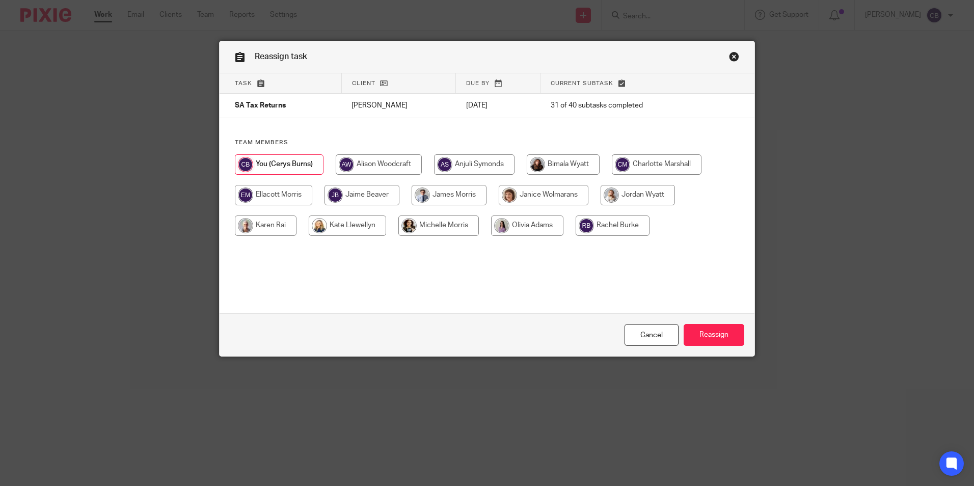
click at [644, 196] on input "radio" at bounding box center [637, 195] width 74 height 20
radio input "true"
click at [707, 326] on input "Reassign" at bounding box center [714, 335] width 61 height 22
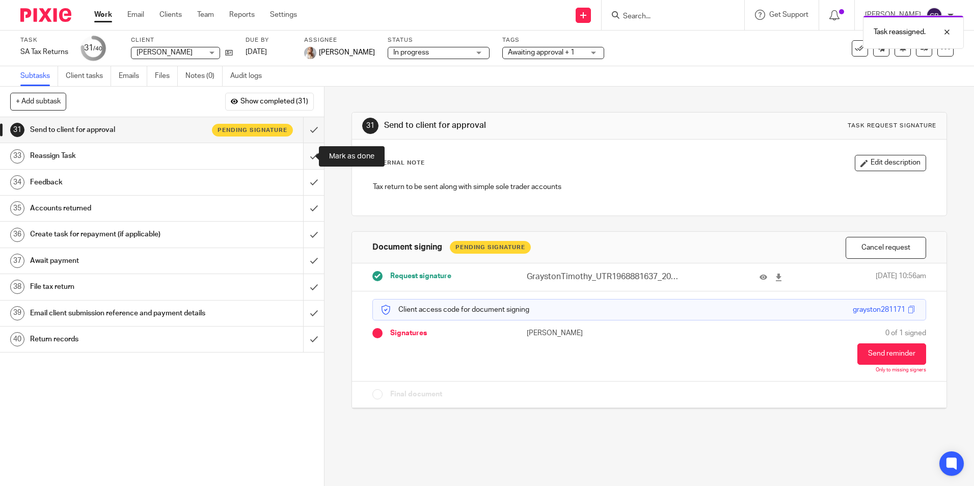
click at [301, 152] on input "submit" at bounding box center [162, 155] width 324 height 25
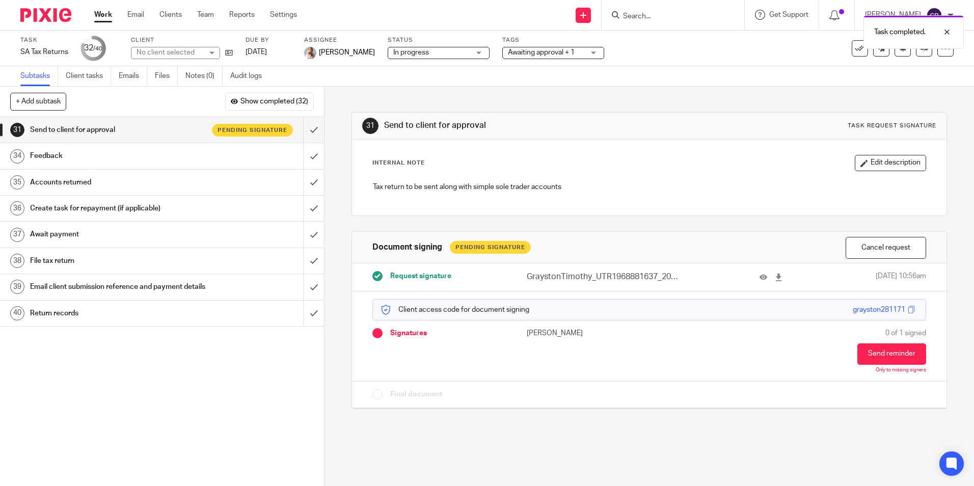
click at [261, 153] on div "Feedback" at bounding box center [161, 155] width 263 height 15
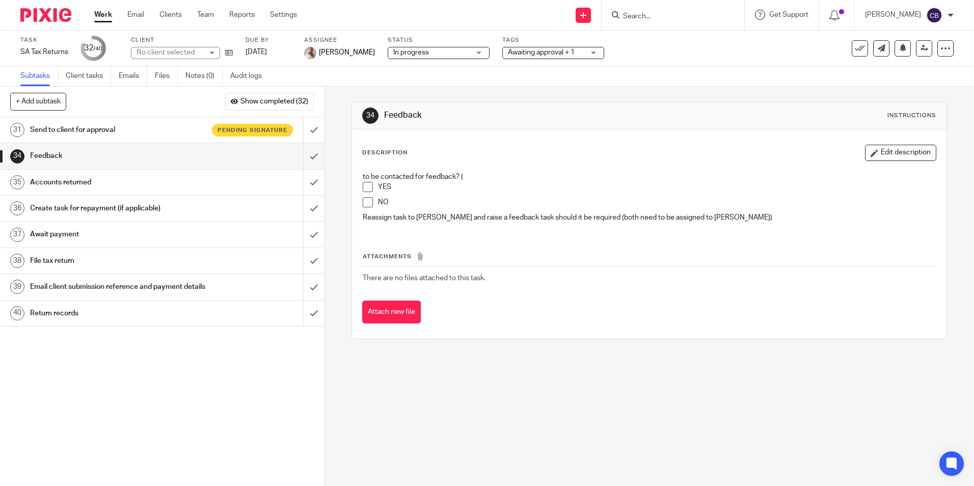
drag, startPoint x: 363, startPoint y: 201, endPoint x: 383, endPoint y: 202, distance: 19.9
click at [365, 201] on span at bounding box center [368, 202] width 10 height 10
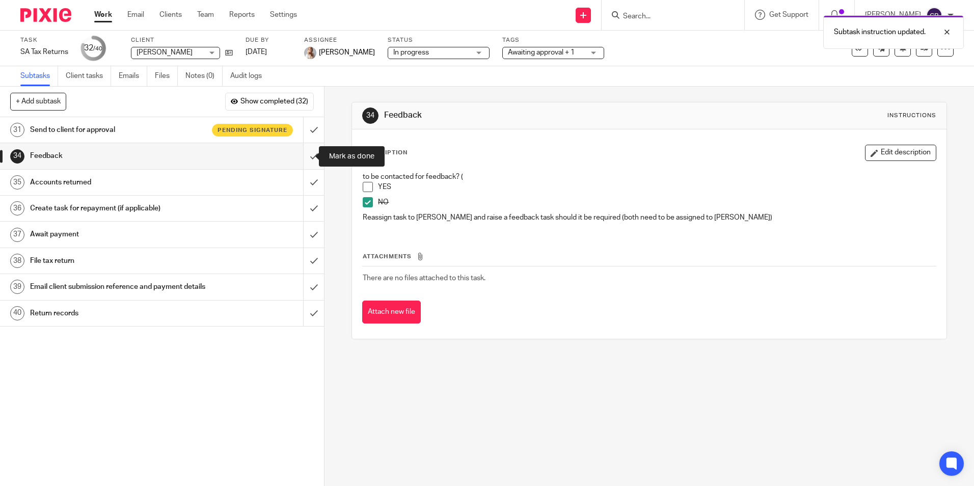
click at [307, 153] on input "submit" at bounding box center [162, 155] width 324 height 25
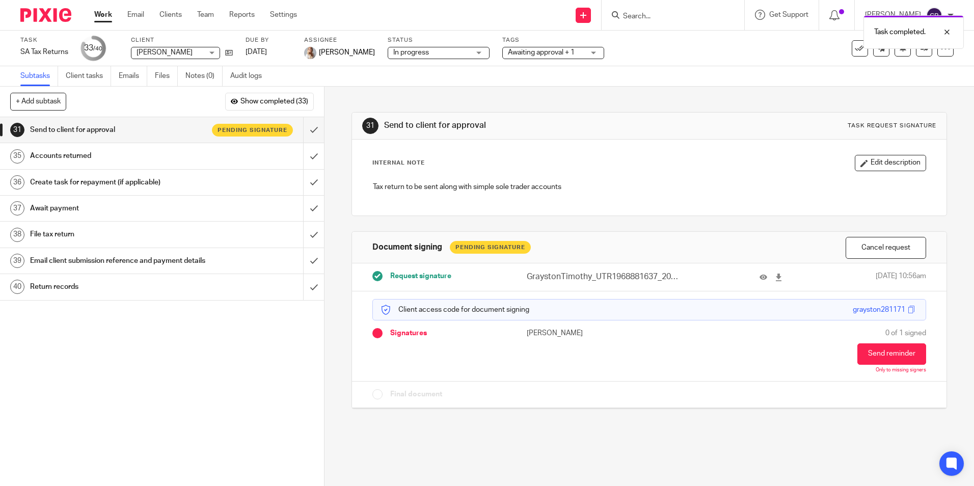
drag, startPoint x: 633, startPoint y: 95, endPoint x: 586, endPoint y: 98, distance: 47.5
click at [624, 95] on div "31 Send to client for approval Task request signature Internal Note Edit descri…" at bounding box center [648, 253] width 595 height 333
click at [607, 420] on div "31 Send to client for approval Task request signature Internal Note Edit descri…" at bounding box center [648, 286] width 649 height 399
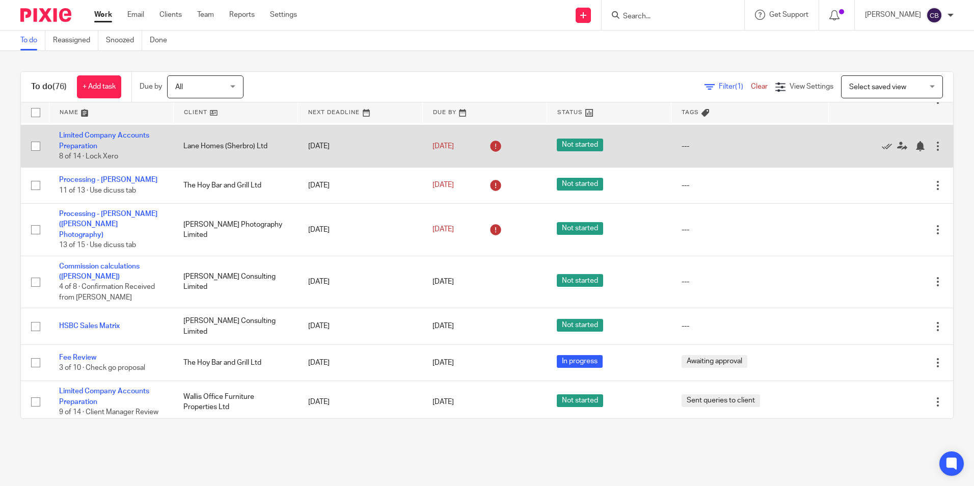
scroll to position [662, 0]
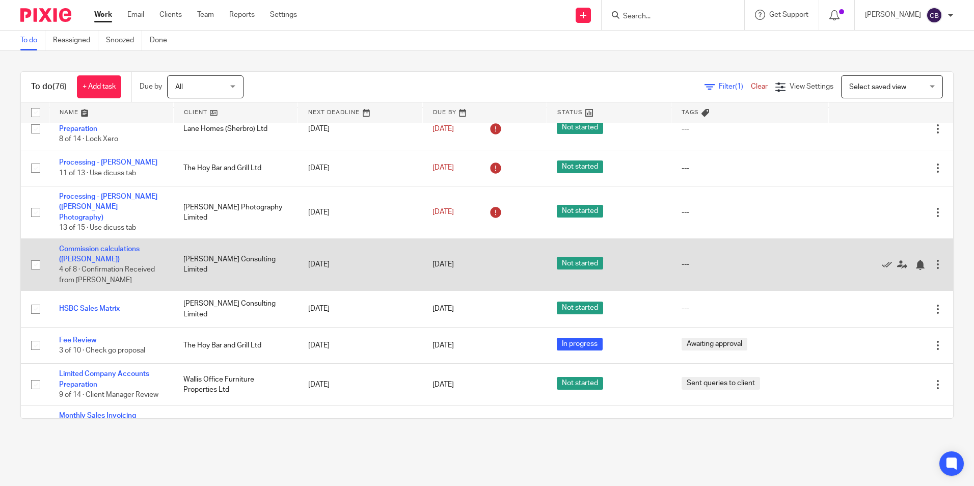
drag, startPoint x: 106, startPoint y: 234, endPoint x: 105, endPoint y: 241, distance: 7.3
click at [107, 245] on link "Commission calculations ([PERSON_NAME])" at bounding box center [99, 253] width 80 height 17
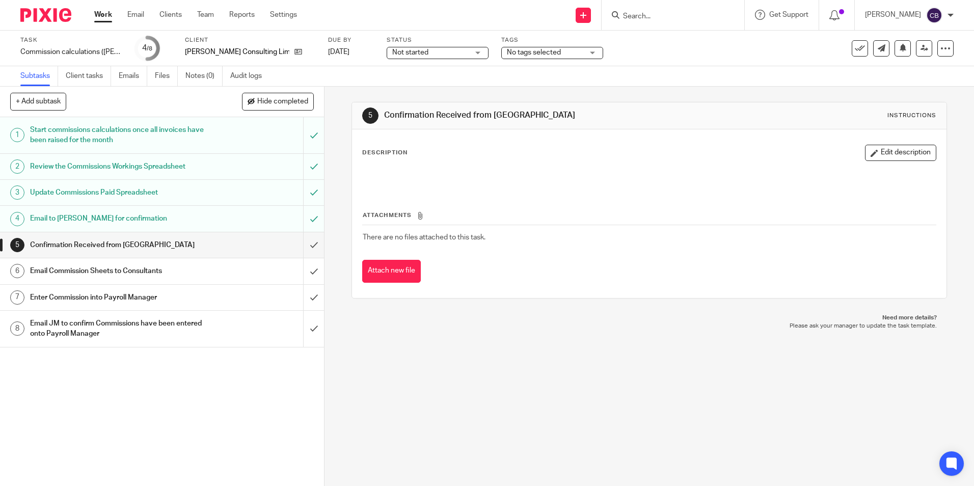
drag, startPoint x: 561, startPoint y: 377, endPoint x: 547, endPoint y: 393, distance: 20.9
click at [560, 377] on div "5 Confirmation Received from [GEOGRAPHIC_DATA] Instructions Description Edit de…" at bounding box center [648, 286] width 649 height 399
drag, startPoint x: 545, startPoint y: 401, endPoint x: 588, endPoint y: 483, distance: 92.9
click at [545, 403] on div "5 Confirmation Received from [GEOGRAPHIC_DATA] Instructions Description Edit de…" at bounding box center [648, 286] width 649 height 399
click at [104, 13] on link "Work" at bounding box center [103, 15] width 18 height 10
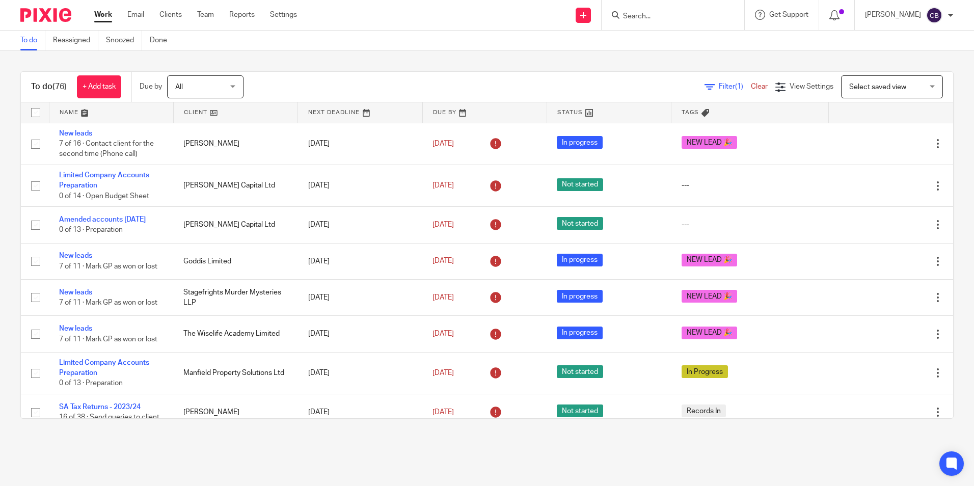
click at [708, 96] on div "Filter (1) Clear View Settings View Settings (1) Filters Clear Save Manage save…" at bounding box center [607, 86] width 692 height 23
drag, startPoint x: 704, startPoint y: 87, endPoint x: 554, endPoint y: 126, distance: 155.4
click at [719, 87] on span "Filter (1)" at bounding box center [735, 86] width 32 height 7
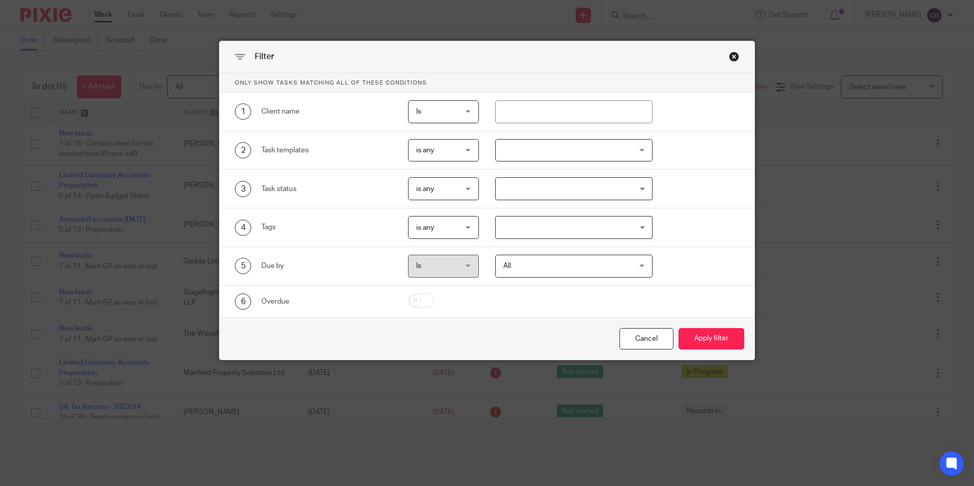
click at [513, 126] on div "1 Client name Is Is Is Is not is" at bounding box center [487, 112] width 535 height 39
click at [511, 117] on input "text" at bounding box center [573, 111] width 157 height 23
type input "agnes"
click at [678, 328] on button "Apply filter" at bounding box center [711, 339] width 66 height 22
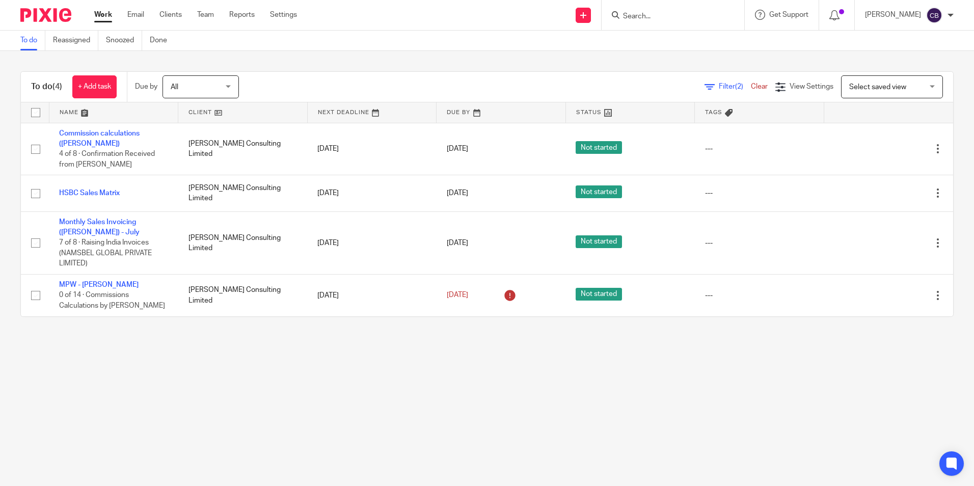
click at [235, 384] on main "To do Reassigned Snoozed Done To do (4) + Add task Due by All All [DATE] [DATE]…" at bounding box center [487, 243] width 974 height 486
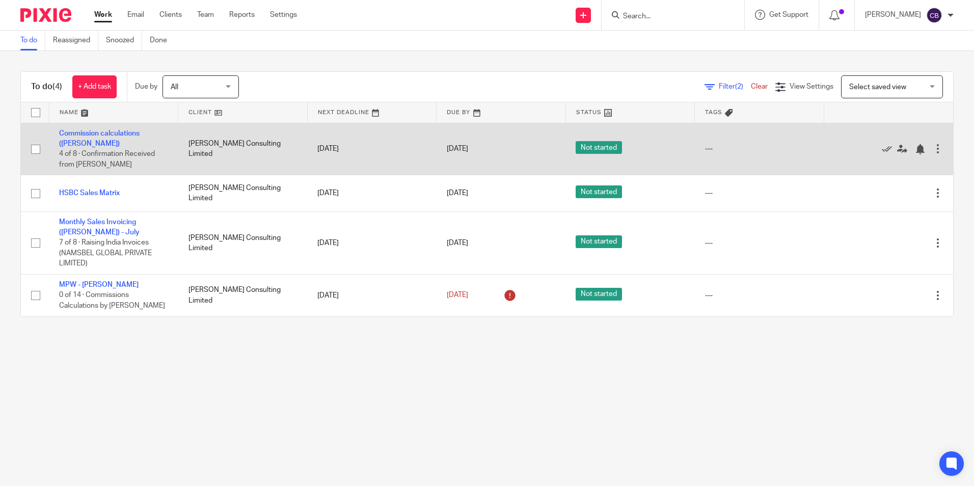
click at [93, 138] on td "Commission calculations (Agnes Cole) 4 of 8 · Confirmation Received from Leon" at bounding box center [113, 149] width 129 height 52
click at [90, 133] on link "Commission calculations ([PERSON_NAME])" at bounding box center [99, 138] width 80 height 17
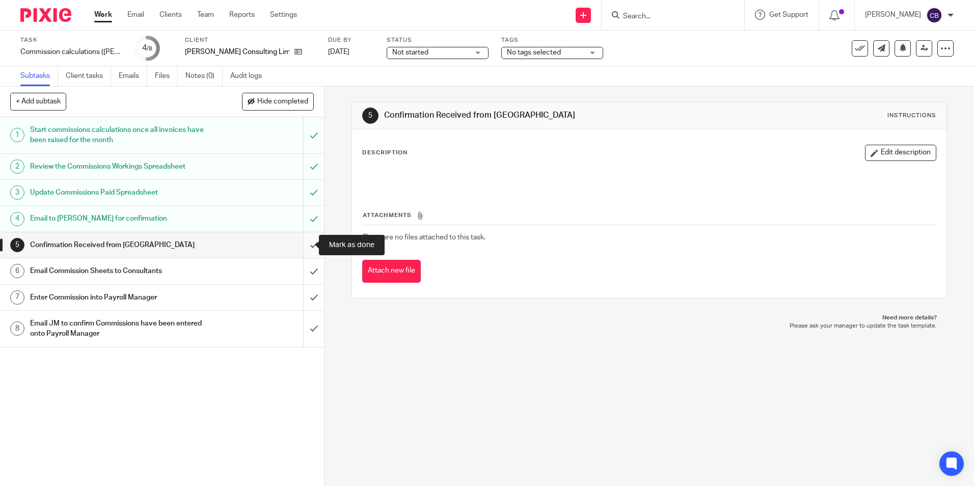
click at [298, 246] on input "submit" at bounding box center [162, 244] width 324 height 25
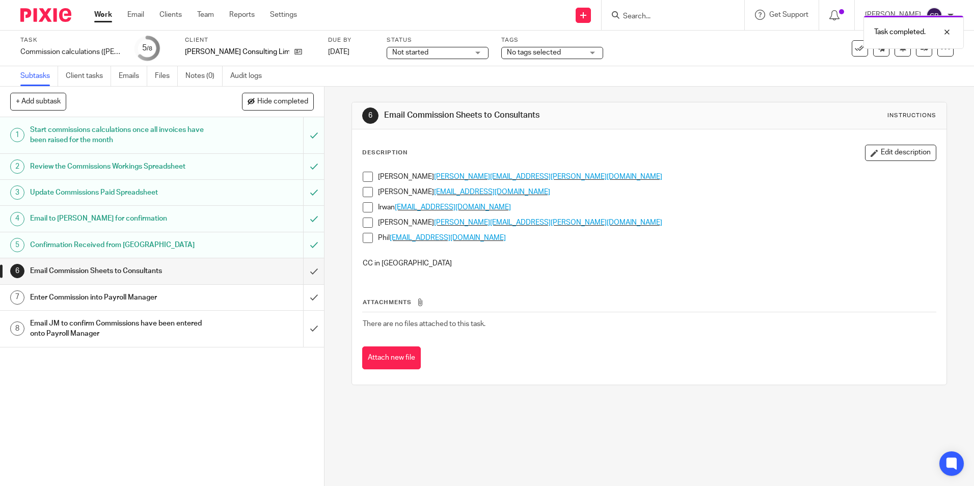
drag, startPoint x: 691, startPoint y: 278, endPoint x: 669, endPoint y: 283, distance: 23.1
click at [684, 281] on div "Attachments There are no files attached to this task. Attach new file" at bounding box center [649, 323] width 574 height 93
click at [642, 286] on div "Attachments There are no files attached to this task. Attach new file" at bounding box center [649, 323] width 574 height 93
click at [633, 248] on p at bounding box center [649, 253] width 572 height 10
click at [628, 260] on p "CC in Leon" at bounding box center [649, 263] width 572 height 10
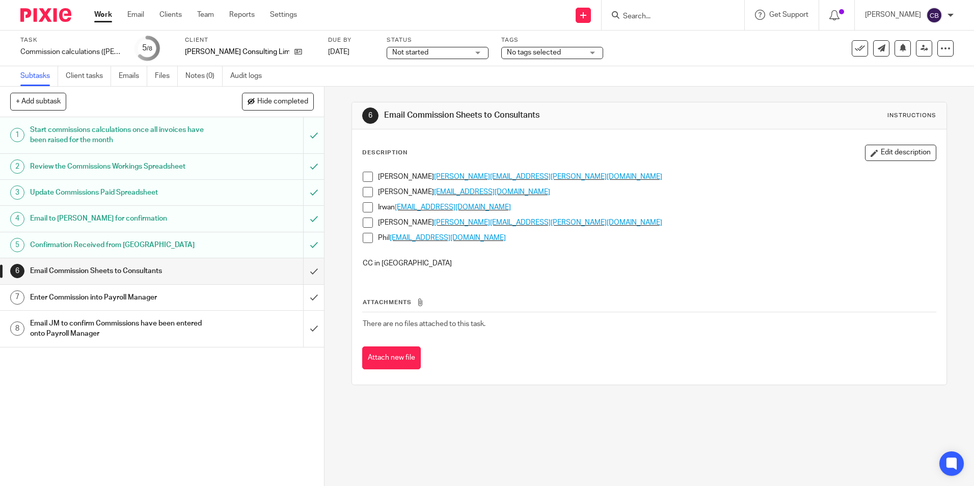
click at [691, 429] on div "6 Email Commission Sheets to Consultants Instructions Description Edit descript…" at bounding box center [648, 286] width 649 height 399
click at [686, 427] on div "6 Email Commission Sheets to Consultants Instructions Description Edit descript…" at bounding box center [648, 286] width 649 height 399
drag, startPoint x: 656, startPoint y: 303, endPoint x: 646, endPoint y: 304, distance: 9.2
click at [650, 304] on th "Attachments" at bounding box center [649, 304] width 574 height 15
click at [634, 297] on th "Attachments" at bounding box center [649, 304] width 574 height 15
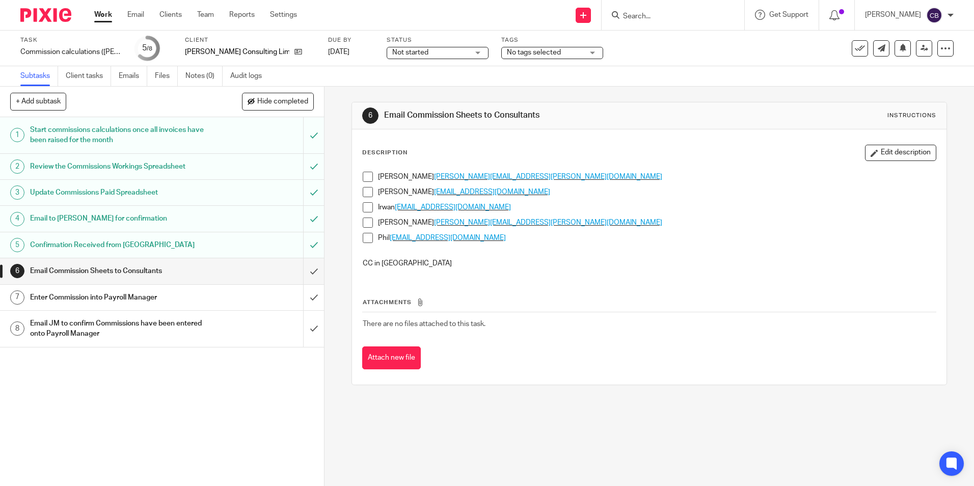
click at [794, 263] on p "CC in Leon" at bounding box center [649, 263] width 572 height 10
drag, startPoint x: 404, startPoint y: 176, endPoint x: 542, endPoint y: 176, distance: 138.0
click at [542, 176] on p "Quinton quinton.mitton@agnescole-consulting.com" at bounding box center [656, 177] width 557 height 10
copy span "quinton.mitton@agnescole-consulting.com"
click at [363, 179] on span at bounding box center [368, 177] width 10 height 10
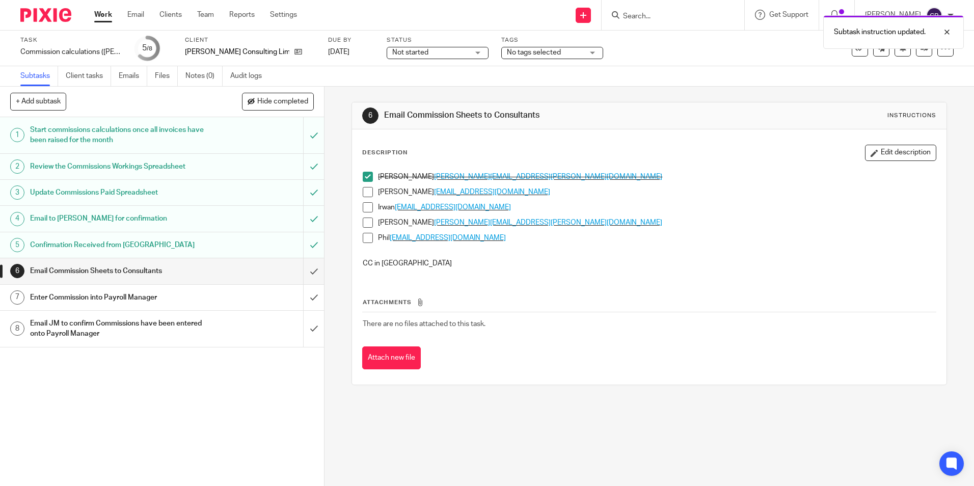
drag, startPoint x: 673, startPoint y: 272, endPoint x: 603, endPoint y: 294, distance: 74.1
click at [668, 274] on div "Quinton quinton.mitton@agnescole-consulting.com Alex alexosirisonline@gmail.com…" at bounding box center [649, 222] width 583 height 110
click at [603, 294] on div "Attachments There are no files attached to this task. Attach new file" at bounding box center [649, 323] width 574 height 93
drag, startPoint x: 391, startPoint y: 193, endPoint x: 478, endPoint y: 191, distance: 86.6
click at [478, 191] on span "alexosirisonline@gmail.com" at bounding box center [492, 191] width 116 height 7
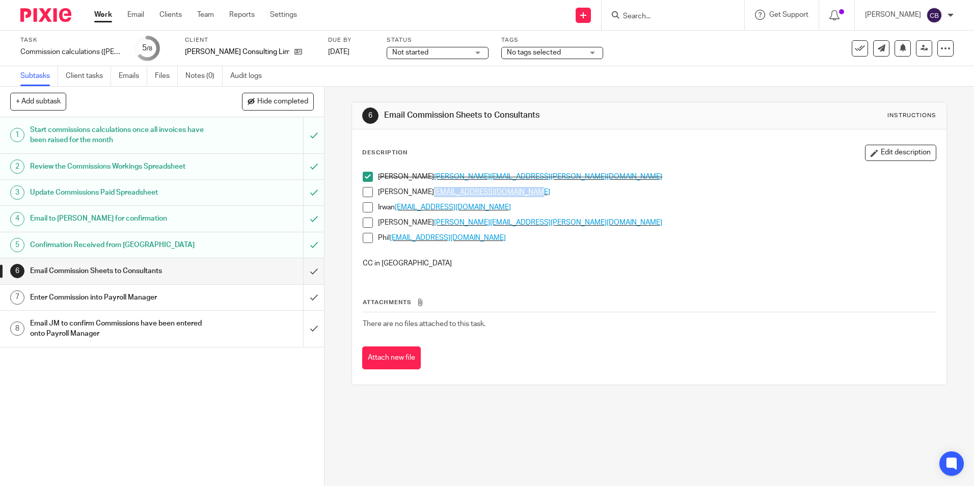
copy span "alexosirisonline@gmail.com"
click at [363, 196] on span at bounding box center [368, 192] width 10 height 10
drag, startPoint x: 523, startPoint y: 278, endPoint x: 518, endPoint y: 279, distance: 5.2
click at [522, 278] on div "Attachments There are no files attached to this task. Attach new file" at bounding box center [649, 323] width 574 height 93
click at [506, 270] on div "Quinton quinton.mitton@agnescole-consulting.com Alex alexosirisonline@gmail.com…" at bounding box center [649, 222] width 583 height 110
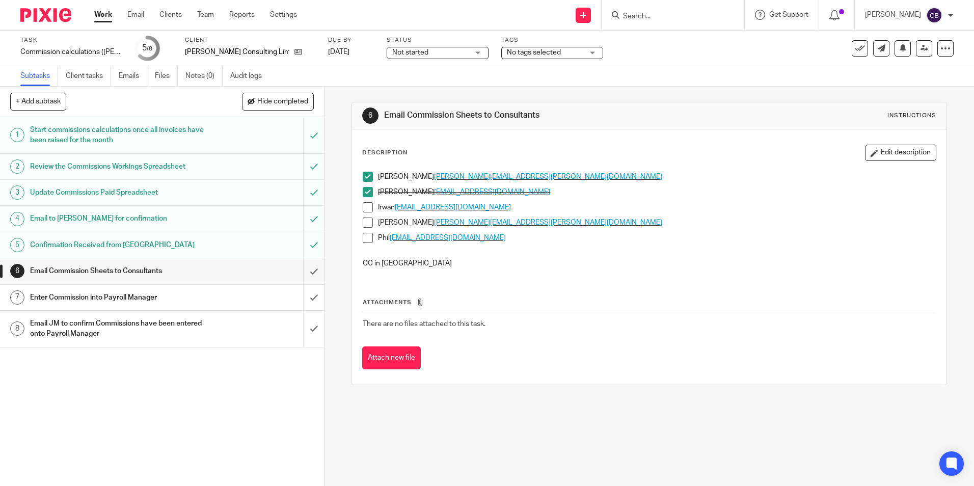
click at [522, 241] on p "Phil philrabout1991@gmail.com" at bounding box center [656, 238] width 557 height 10
drag, startPoint x: 394, startPoint y: 206, endPoint x: 525, endPoint y: 209, distance: 130.9
click at [511, 209] on span "irwan.veluire@agnescole-consulting.com" at bounding box center [453, 207] width 116 height 7
copy span "irwan.veluire@agnescole-consulting.com"
drag, startPoint x: 362, startPoint y: 208, endPoint x: 366, endPoint y: 212, distance: 5.8
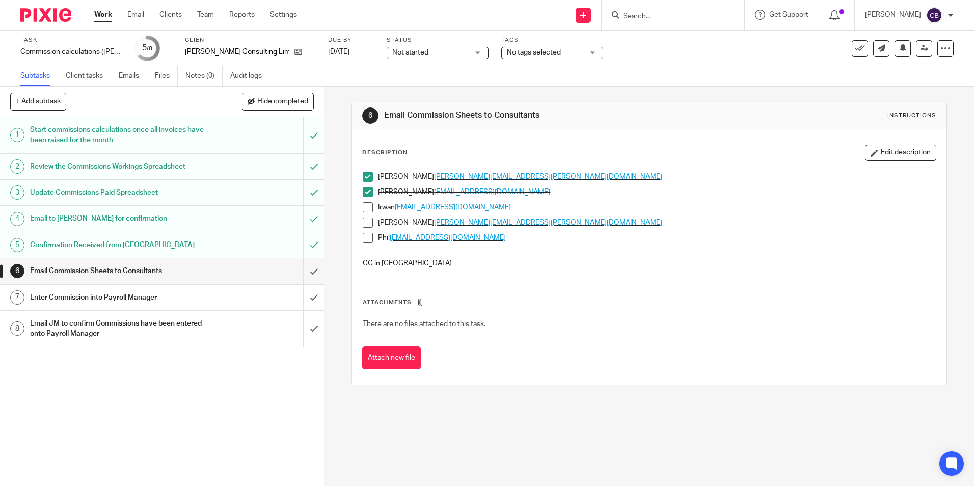
click at [363, 208] on span at bounding box center [368, 207] width 10 height 10
click at [573, 253] on p at bounding box center [649, 253] width 572 height 10
drag, startPoint x: 620, startPoint y: 291, endPoint x: 618, endPoint y: 365, distance: 73.9
click at [620, 292] on div "Attachments There are no files attached to this task. Attach new file" at bounding box center [649, 323] width 574 height 93
drag, startPoint x: 393, startPoint y: 223, endPoint x: 489, endPoint y: 225, distance: 96.3
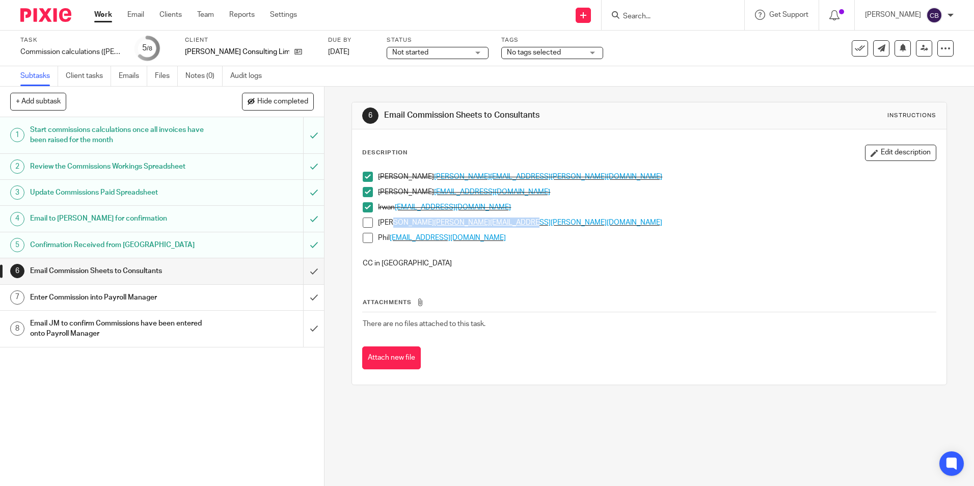
click at [489, 225] on p "Jake jake.blackman@outlook.com" at bounding box center [656, 222] width 557 height 10
click at [489, 224] on p "Jake jake.blackman@outlook.com" at bounding box center [656, 222] width 557 height 10
drag, startPoint x: 487, startPoint y: 224, endPoint x: 392, endPoint y: 230, distance: 94.9
click at [392, 230] on div "Jake jake.blackman@outlook.com" at bounding box center [656, 224] width 557 height 15
copy span "jake.blackman@outlook.com"
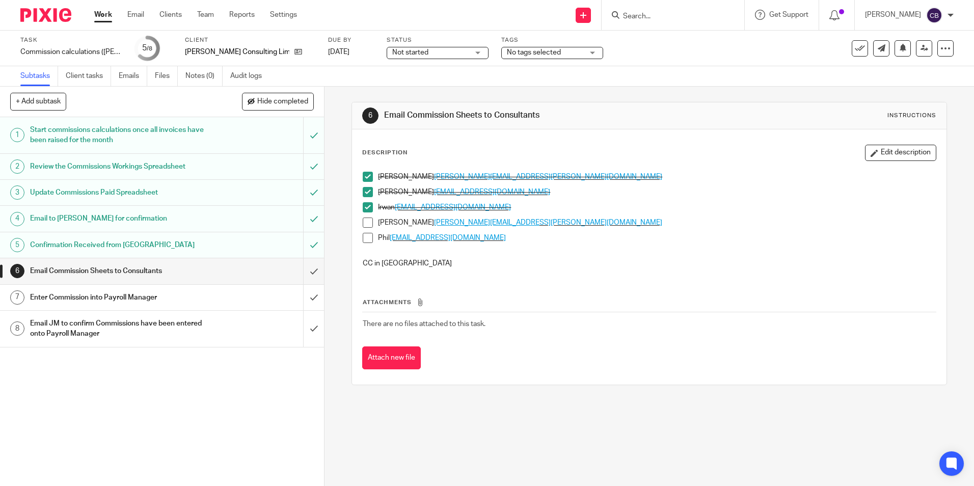
drag, startPoint x: 367, startPoint y: 224, endPoint x: 383, endPoint y: 239, distance: 22.3
click at [366, 224] on span at bounding box center [368, 222] width 10 height 10
drag, startPoint x: 554, startPoint y: 262, endPoint x: 510, endPoint y: 287, distance: 50.4
click at [549, 266] on p "CC in Leon" at bounding box center [649, 263] width 572 height 10
click at [510, 287] on div "Attachments There are no files attached to this task. Attach new file" at bounding box center [649, 323] width 574 height 93
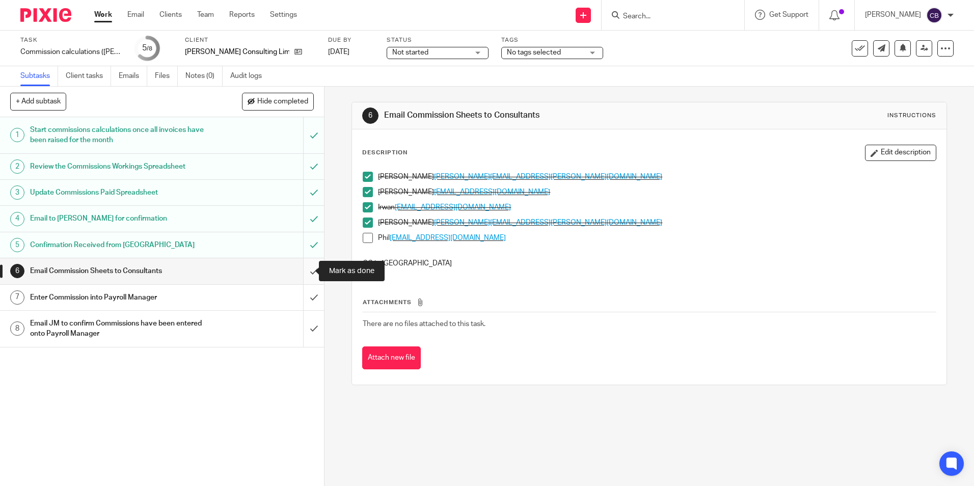
click at [306, 265] on input "submit" at bounding box center [162, 270] width 324 height 25
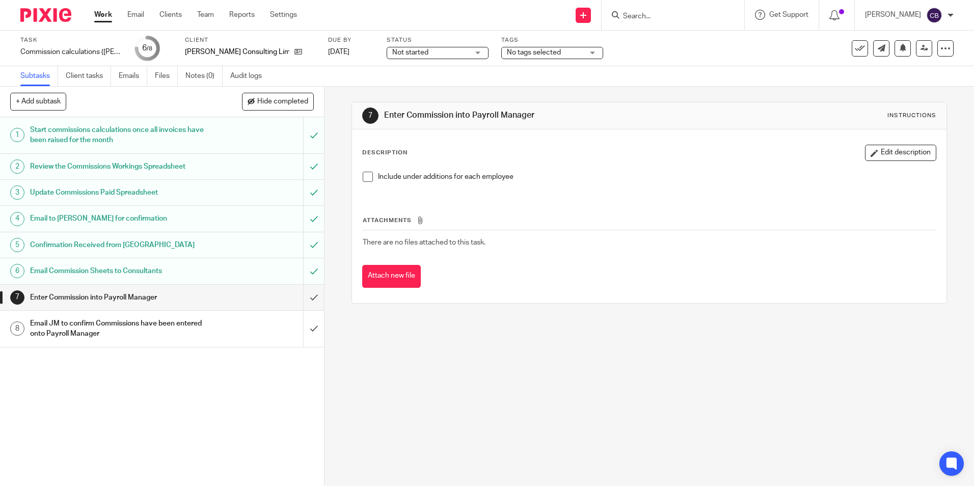
click at [488, 334] on div "7 Enter Commission into Payroll Manager Instructions Description Edit descripti…" at bounding box center [648, 286] width 649 height 399
drag, startPoint x: 456, startPoint y: 343, endPoint x: 442, endPoint y: 342, distance: 14.3
click at [456, 343] on div "7 Enter Commission into Payroll Manager Instructions Description Edit descripti…" at bounding box center [648, 286] width 649 height 399
click at [296, 293] on input "submit" at bounding box center [162, 297] width 324 height 25
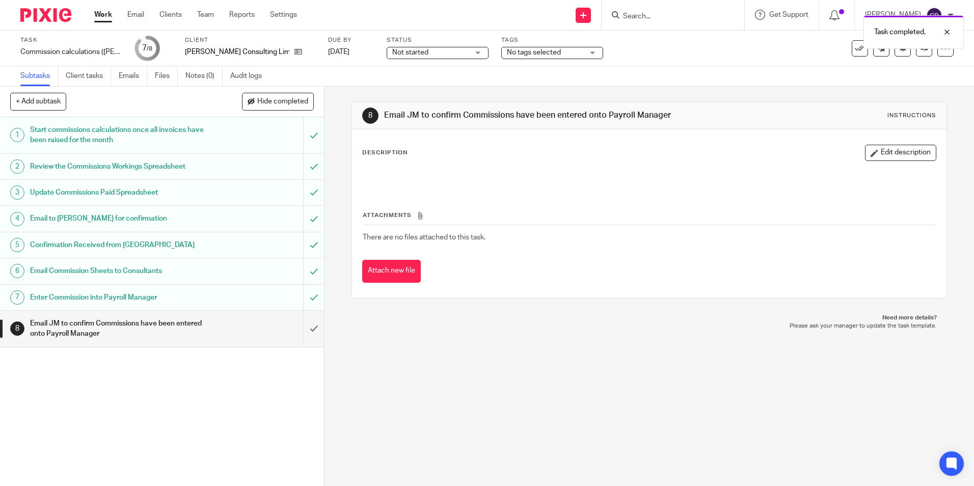
click at [557, 398] on div "8 Email JM to confirm Commissions have been entered onto Payroll Manager Instru…" at bounding box center [648, 286] width 649 height 399
drag, startPoint x: 306, startPoint y: 321, endPoint x: 318, endPoint y: 303, distance: 21.9
click at [306, 321] on input "submit" at bounding box center [162, 329] width 324 height 36
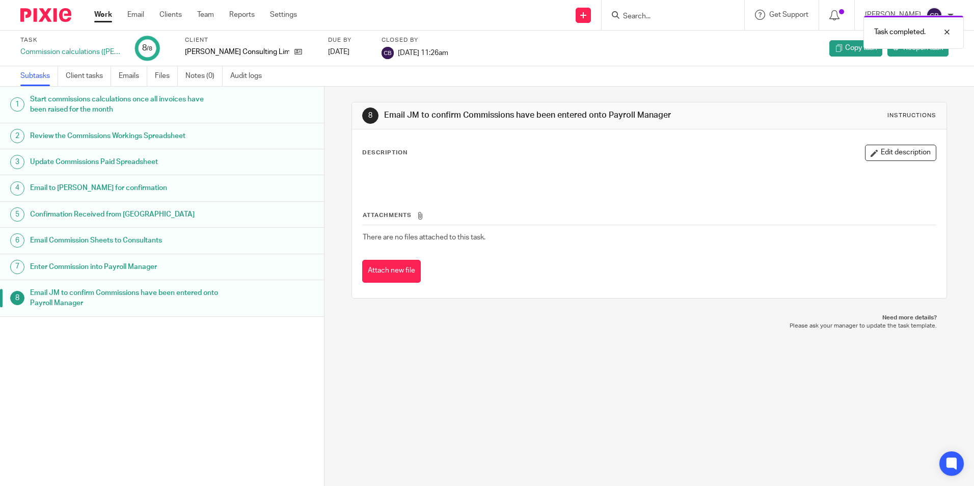
click at [103, 13] on link "Work" at bounding box center [103, 15] width 18 height 10
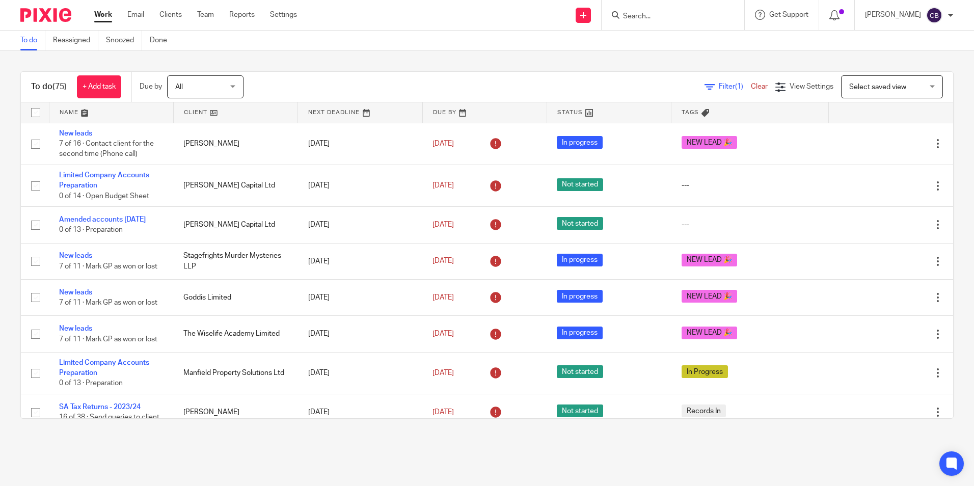
drag, startPoint x: 697, startPoint y: 88, endPoint x: 692, endPoint y: 89, distance: 5.2
click at [704, 88] on icon at bounding box center [709, 87] width 10 height 10
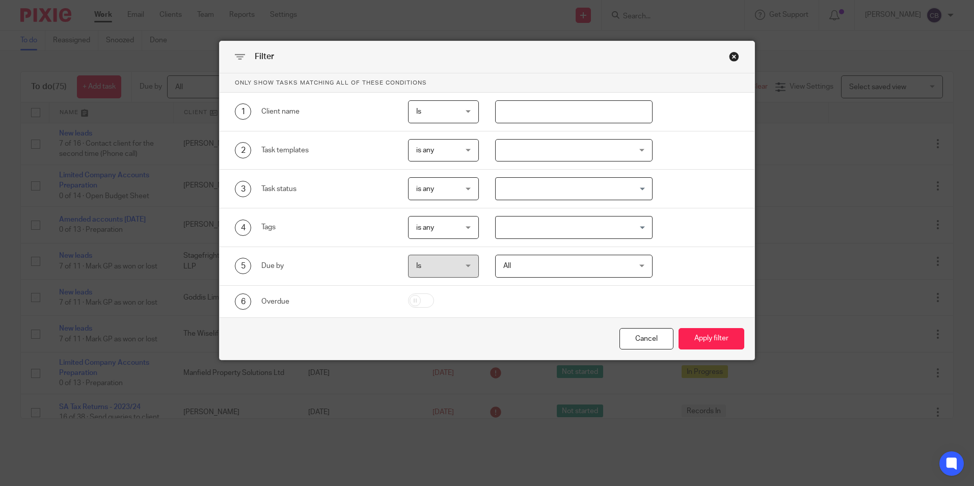
click at [592, 116] on input "text" at bounding box center [573, 111] width 157 height 23
type input "agnes"
click at [678, 328] on button "Apply filter" at bounding box center [711, 339] width 66 height 22
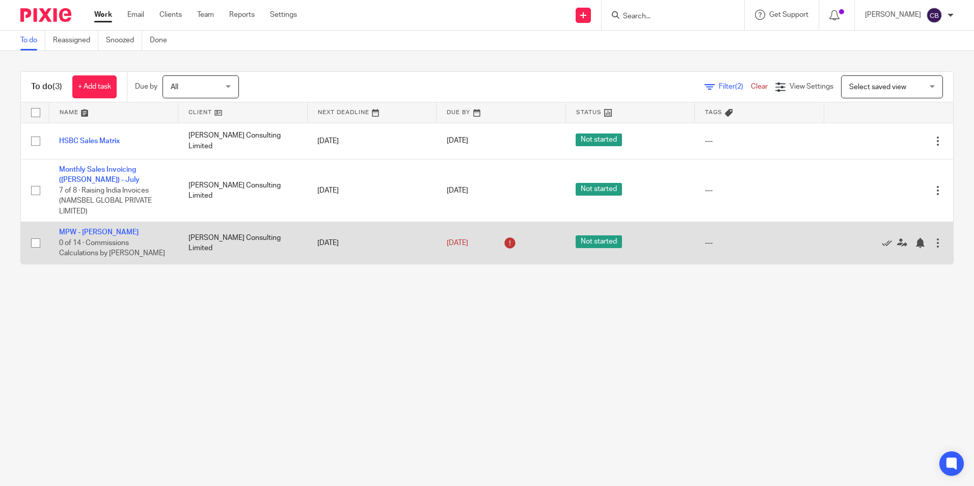
click at [318, 326] on main "To do Reassigned Snoozed Done To do (3) + Add task Due by All All [DATE] [DATE]…" at bounding box center [487, 243] width 974 height 486
click at [96, 233] on link "MPW - [PERSON_NAME]" at bounding box center [98, 232] width 79 height 7
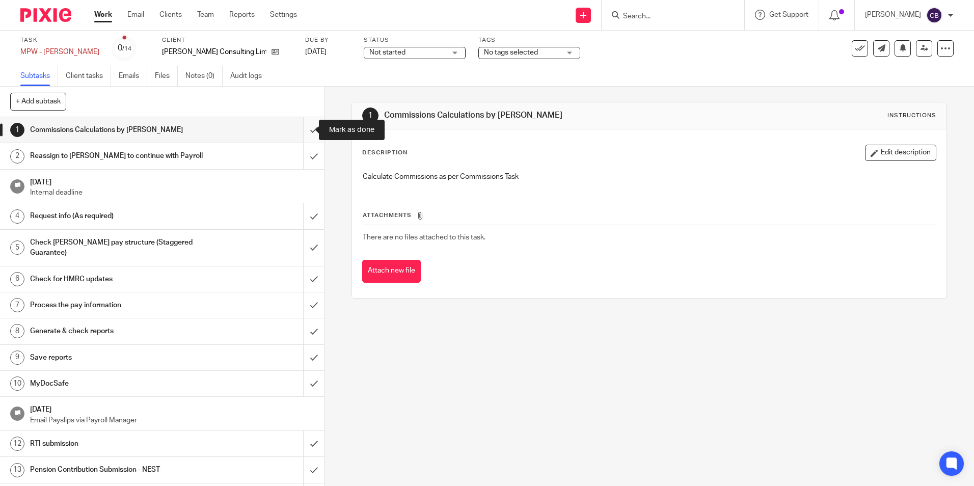
click at [305, 130] on input "submit" at bounding box center [162, 129] width 324 height 25
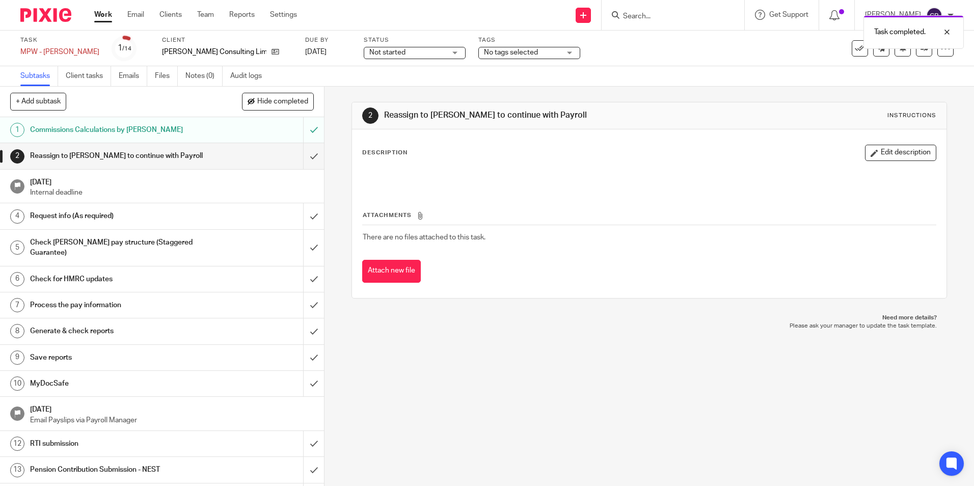
click at [630, 178] on p at bounding box center [649, 177] width 572 height 10
click at [305, 154] on input "submit" at bounding box center [162, 155] width 324 height 25
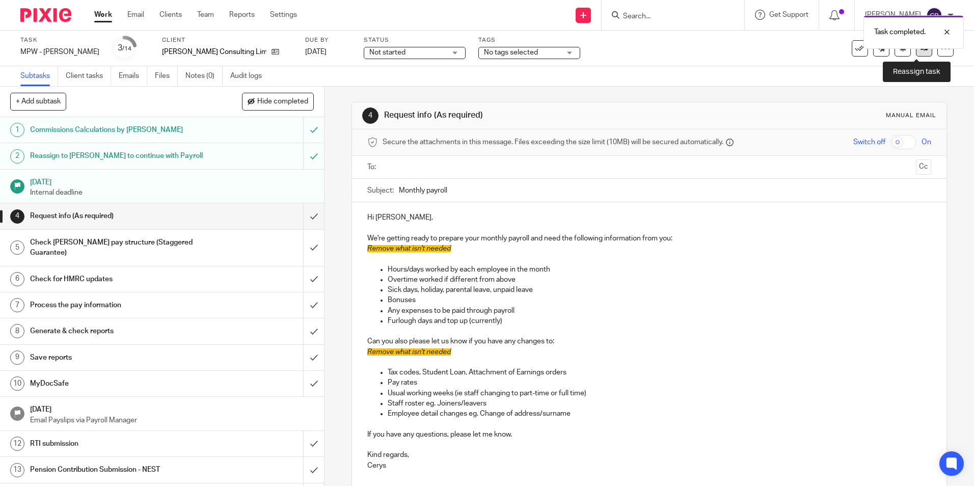
drag, startPoint x: 915, startPoint y: 53, endPoint x: 890, endPoint y: 61, distance: 26.1
click at [916, 53] on link at bounding box center [924, 48] width 16 height 16
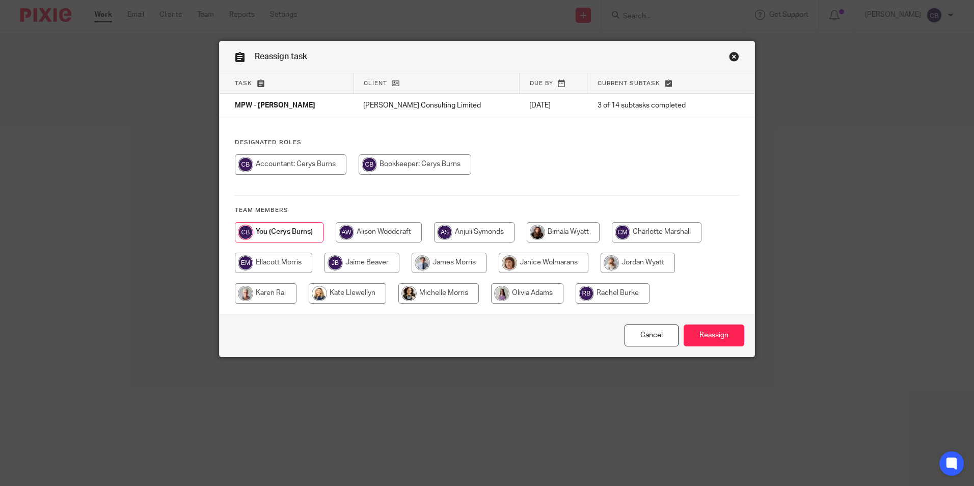
click at [454, 263] on input "radio" at bounding box center [449, 263] width 75 height 20
radio input "true"
click at [731, 322] on div "Cancel Reassign" at bounding box center [487, 335] width 535 height 43
click at [722, 329] on input "Reassign" at bounding box center [714, 335] width 61 height 22
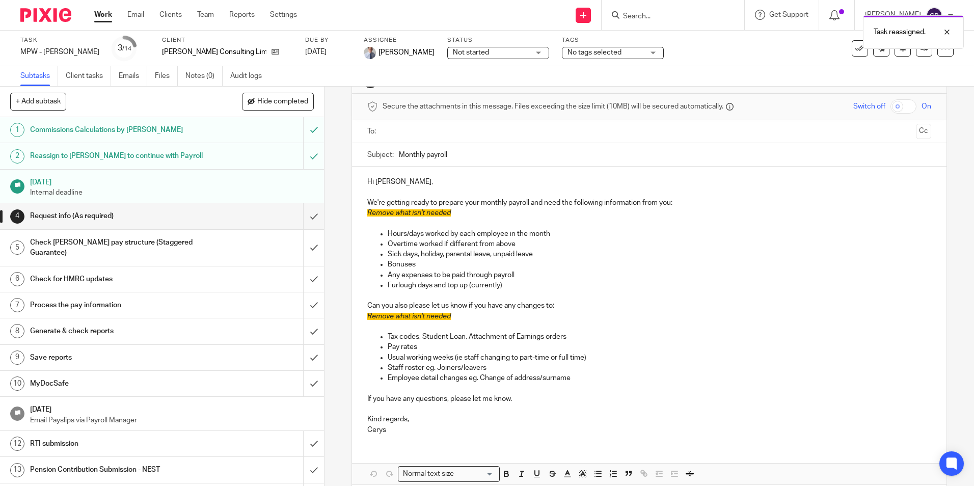
scroll to position [84, 0]
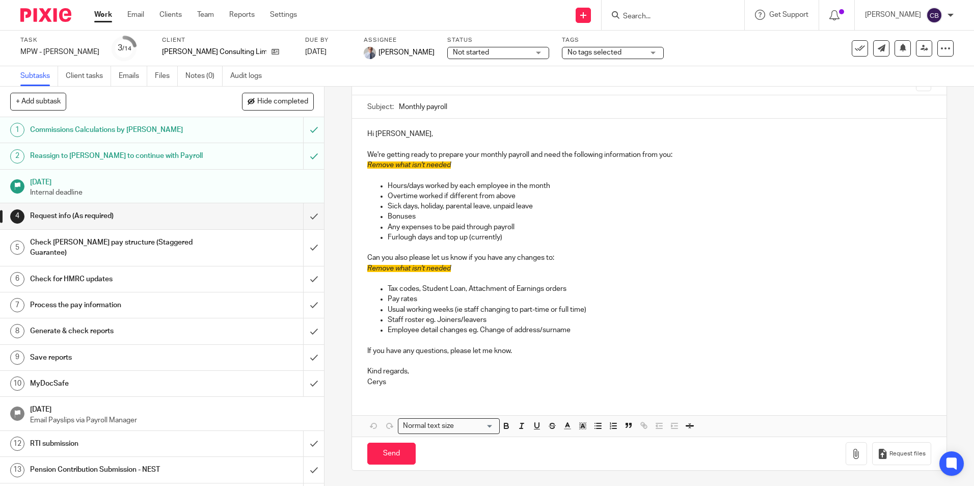
click at [410, 386] on p "Cerys" at bounding box center [648, 382] width 563 height 10
drag, startPoint x: 412, startPoint y: 385, endPoint x: 334, endPoint y: 388, distance: 78.0
click at [334, 388] on div "4 Request info (As required) Manual email Secure the attachments in this messag…" at bounding box center [648, 286] width 649 height 399
drag, startPoint x: 403, startPoint y: 452, endPoint x: 446, endPoint y: 440, distance: 44.6
click at [404, 452] on input "Send" at bounding box center [391, 454] width 48 height 22
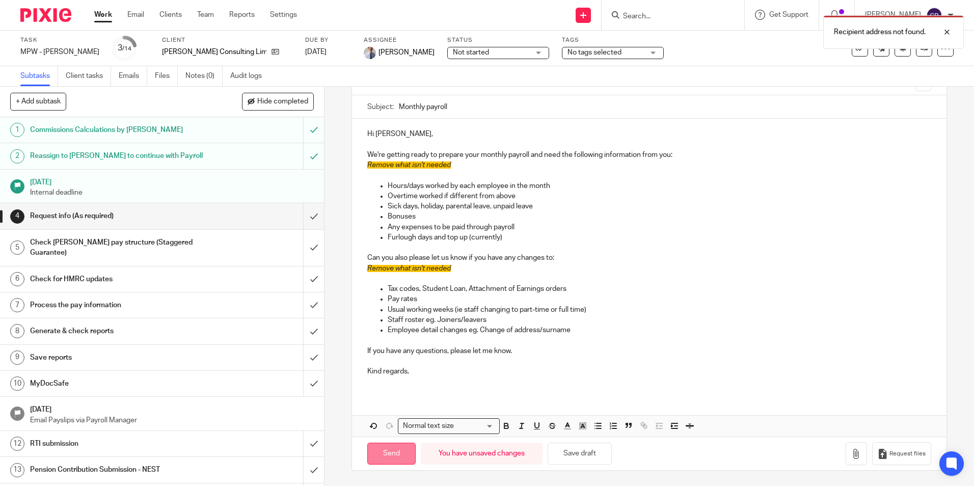
drag, startPoint x: 375, startPoint y: 458, endPoint x: 405, endPoint y: 448, distance: 31.7
click at [376, 458] on input "Send" at bounding box center [391, 454] width 48 height 22
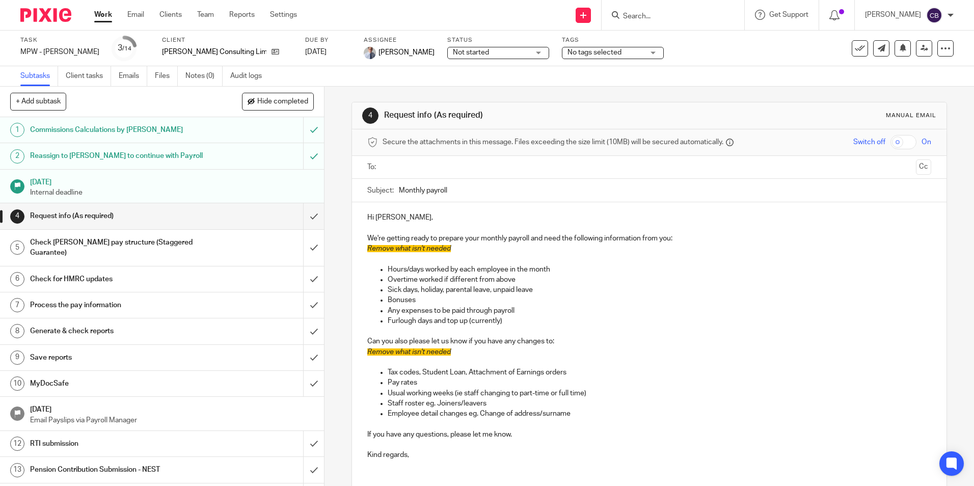
drag, startPoint x: 102, startPoint y: 12, endPoint x: 187, endPoint y: 34, distance: 88.5
click at [102, 12] on link "Work" at bounding box center [103, 15] width 18 height 10
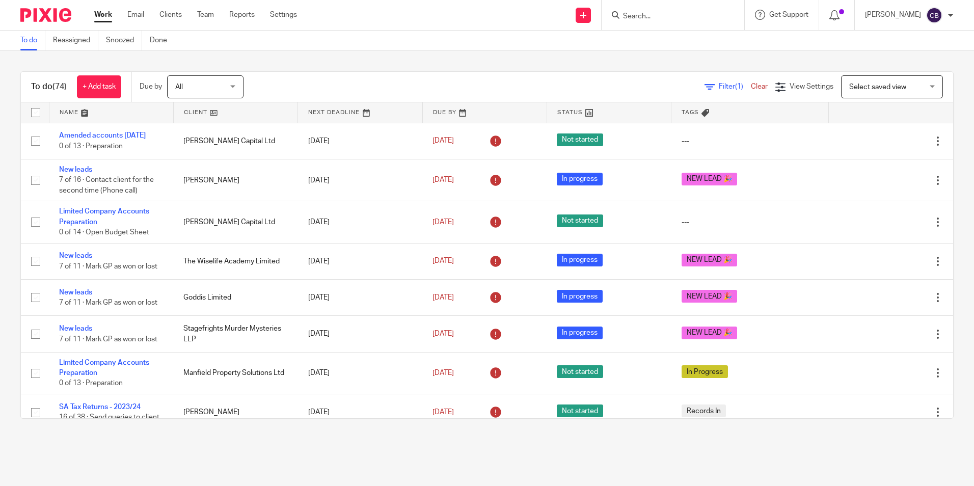
click at [588, 476] on main "To do Reassigned Snoozed Done To do (74) + Add task Due by All All Today Tomorr…" at bounding box center [487, 243] width 974 height 486
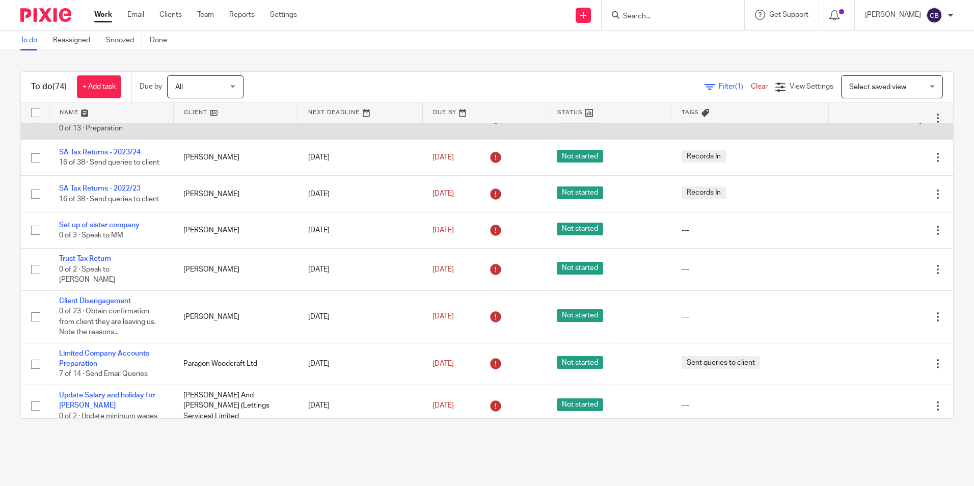
scroll to position [306, 0]
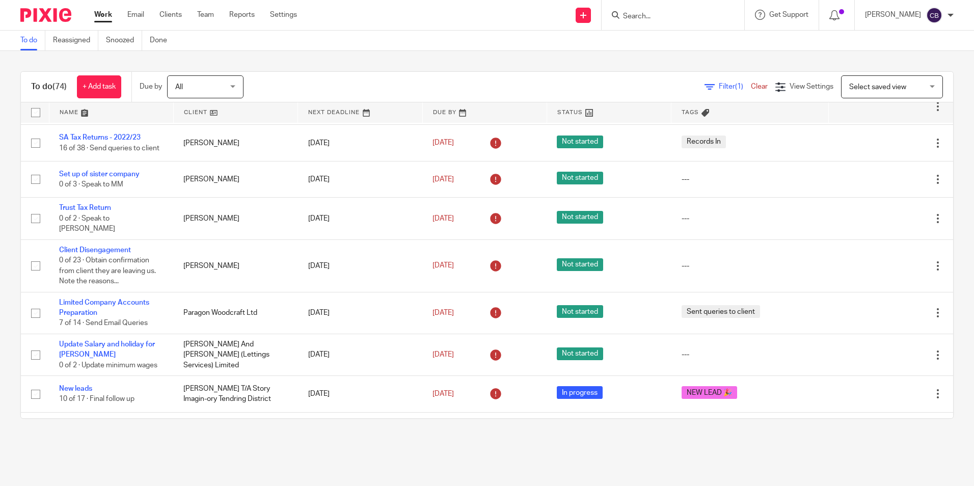
click at [305, 456] on main "To do Reassigned Snoozed Done To do (74) + Add task Due by All All Today Tomorr…" at bounding box center [487, 243] width 974 height 486
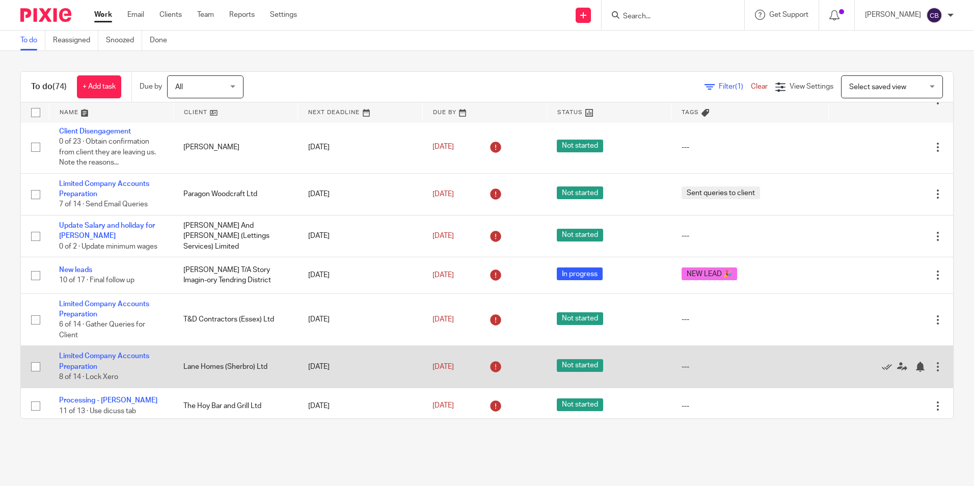
scroll to position [407, 0]
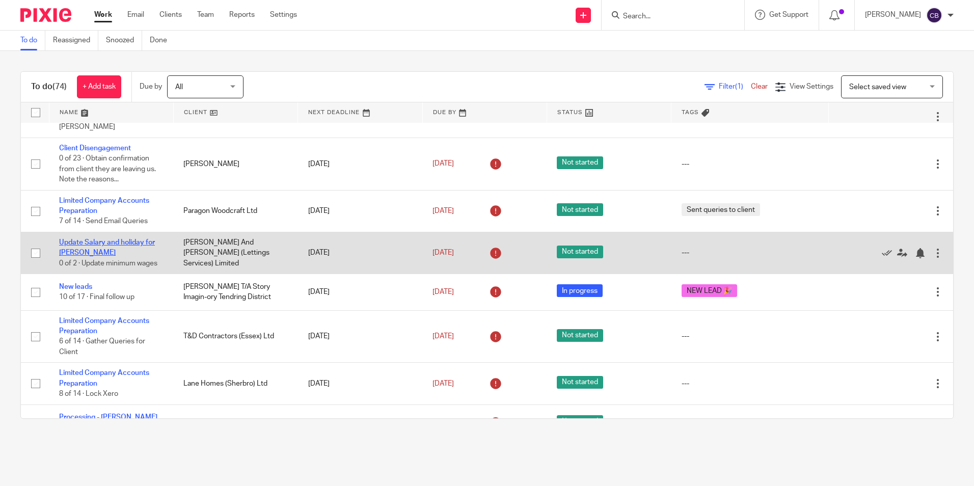
click at [144, 239] on link "Update Salary and holiday for [PERSON_NAME]" at bounding box center [107, 247] width 96 height 17
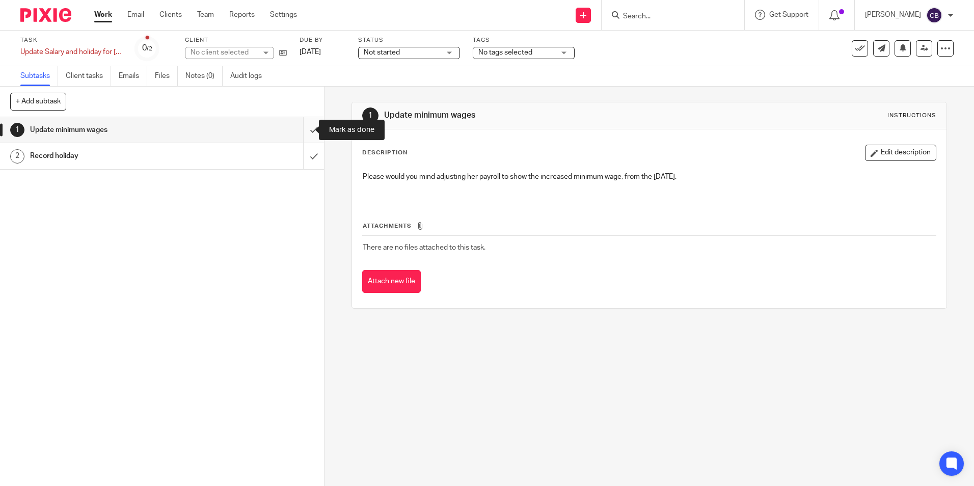
click at [306, 125] on input "submit" at bounding box center [162, 129] width 324 height 25
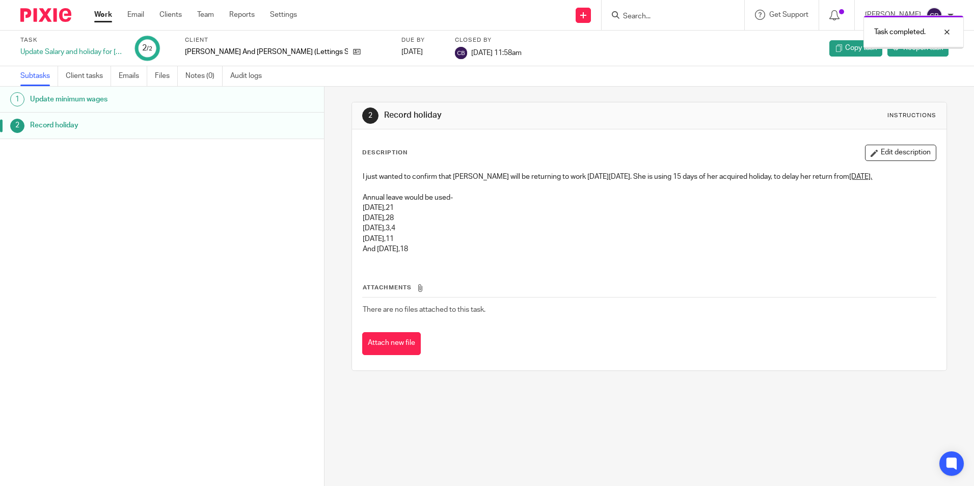
click at [108, 18] on link "Work" at bounding box center [103, 15] width 18 height 10
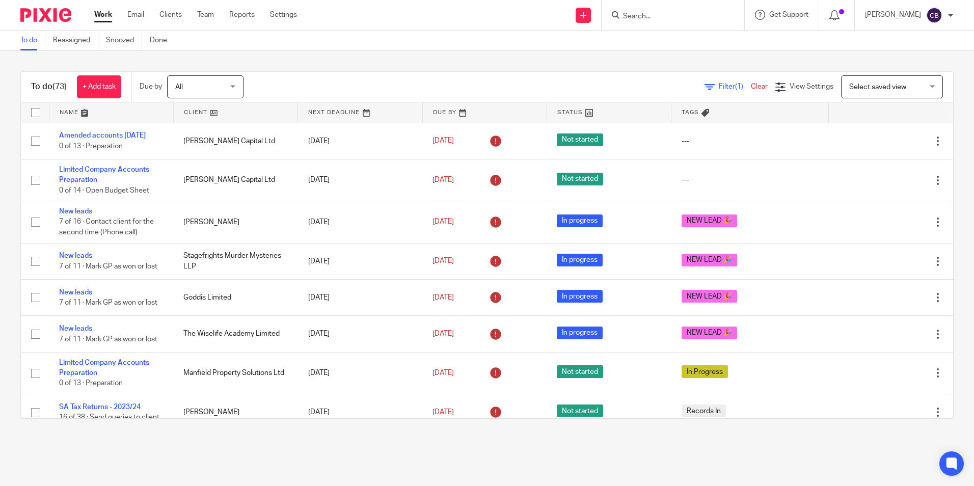
click at [504, 444] on main "To do Reassigned Snoozed Done To do (73) + Add task Due by All All [DATE] [DATE…" at bounding box center [487, 243] width 974 height 486
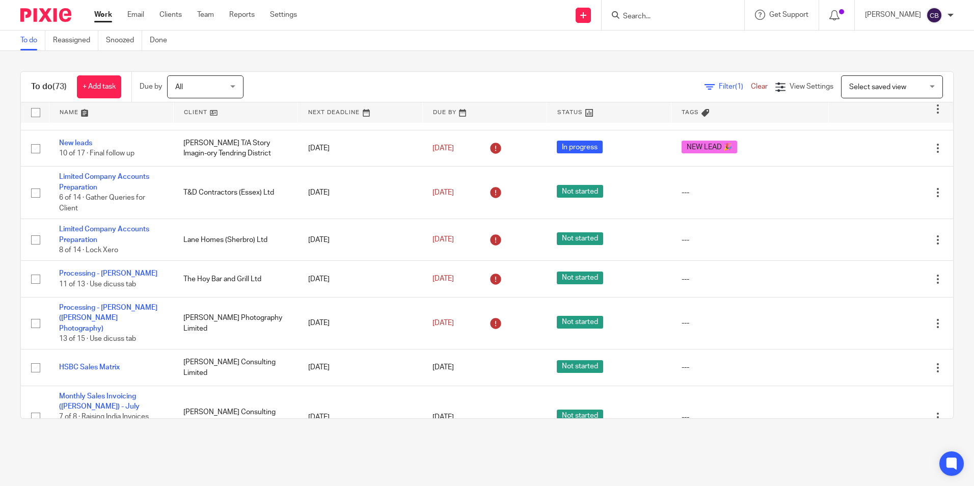
scroll to position [560, 0]
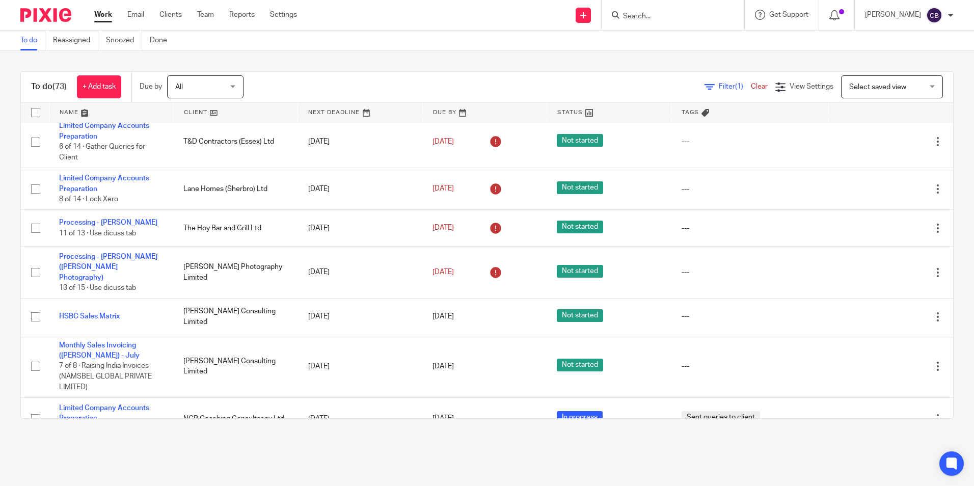
click at [328, 58] on div "To do (73) + Add task Due by All All [DATE] [DATE] This week Next week This mon…" at bounding box center [487, 245] width 974 height 388
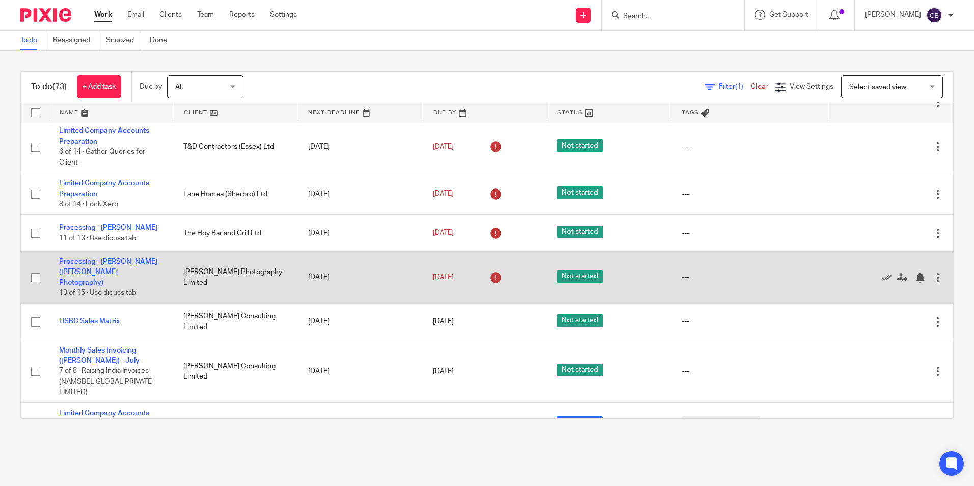
scroll to position [509, 0]
